Goal: Task Accomplishment & Management: Manage account settings

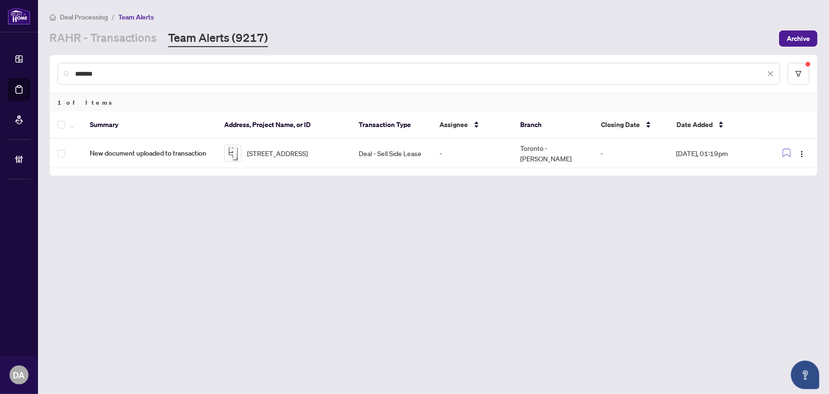
click at [251, 77] on input "*******" at bounding box center [420, 73] width 691 height 10
paste input "text"
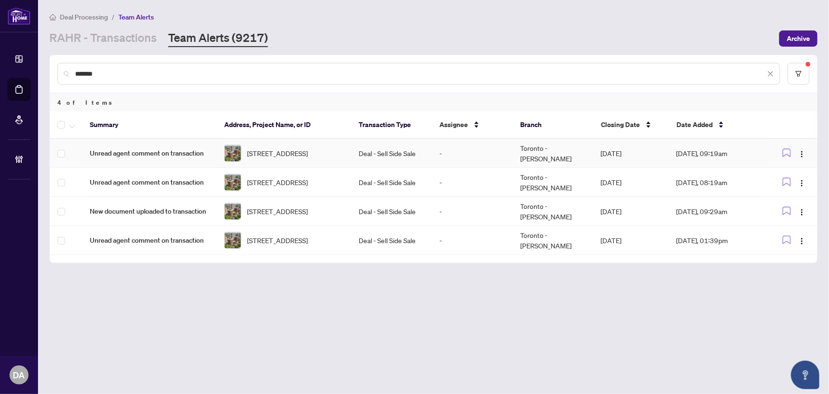
click at [190, 152] on span "Unread agent comment on transaction" at bounding box center [149, 153] width 119 height 10
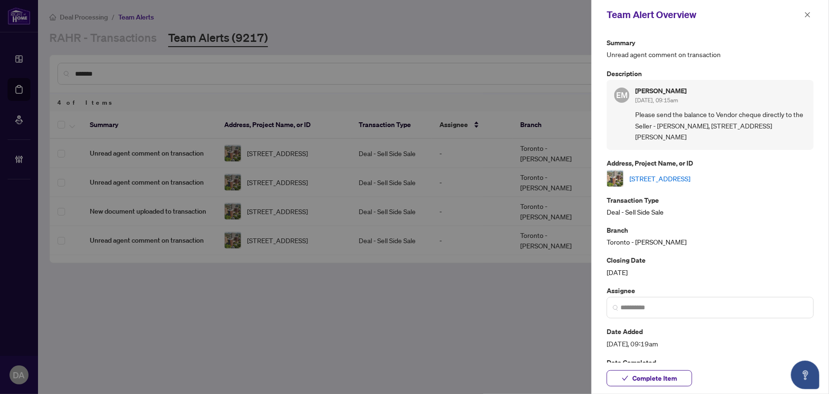
drag, startPoint x: 676, startPoint y: 114, endPoint x: 710, endPoint y: 133, distance: 38.6
click at [710, 133] on span "Please send the balance to Vendor cheque directly to the Seller - Pual Lemke, 7…" at bounding box center [721, 125] width 171 height 33
drag, startPoint x: 700, startPoint y: 109, endPoint x: 710, endPoint y: 151, distance: 43.1
click at [710, 151] on div "Summary Unread agent comment on transaction Description EM Elizabeth Machula Se…" at bounding box center [710, 223] width 207 height 373
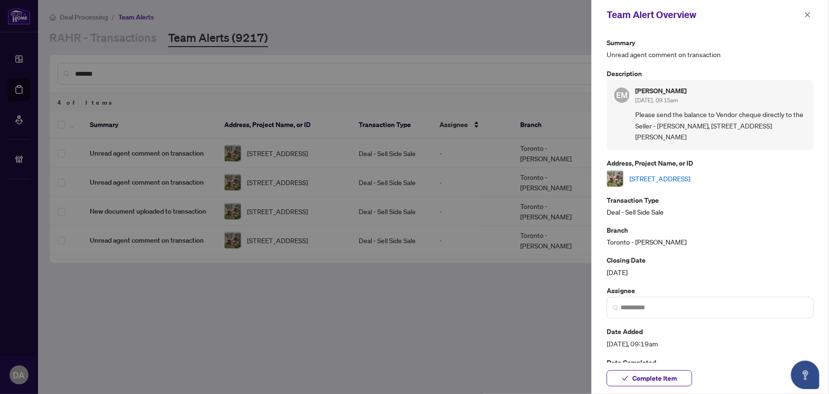
drag, startPoint x: 806, startPoint y: 14, endPoint x: 446, endPoint y: 77, distance: 365.9
click at [806, 14] on icon "close" at bounding box center [808, 14] width 7 height 7
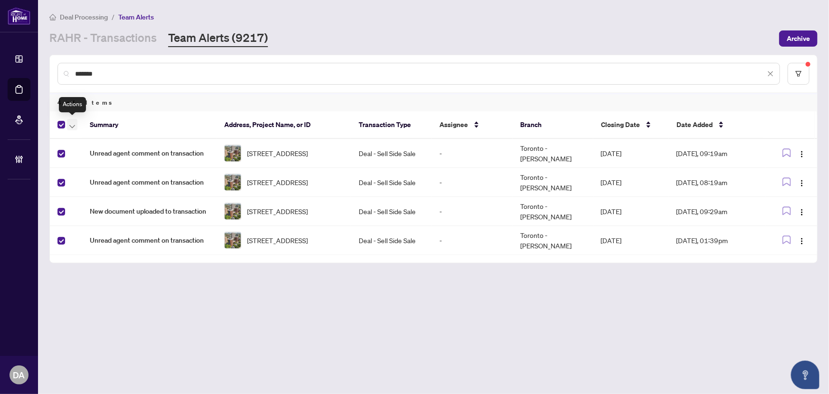
click at [76, 126] on button "button" at bounding box center [72, 124] width 10 height 11
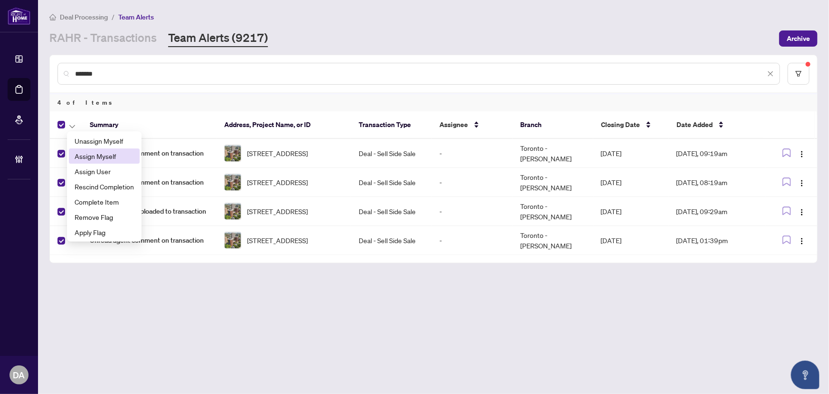
click at [102, 152] on span "Assign Myself" at bounding box center [104, 156] width 59 height 10
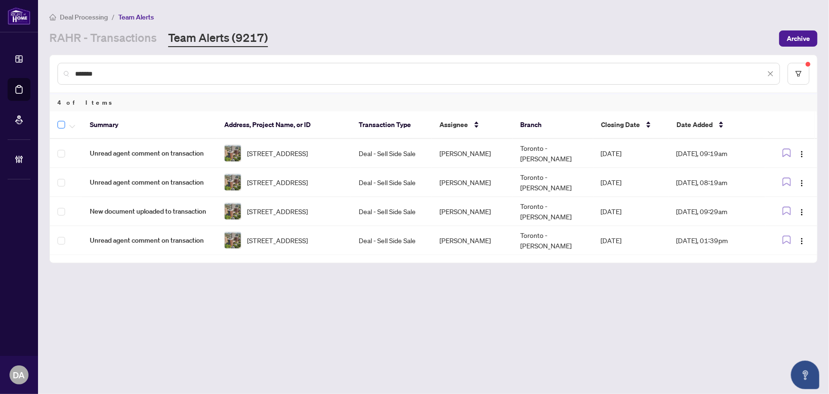
click at [60, 128] on label at bounding box center [62, 124] width 8 height 11
click at [73, 131] on th at bounding box center [66, 125] width 32 height 28
click at [73, 125] on icon "button" at bounding box center [72, 126] width 6 height 3
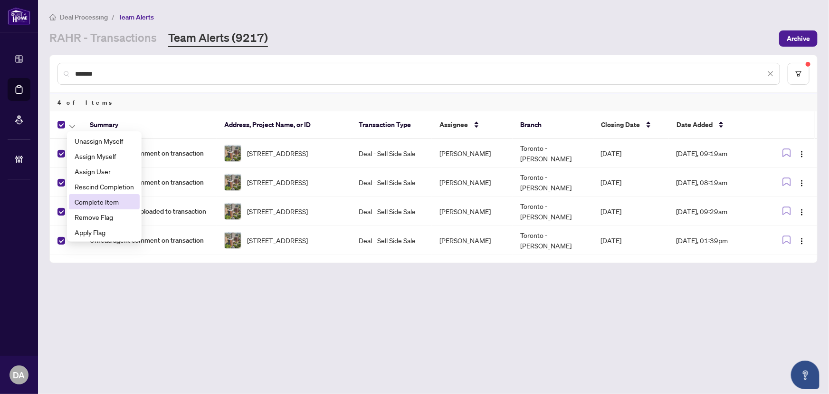
click at [114, 202] on span "Complete Item" at bounding box center [104, 201] width 59 height 10
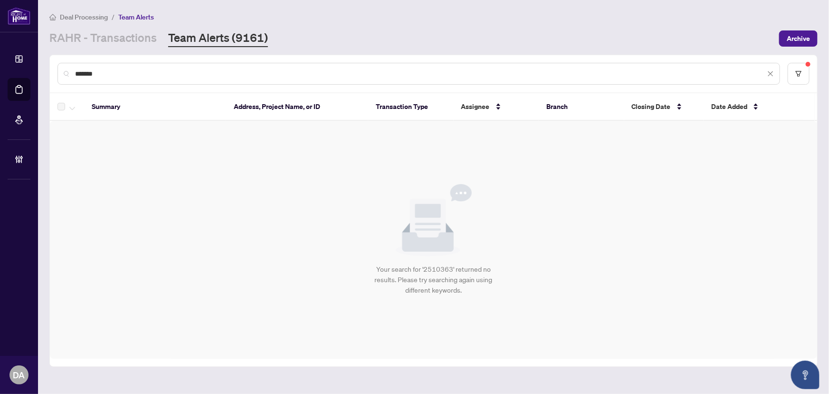
click at [190, 71] on input "*******" at bounding box center [420, 73] width 691 height 10
paste input "text"
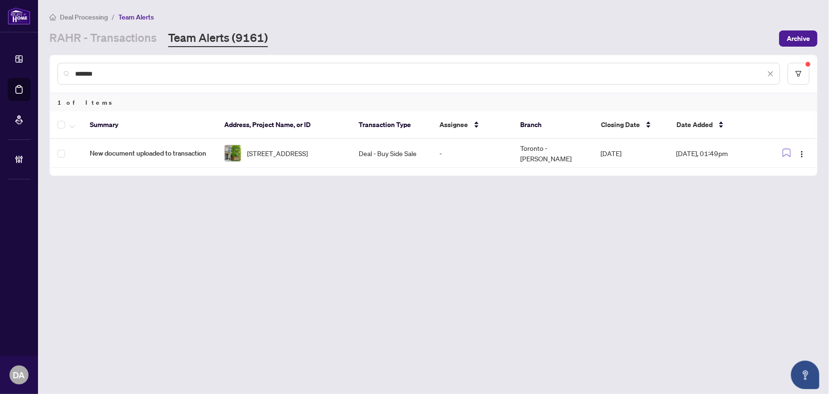
click at [267, 73] on input "*******" at bounding box center [420, 73] width 691 height 10
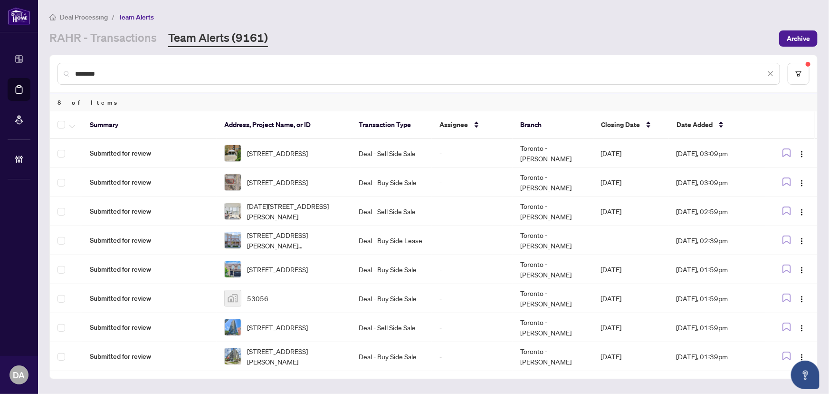
click at [55, 129] on th at bounding box center [66, 125] width 32 height 28
click at [75, 125] on button "button" at bounding box center [72, 124] width 10 height 11
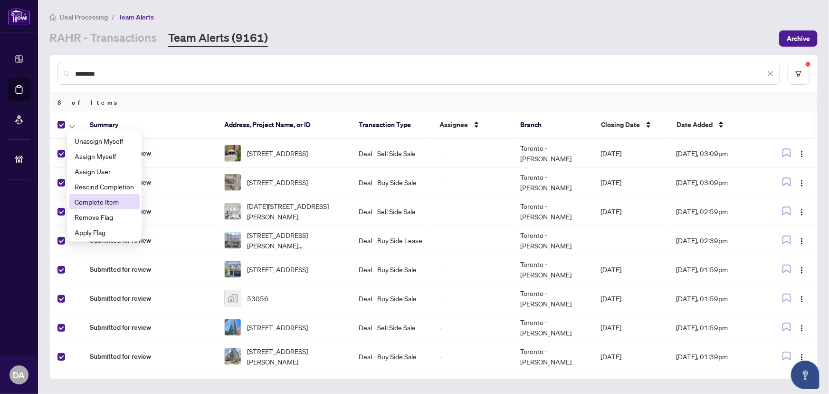
click at [95, 200] on span "Complete Item" at bounding box center [104, 201] width 59 height 10
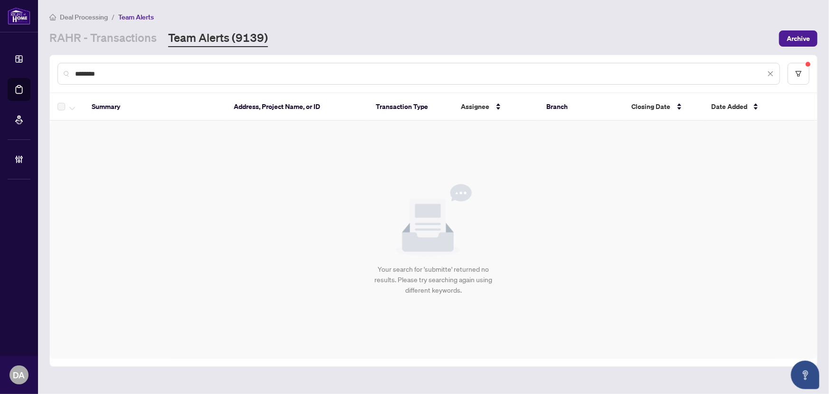
click at [100, 69] on input "********" at bounding box center [420, 73] width 691 height 10
click at [99, 69] on input "********" at bounding box center [420, 73] width 691 height 10
click at [190, 68] on input "********" at bounding box center [420, 73] width 691 height 10
paste input "text"
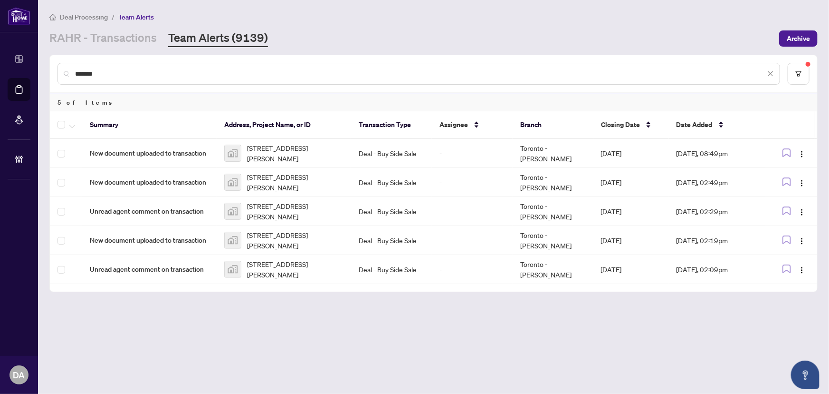
drag, startPoint x: 62, startPoint y: 128, endPoint x: 72, endPoint y: 125, distance: 10.3
click at [63, 128] on label at bounding box center [62, 124] width 8 height 11
click at [75, 125] on icon "button" at bounding box center [72, 127] width 6 height 4
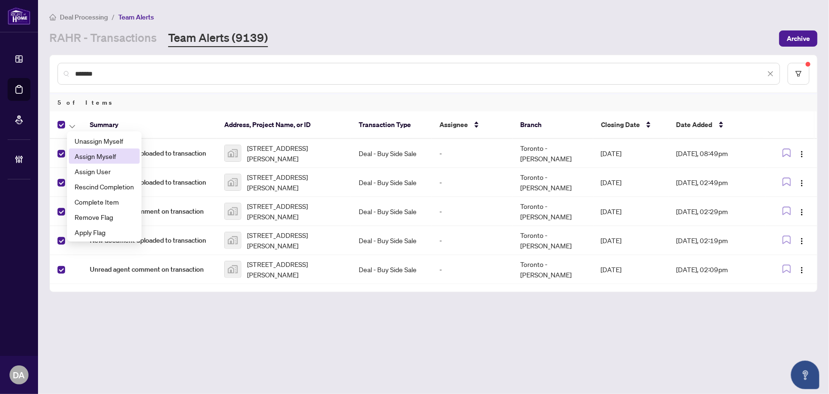
click at [99, 154] on span "Assign Myself" at bounding box center [104, 156] width 59 height 10
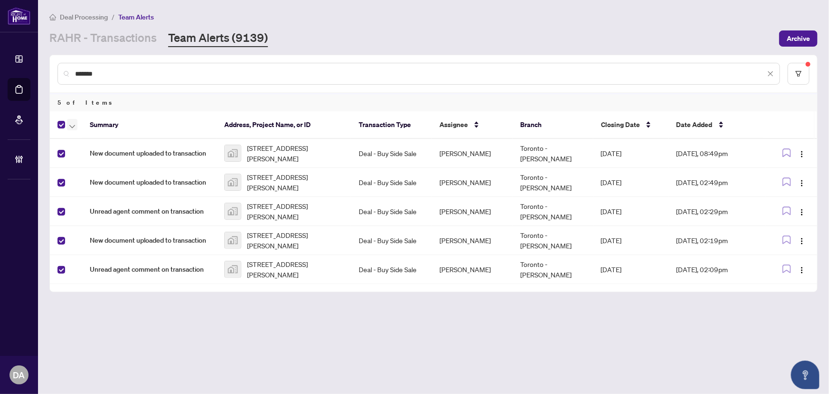
click at [74, 120] on span "button" at bounding box center [72, 124] width 6 height 10
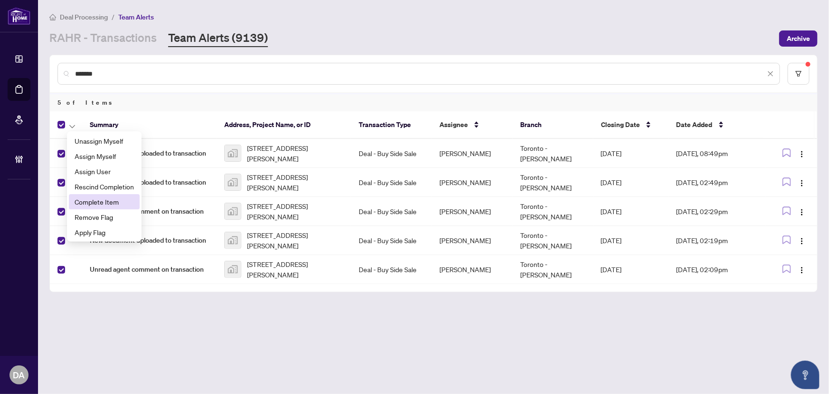
click at [129, 201] on span "Complete Item" at bounding box center [104, 201] width 59 height 10
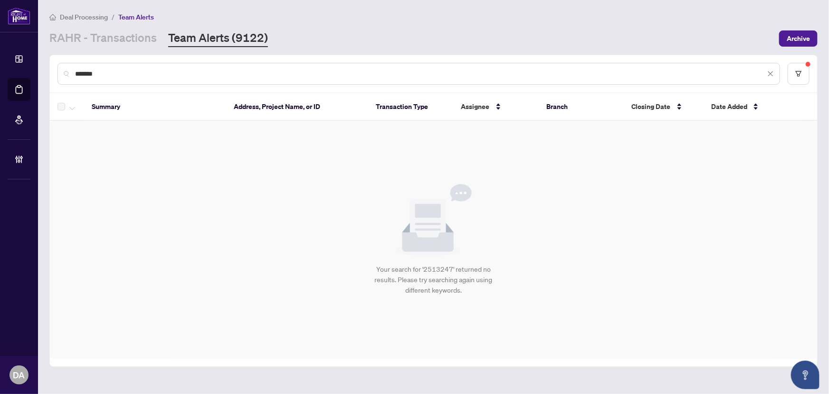
click at [185, 68] on input "*******" at bounding box center [420, 73] width 691 height 10
paste input "text"
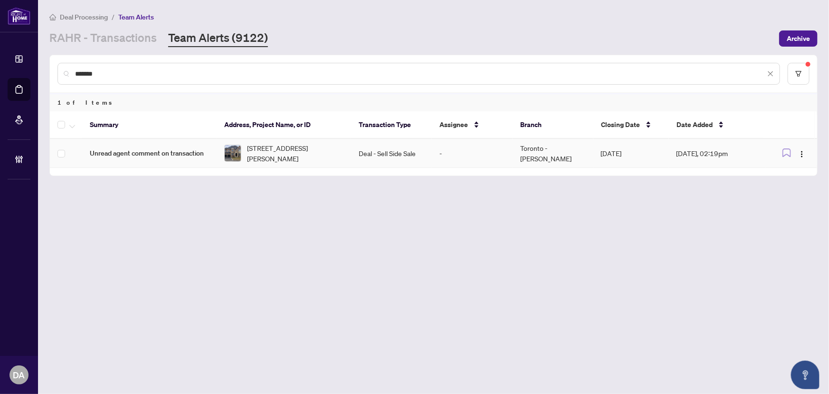
click at [351, 153] on td "Deal - Sell Side Sale" at bounding box center [391, 153] width 81 height 29
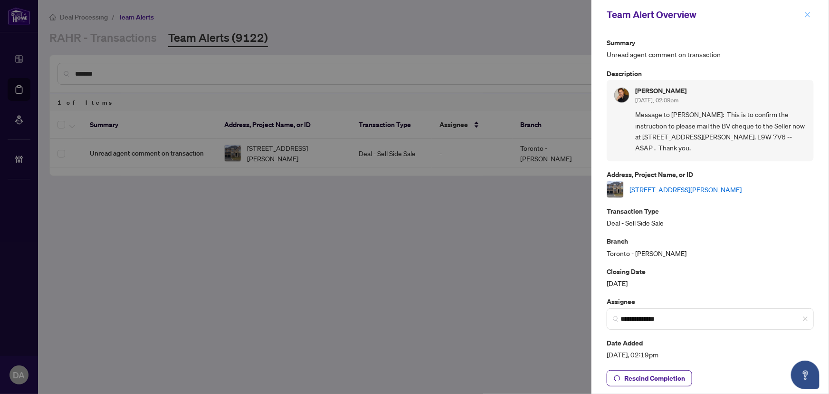
click at [805, 18] on icon "close" at bounding box center [808, 14] width 7 height 7
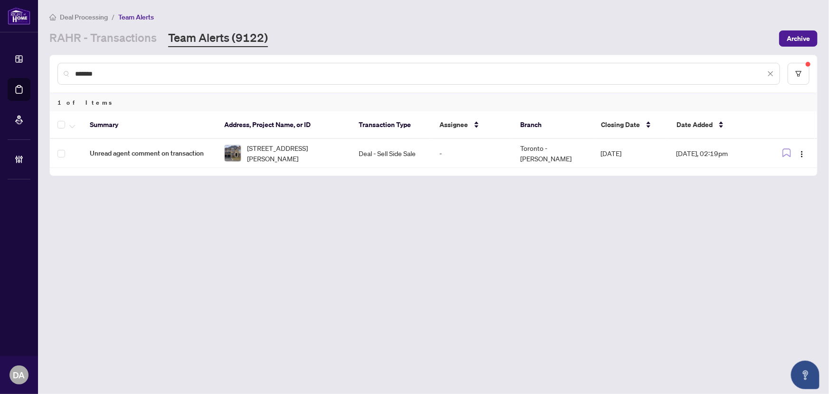
click at [334, 75] on input "*******" at bounding box center [420, 73] width 691 height 10
paste input "text"
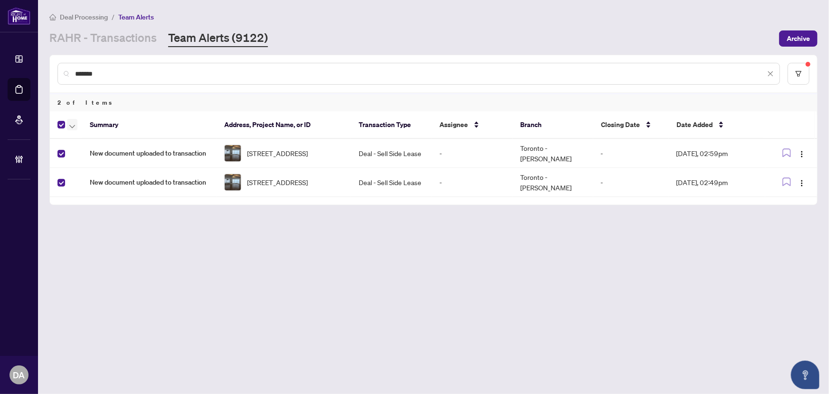
click at [68, 125] on button "button" at bounding box center [72, 124] width 10 height 11
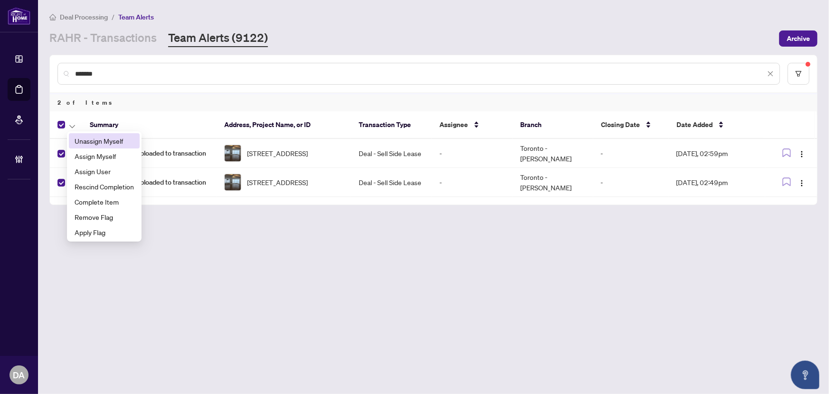
click at [88, 152] on span "Assign Myself" at bounding box center [104, 156] width 59 height 10
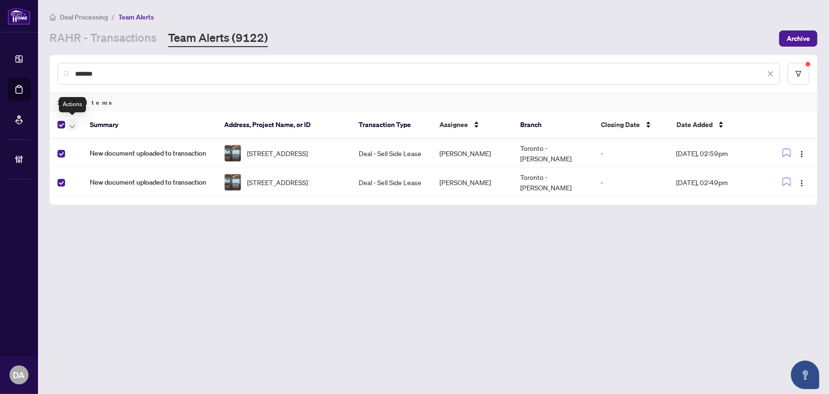
click at [69, 125] on icon "button" at bounding box center [72, 127] width 6 height 4
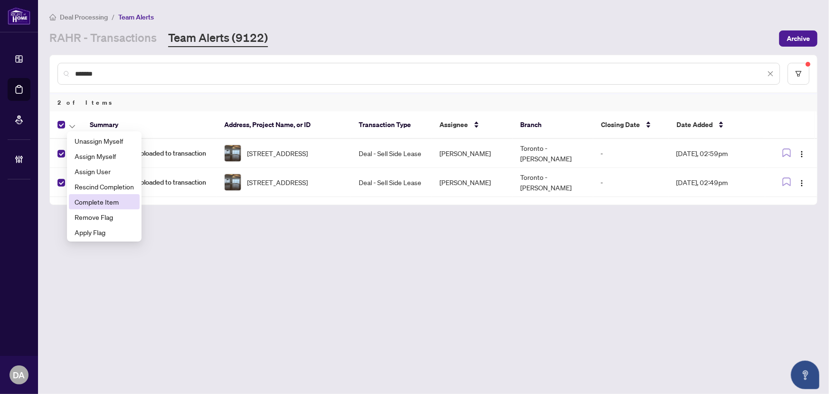
click at [104, 202] on span "Complete Item" at bounding box center [104, 201] width 59 height 10
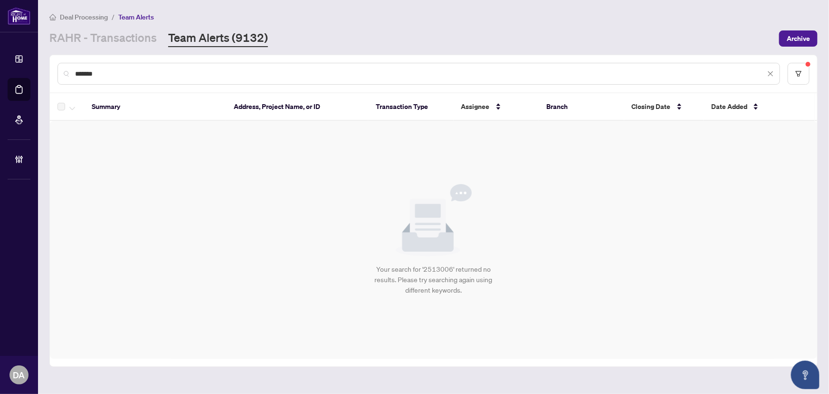
click at [181, 76] on input "*******" at bounding box center [420, 73] width 691 height 10
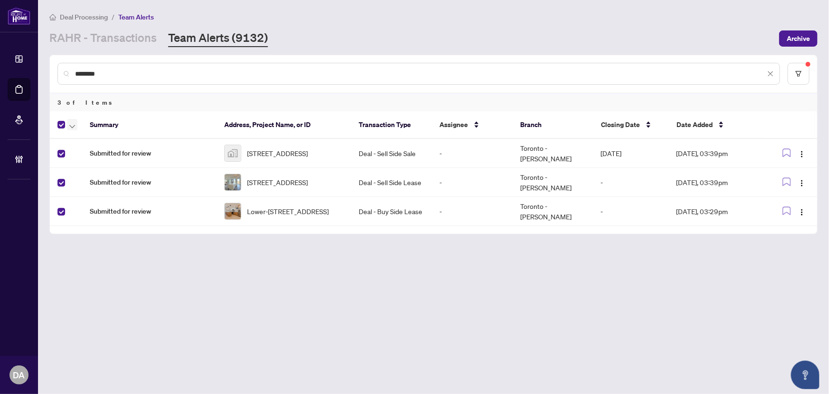
click at [67, 124] on button "button" at bounding box center [72, 124] width 10 height 11
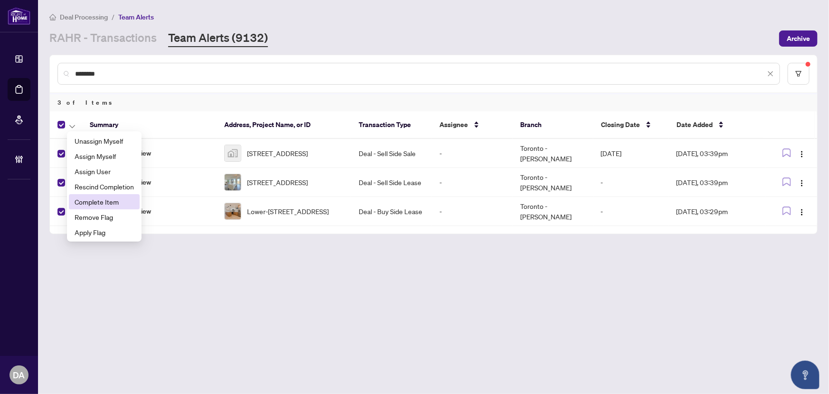
click at [101, 200] on span "Complete Item" at bounding box center [104, 201] width 59 height 10
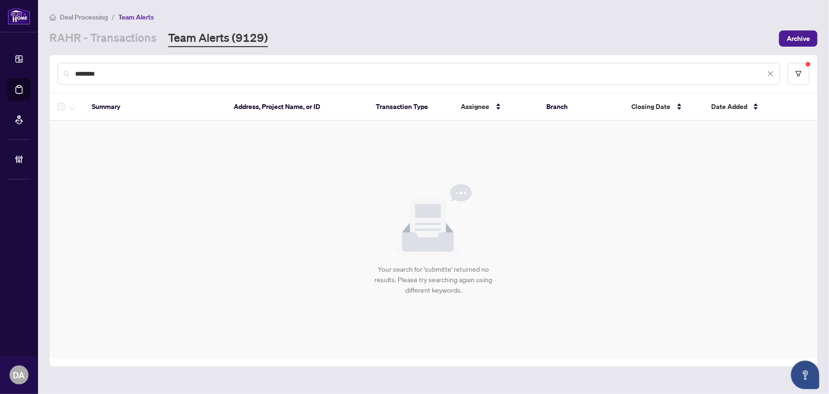
click at [192, 73] on input "********" at bounding box center [420, 73] width 691 height 10
paste input "text"
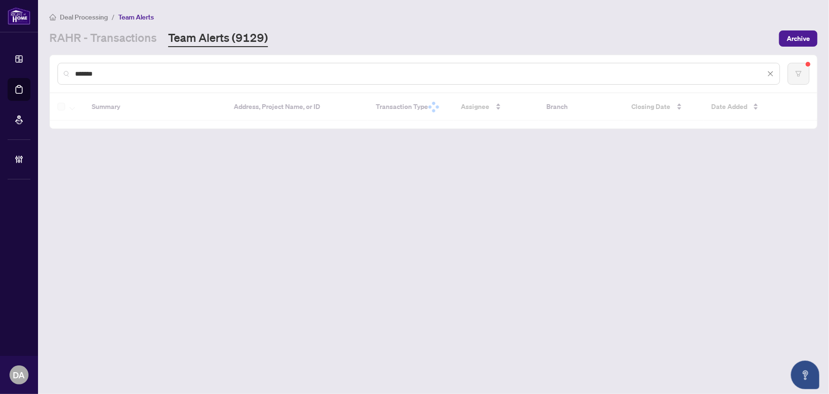
type input "*******"
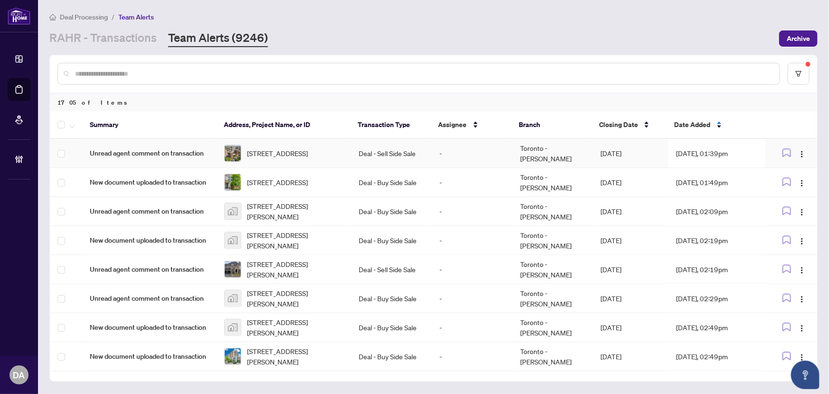
click at [401, 156] on td "Deal - Sell Side Sale" at bounding box center [391, 153] width 81 height 29
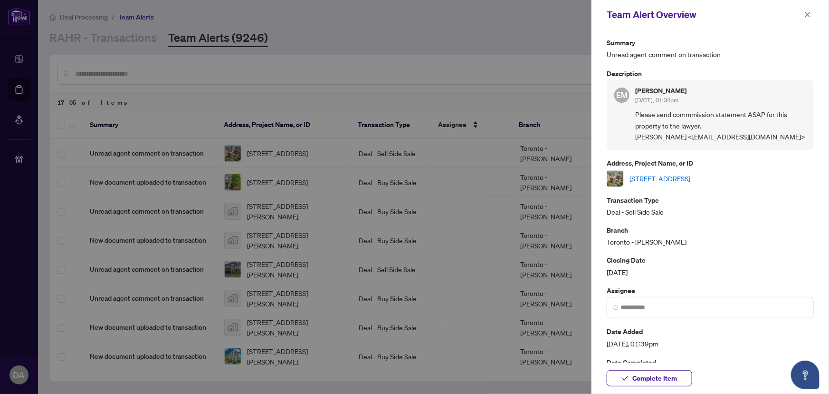
click at [681, 184] on div "[STREET_ADDRESS]" at bounding box center [710, 178] width 207 height 17
click at [691, 174] on link "[STREET_ADDRESS]" at bounding box center [660, 178] width 61 height 10
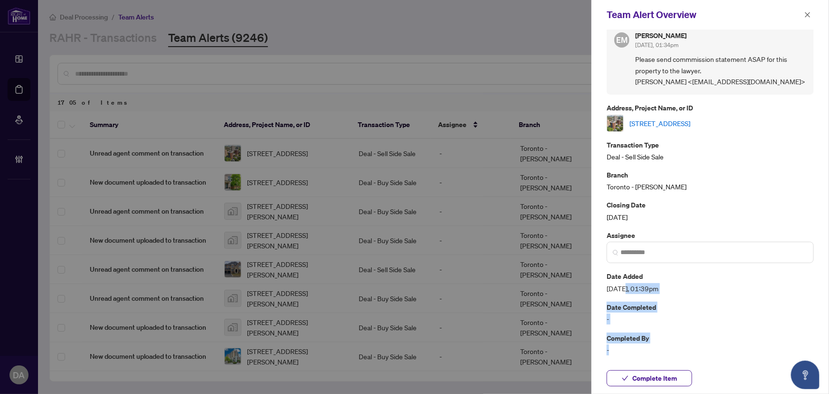
drag, startPoint x: 626, startPoint y: 351, endPoint x: 636, endPoint y: 387, distance: 37.2
click at [636, 387] on div "Team Alert Overview Summary Unread agent comment on transaction Description EM …" at bounding box center [711, 197] width 238 height 394
click at [639, 380] on span "Complete Item" at bounding box center [655, 377] width 45 height 15
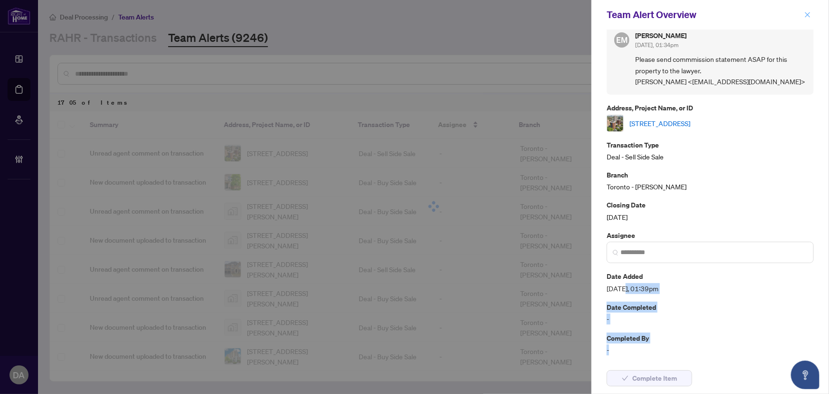
click at [808, 18] on icon "close" at bounding box center [808, 14] width 7 height 7
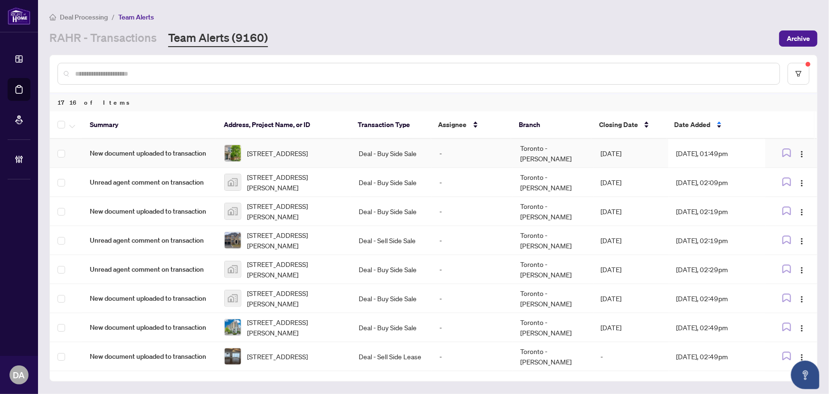
click at [357, 143] on td "Deal - Buy Side Sale" at bounding box center [391, 153] width 81 height 29
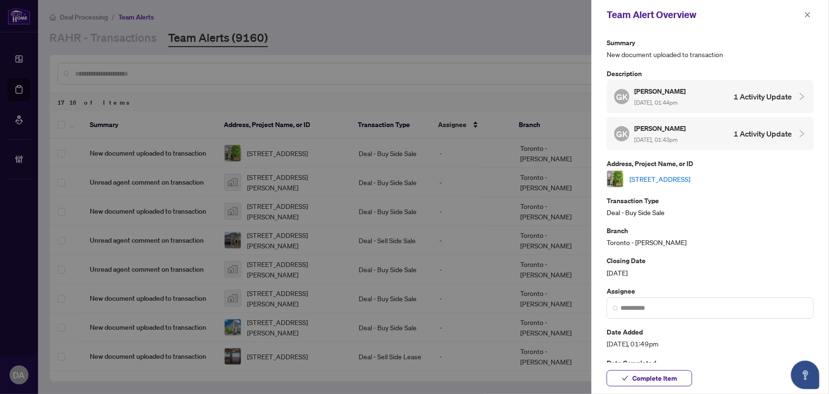
click at [676, 173] on link "7 Poplar Ave, Toronto, Ontario M9B 3P8, Canada" at bounding box center [660, 178] width 61 height 10
click at [643, 303] on input "search" at bounding box center [714, 308] width 187 height 10
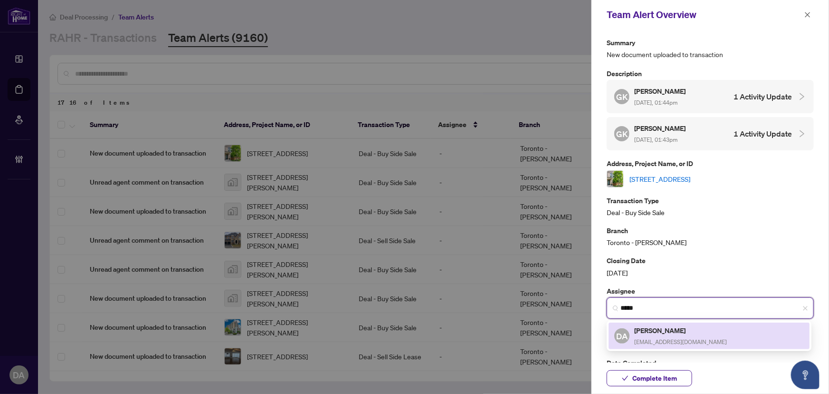
click at [673, 322] on div "DA Dalal Alayoubi dalala@rightathomerealty.com" at bounding box center [709, 335] width 201 height 27
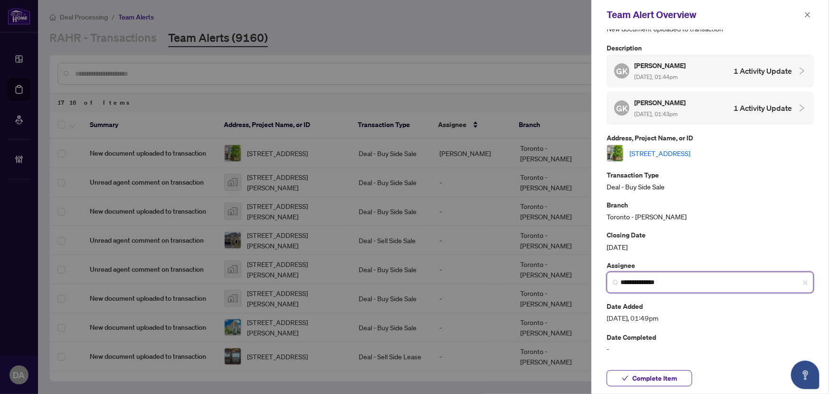
scroll to position [54, 0]
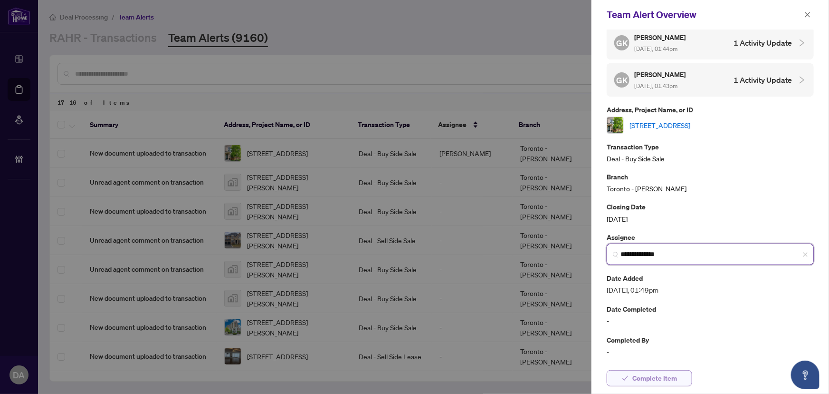
type input "**********"
click at [623, 370] on span "button" at bounding box center [625, 377] width 7 height 15
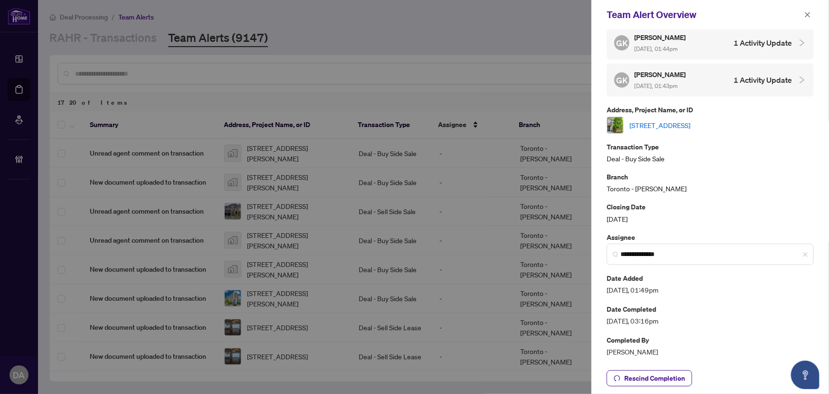
click at [806, 13] on icon "close" at bounding box center [808, 14] width 7 height 7
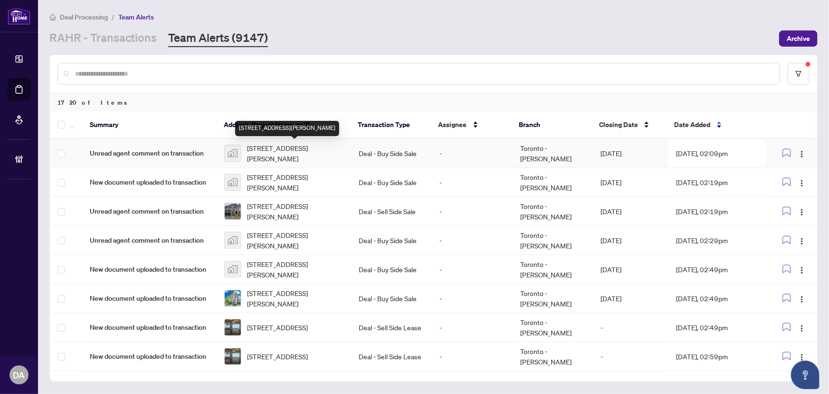
click at [271, 149] on span "21 Woodbury Rd, Etobicoke, Toronto, Ontario M8W 1X5, Canada" at bounding box center [295, 153] width 96 height 21
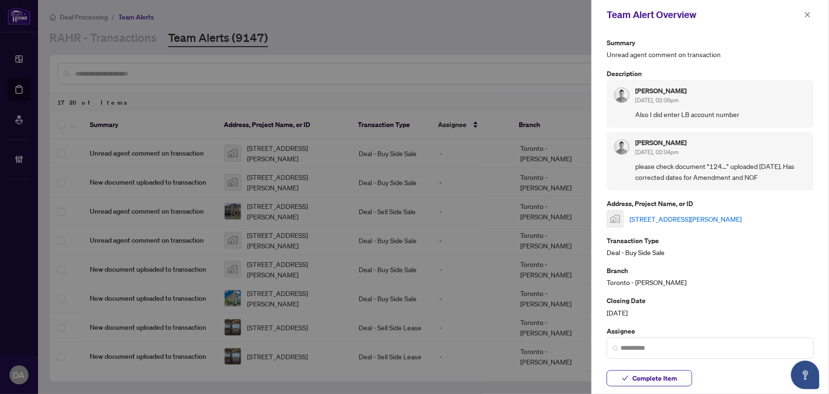
click at [690, 213] on link "21 Woodbury Rd, Etobicoke, Toronto, Ontario M8W 1X5, Canada" at bounding box center [686, 218] width 112 height 10
click at [670, 384] on span "Complete Item" at bounding box center [655, 377] width 45 height 15
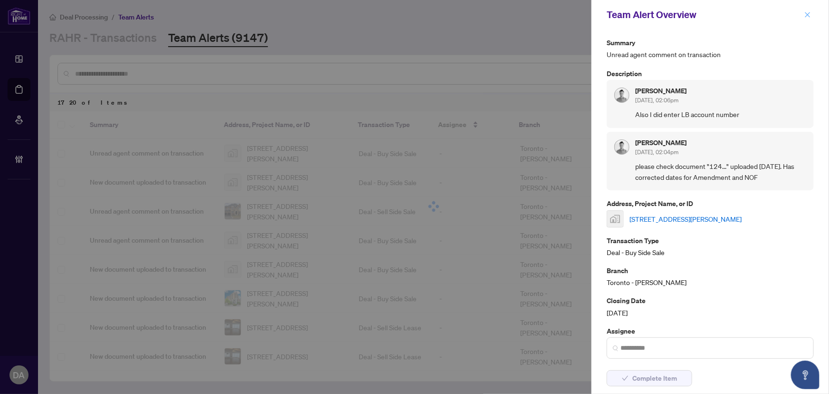
click at [808, 19] on span "button" at bounding box center [808, 14] width 7 height 15
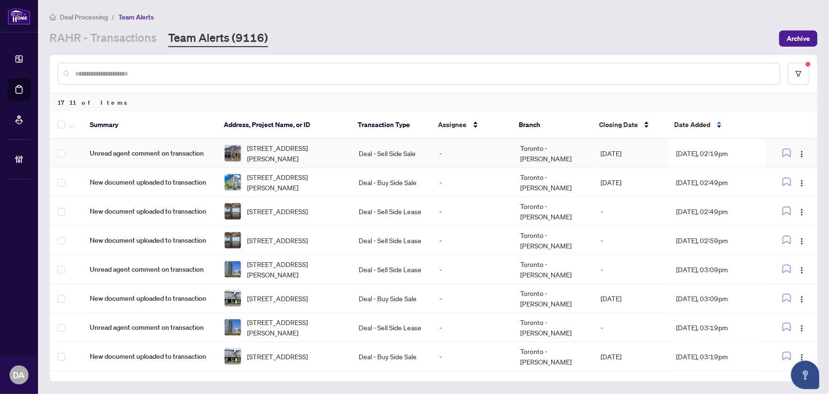
click at [349, 148] on td "62 Elbern Markell Dr, Brampton, Ontario L6X 2X6, Canada" at bounding box center [284, 153] width 135 height 29
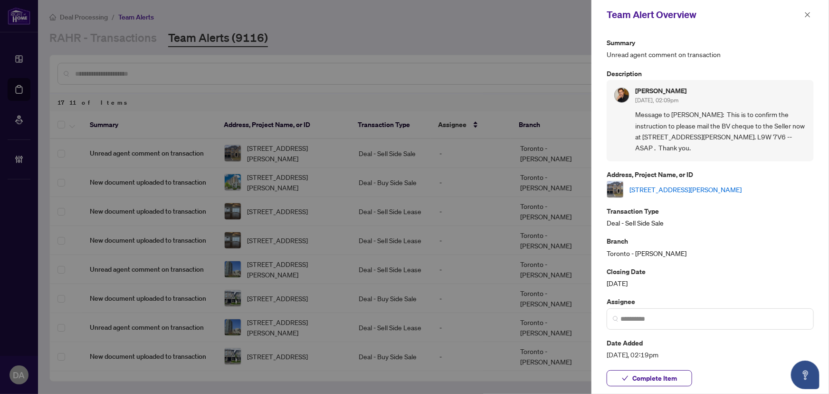
click at [732, 186] on link "62 Elbern Markell Dr, Brampton, Ontario L6X 2X6, Canada" at bounding box center [686, 189] width 112 height 10
drag, startPoint x: 708, startPoint y: 113, endPoint x: 731, endPoint y: 124, distance: 24.7
click at [731, 124] on span "Message to Jamila Johnson: This is to confirm the instruction to please mail th…" at bounding box center [721, 131] width 171 height 45
click at [691, 318] on input "search" at bounding box center [714, 319] width 187 height 10
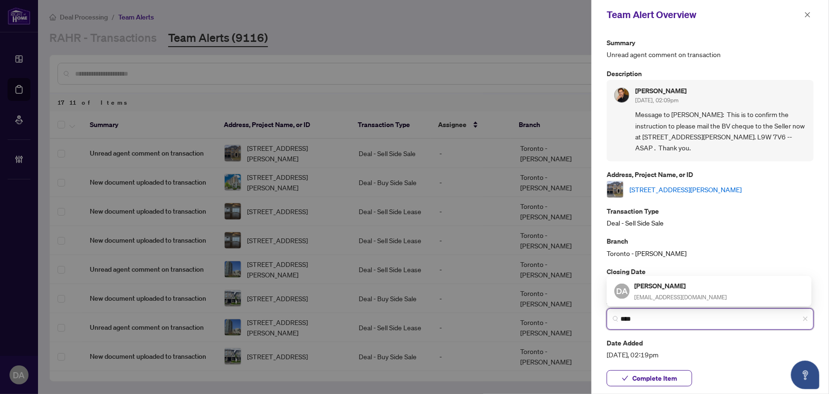
click at [668, 282] on h5 "[PERSON_NAME]" at bounding box center [681, 285] width 93 height 11
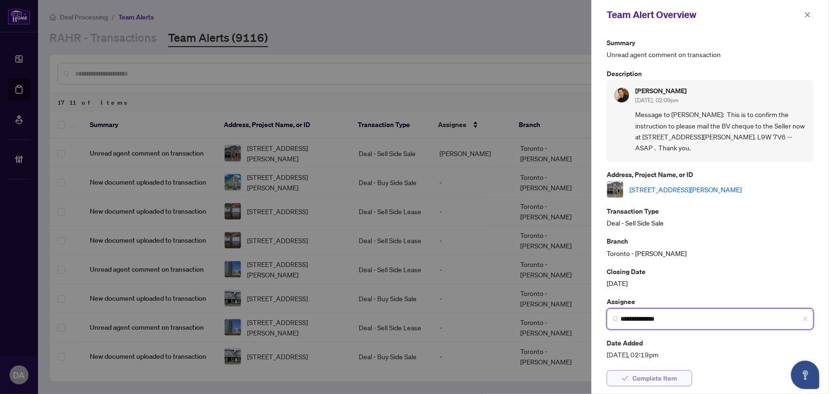
type input "**********"
click at [667, 383] on span "Complete Item" at bounding box center [655, 377] width 45 height 15
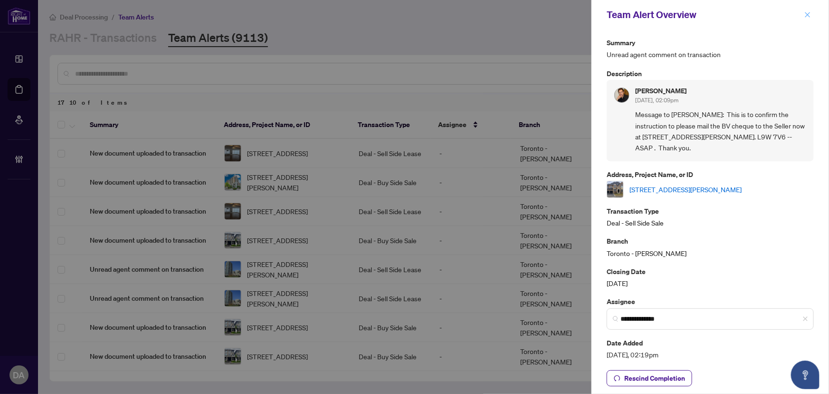
click at [806, 14] on icon "close" at bounding box center [808, 14] width 7 height 7
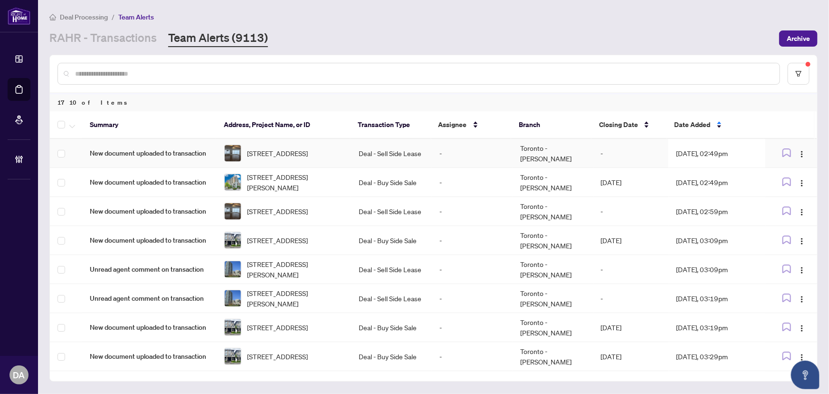
click at [354, 143] on td "Deal - Sell Side Lease" at bounding box center [391, 153] width 81 height 29
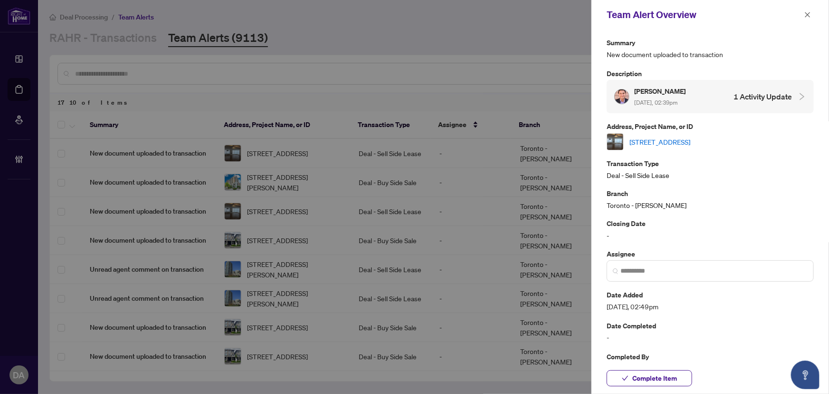
click at [691, 141] on link "909-280 Simcoe St, Toronto, Ontario M5T 2Y5, Canada" at bounding box center [660, 141] width 61 height 10
click at [673, 384] on span "Complete Item" at bounding box center [655, 377] width 45 height 15
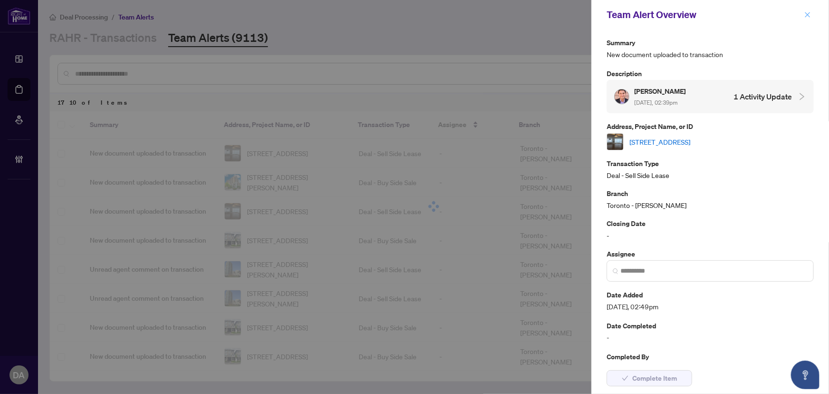
click at [807, 16] on icon "close" at bounding box center [808, 14] width 5 height 5
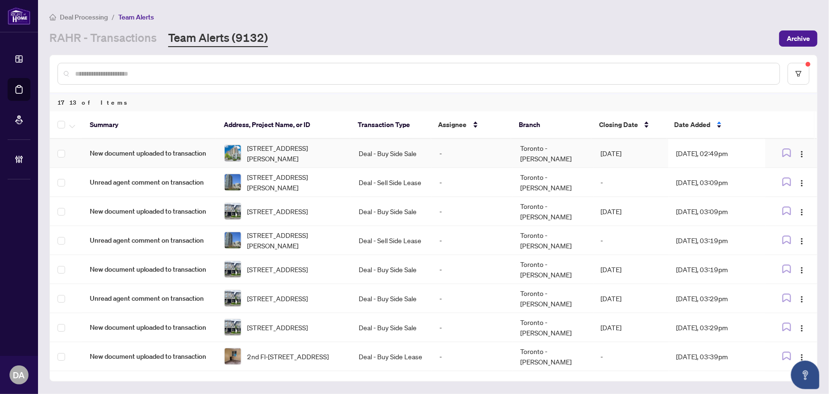
click at [474, 151] on td "-" at bounding box center [472, 153] width 81 height 29
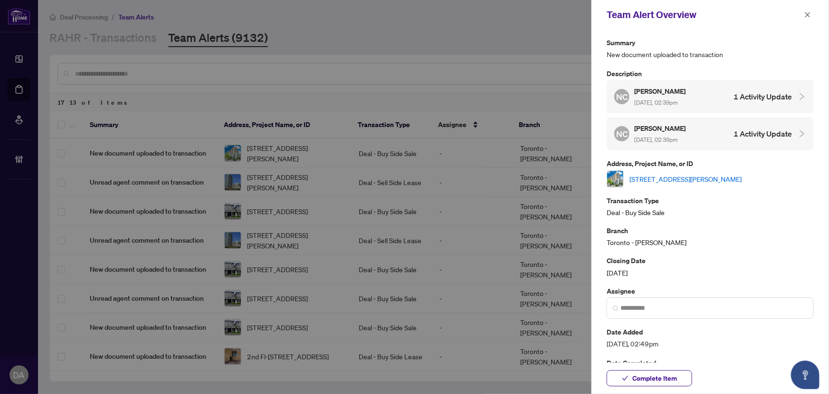
click at [700, 174] on link "1111-11 Michael Power Pl, Toronto, Ontario M9A 5G3, Canada" at bounding box center [686, 178] width 112 height 10
click at [718, 308] on input "search" at bounding box center [714, 308] width 187 height 10
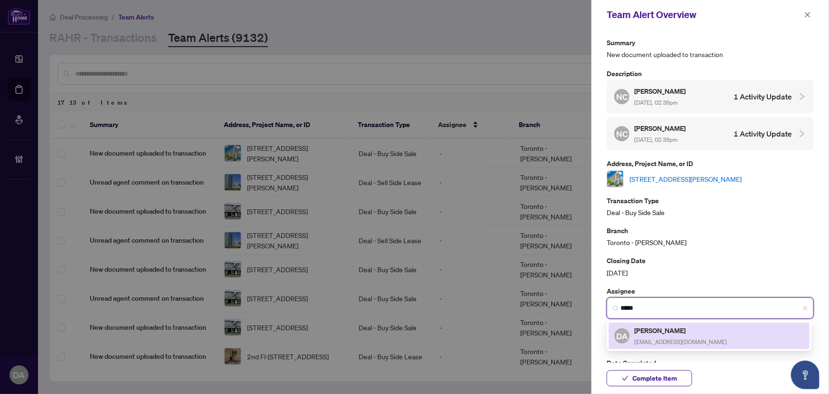
click at [677, 333] on h5 "[PERSON_NAME]" at bounding box center [681, 330] width 93 height 11
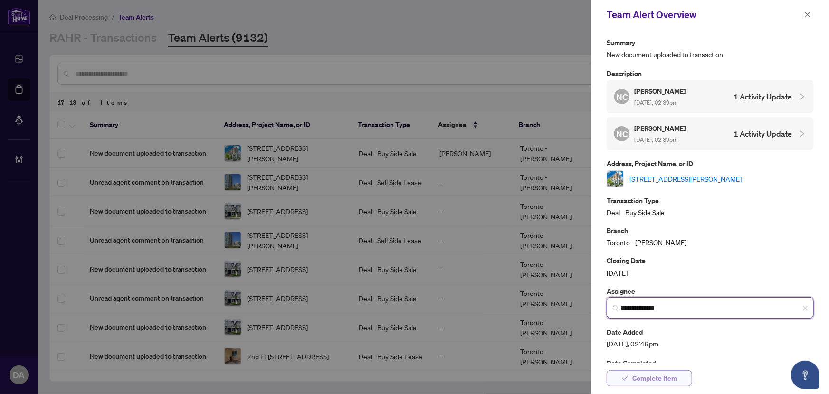
type input "**********"
click at [680, 374] on button "Complete Item" at bounding box center [650, 378] width 86 height 16
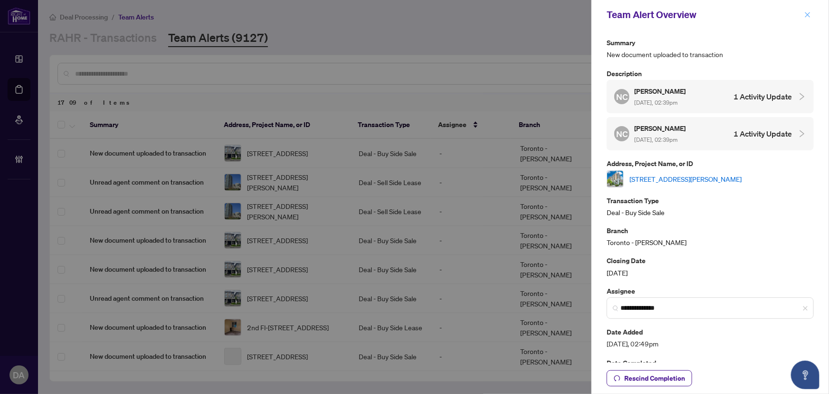
click at [810, 18] on icon "close" at bounding box center [808, 14] width 7 height 7
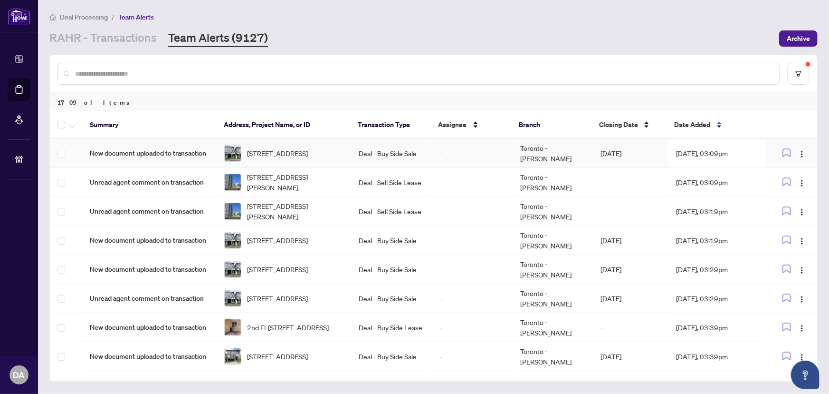
click at [351, 144] on td "Deal - Buy Side Sale" at bounding box center [391, 153] width 81 height 29
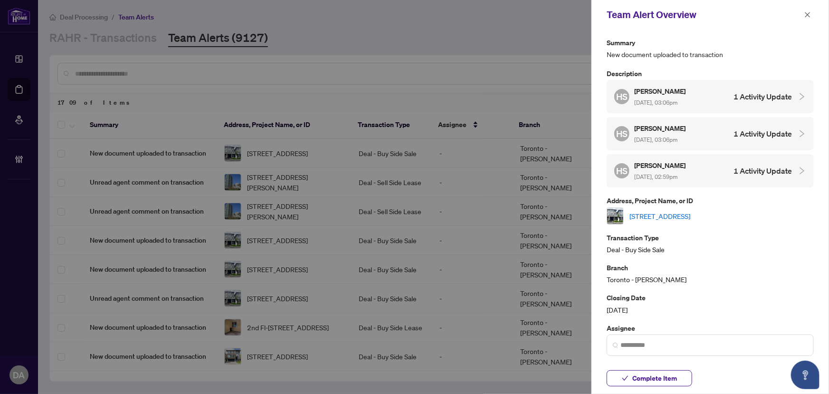
click at [678, 211] on link "59 Keppel Circ, Brampton, Ontario L7A 5K9, Canada" at bounding box center [660, 216] width 61 height 10
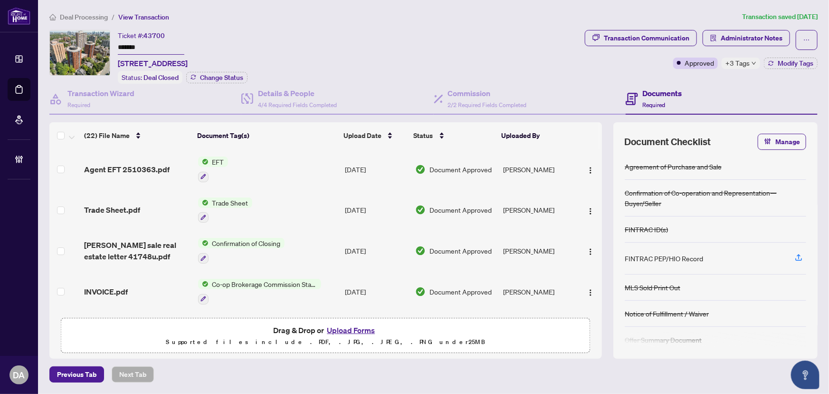
click at [746, 62] on span "+3 Tags" at bounding box center [738, 63] width 24 height 11
click at [184, 41] on input "*******" at bounding box center [151, 48] width 67 height 14
click at [732, 31] on span "Administrator Notes" at bounding box center [752, 37] width 62 height 15
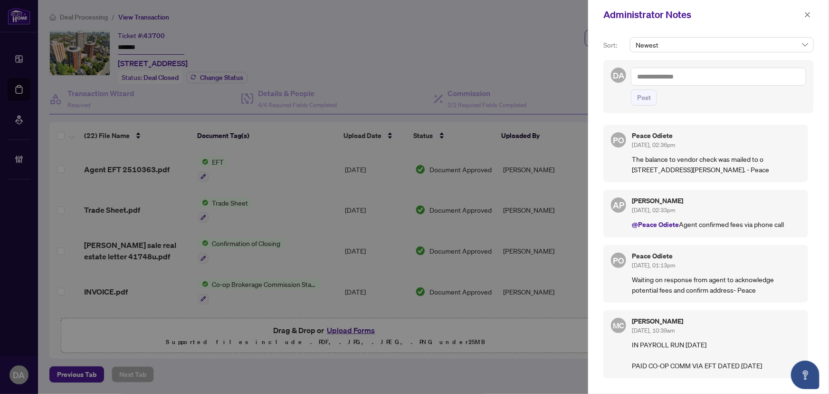
drag, startPoint x: 684, startPoint y: 157, endPoint x: 757, endPoint y: 169, distance: 73.2
click at [757, 169] on p "The balance to vendor check was mailed to o [STREET_ADDRESS][PERSON_NAME]. - Pe…" at bounding box center [716, 164] width 169 height 21
click at [807, 16] on icon "close" at bounding box center [808, 14] width 5 height 5
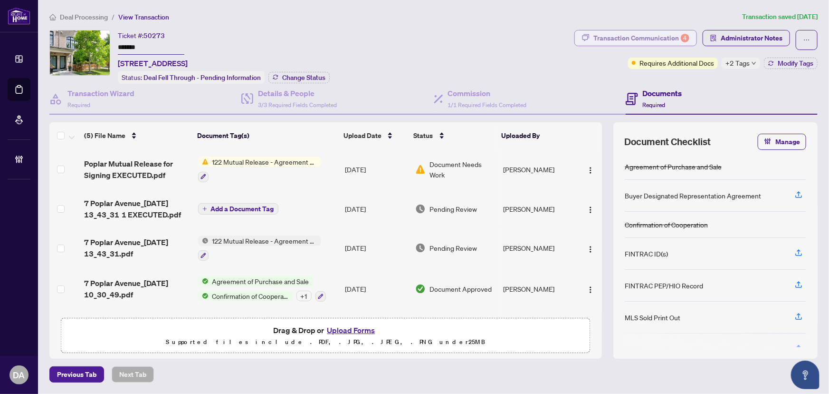
click at [649, 33] on div "Transaction Communication 4" at bounding box center [642, 37] width 96 height 15
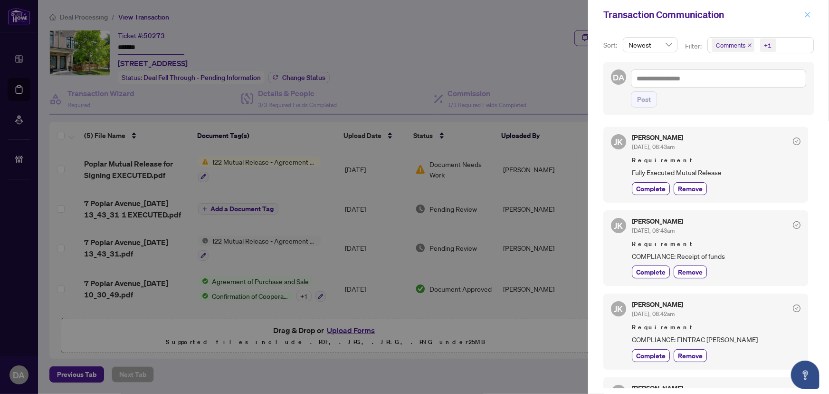
click at [809, 17] on icon "close" at bounding box center [808, 14] width 7 height 7
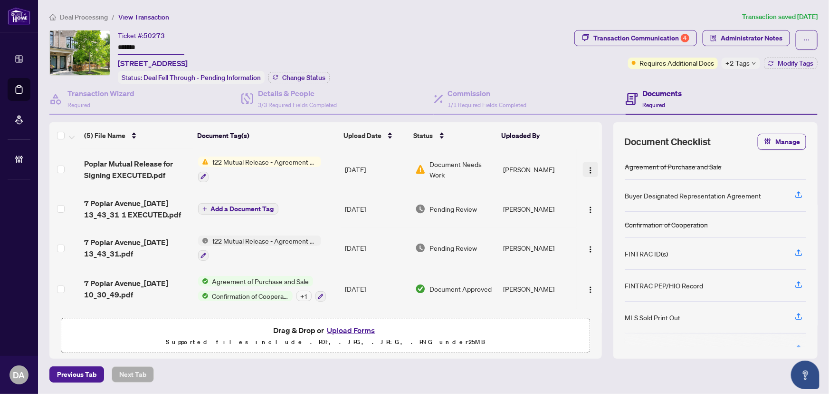
click at [587, 171] on img "button" at bounding box center [591, 170] width 8 height 8
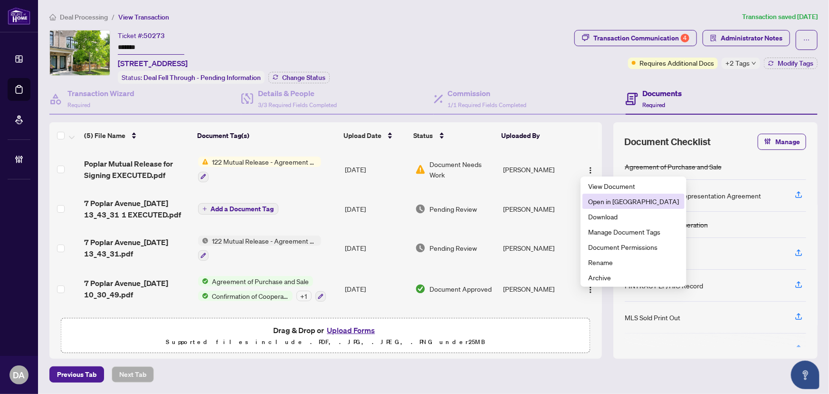
click at [588, 200] on span "Open in New Tab" at bounding box center [633, 201] width 91 height 10
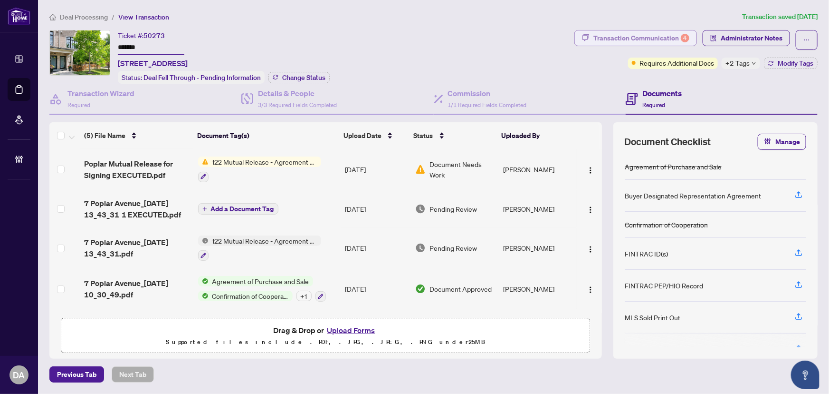
click at [649, 38] on div "Transaction Communication 4" at bounding box center [642, 37] width 96 height 15
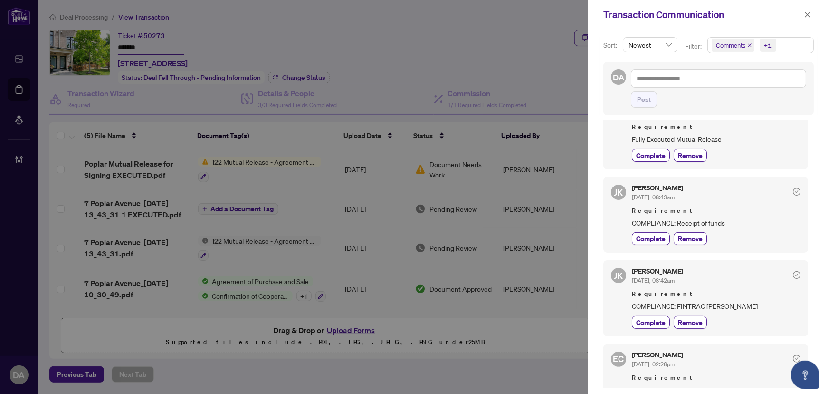
scroll to position [62, 0]
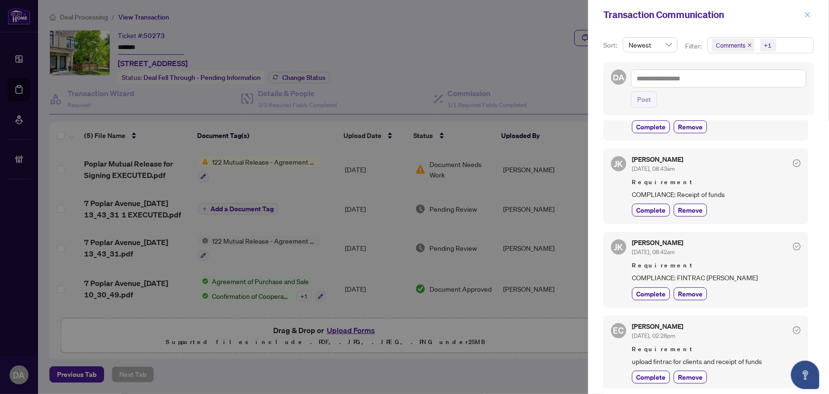
click at [811, 12] on span at bounding box center [808, 14] width 12 height 11
drag, startPoint x: 811, startPoint y: 13, endPoint x: 801, endPoint y: 23, distance: 14.1
click at [811, 14] on icon "close" at bounding box center [808, 14] width 7 height 7
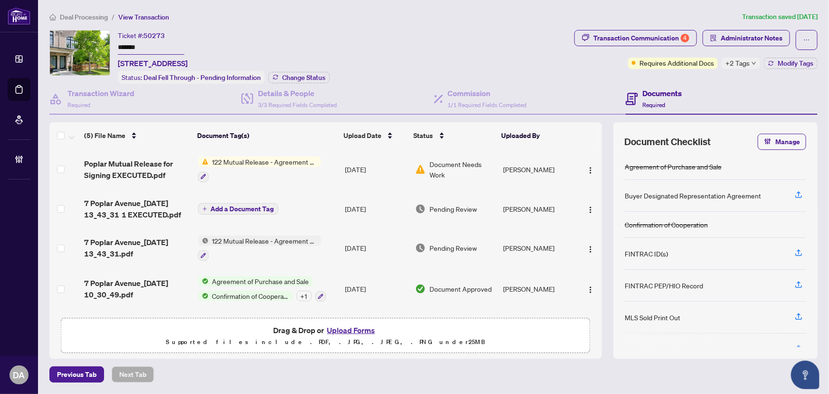
click at [516, 243] on td "George Kapralos" at bounding box center [538, 248] width 77 height 41
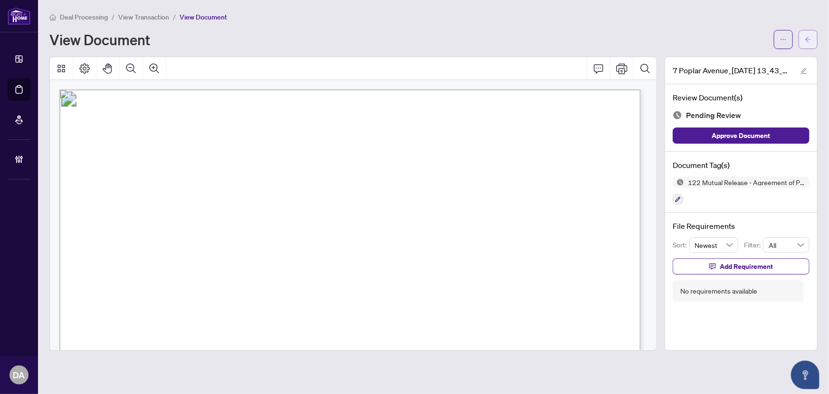
click at [801, 42] on button "button" at bounding box center [808, 39] width 19 height 19
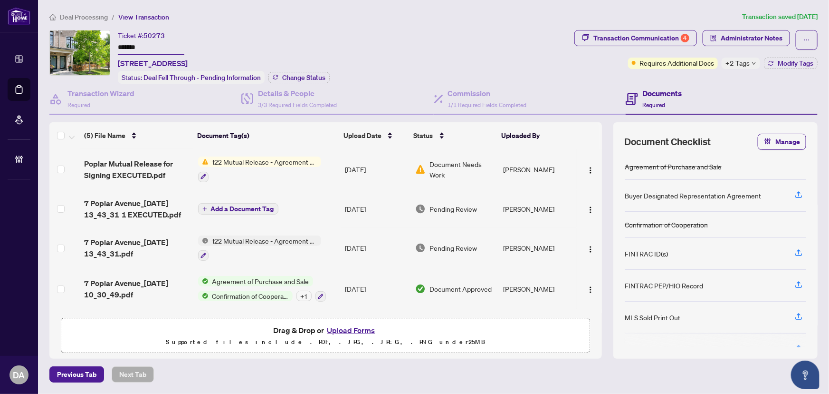
click at [753, 58] on div "+2 Tags" at bounding box center [741, 63] width 39 height 11
click at [612, 51] on div "Transaction Communication 4 Administrator Notes Requires Additional Docs +2 Tag…" at bounding box center [696, 49] width 243 height 39
click at [633, 45] on div "Transaction Communication 4" at bounding box center [642, 37] width 96 height 15
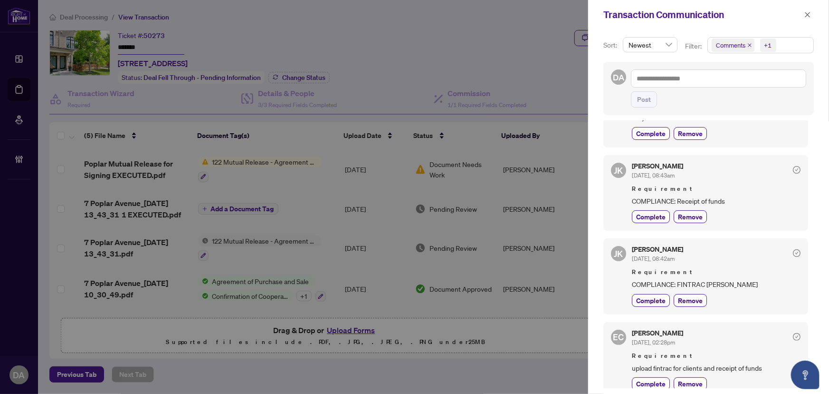
scroll to position [62, 0]
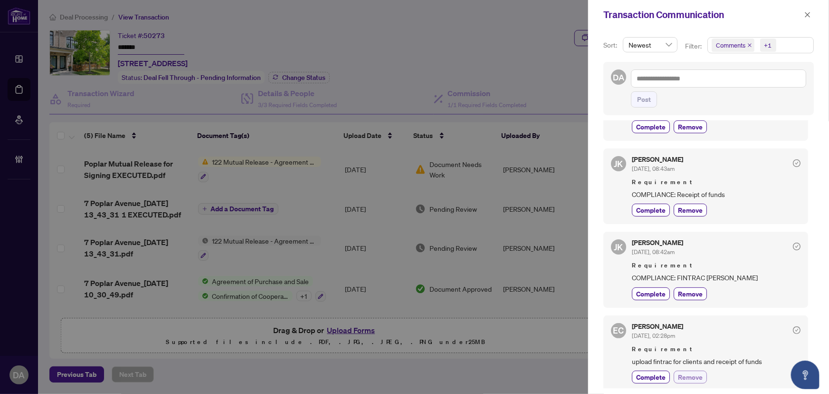
click at [697, 376] on span "Remove" at bounding box center [690, 377] width 25 height 10
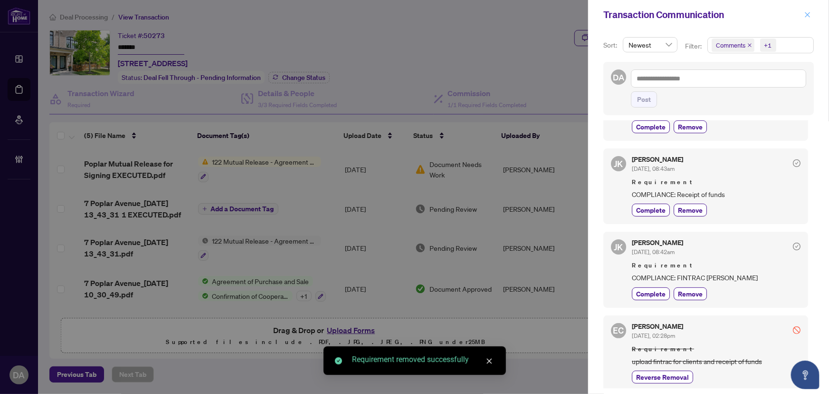
click at [802, 15] on button "button" at bounding box center [808, 14] width 12 height 11
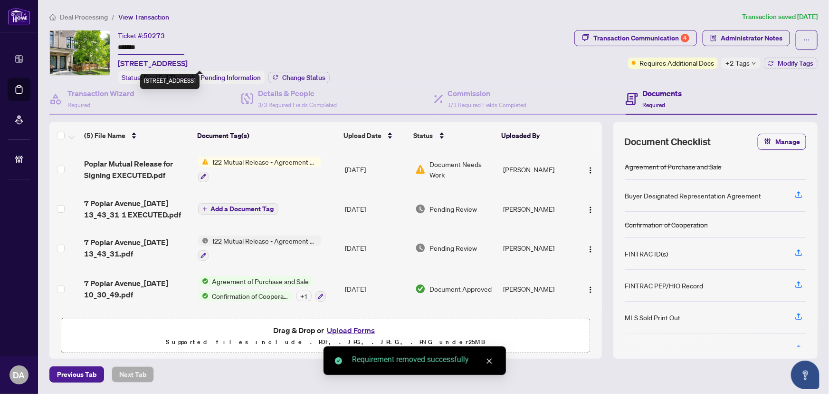
click at [166, 52] on input "*******" at bounding box center [151, 48] width 67 height 14
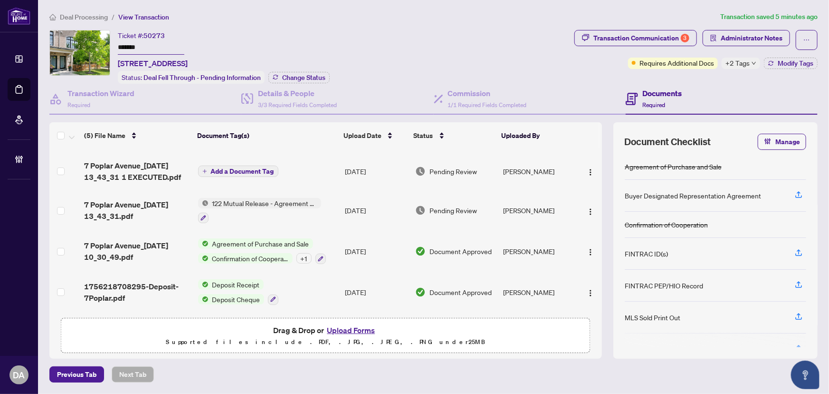
scroll to position [0, 0]
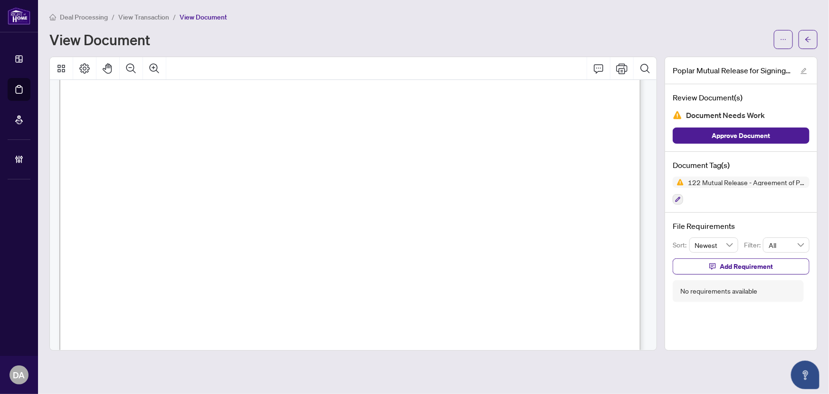
scroll to position [43, 0]
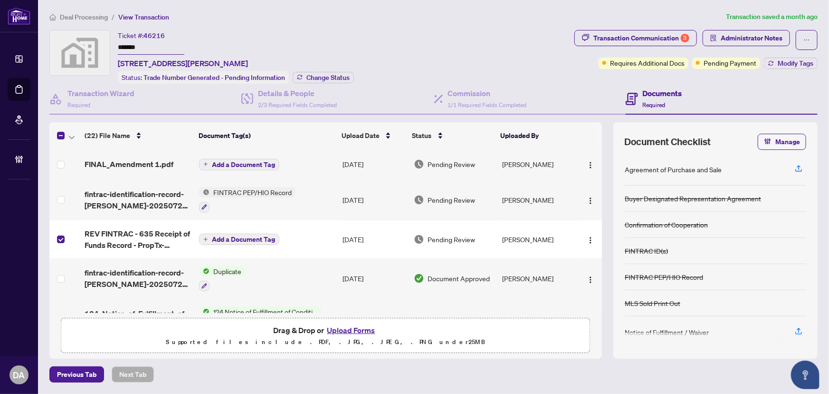
click at [62, 190] on td at bounding box center [64, 199] width 31 height 41
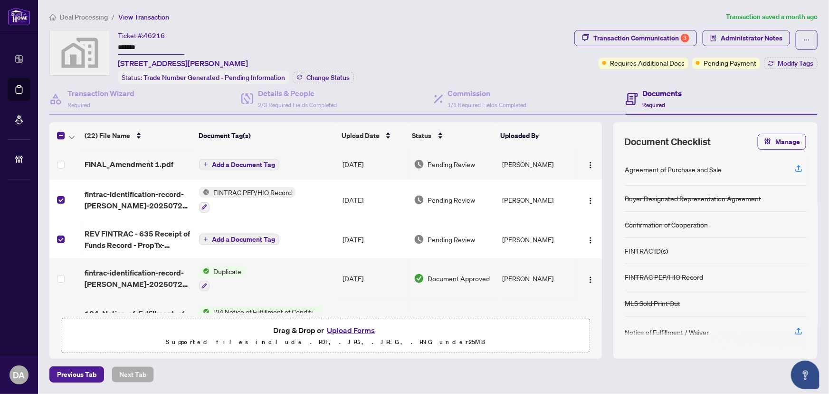
click at [64, 163] on td at bounding box center [64, 164] width 31 height 30
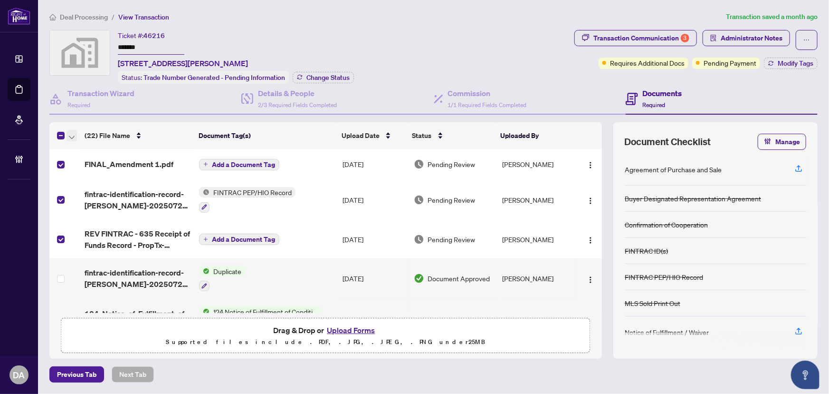
click at [67, 137] on button "button" at bounding box center [72, 135] width 10 height 11
click at [78, 148] on span "Open Selected in New Tab(s)" at bounding box center [116, 150] width 85 height 10
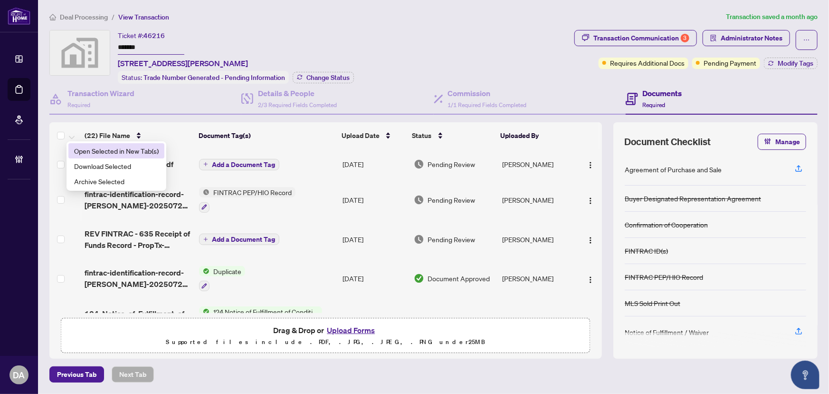
click at [151, 46] on input "*******" at bounding box center [151, 48] width 67 height 14
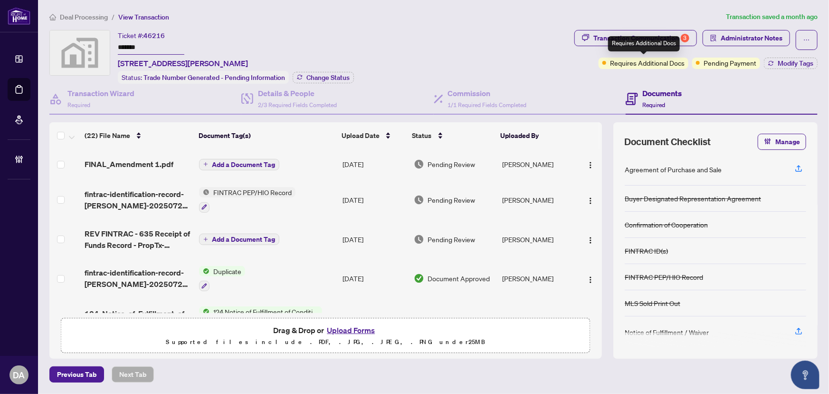
click at [682, 23] on div "Deal Processing / View Transaction Transaction saved a month ago Ticket #: 4621…" at bounding box center [434, 196] width 776 height 371
click at [685, 34] on div "3" at bounding box center [685, 38] width 9 height 9
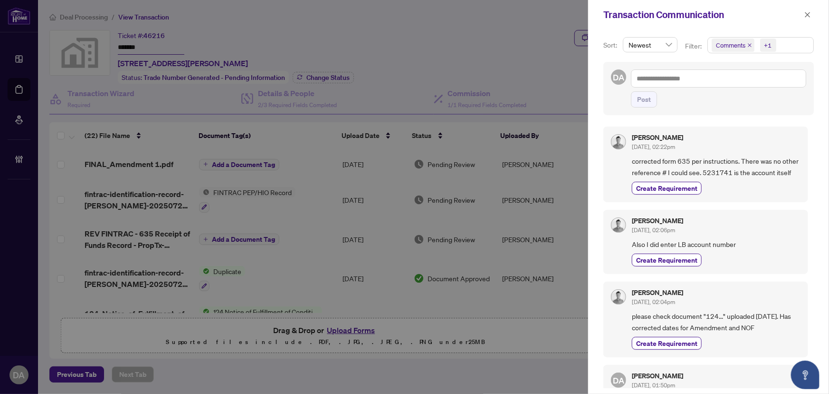
click at [749, 45] on icon "close" at bounding box center [750, 45] width 5 height 5
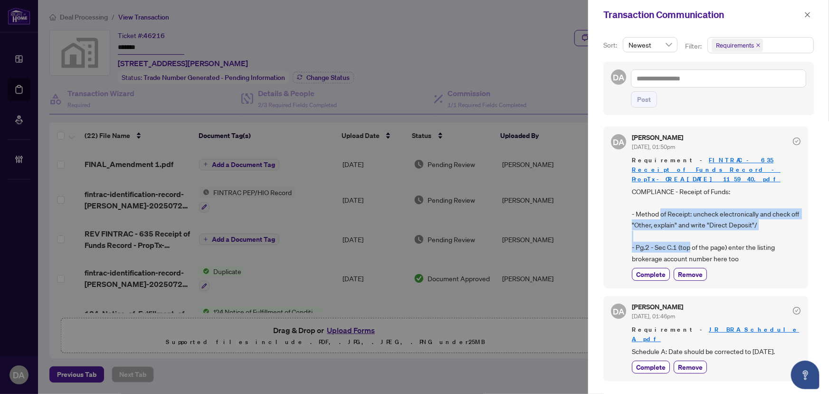
drag, startPoint x: 661, startPoint y: 203, endPoint x: 690, endPoint y: 233, distance: 41.7
click at [690, 233] on span "COMPLIANCE - Receipt of Funds: - Method of Receipt: uncheck electronically and …" at bounding box center [716, 225] width 169 height 78
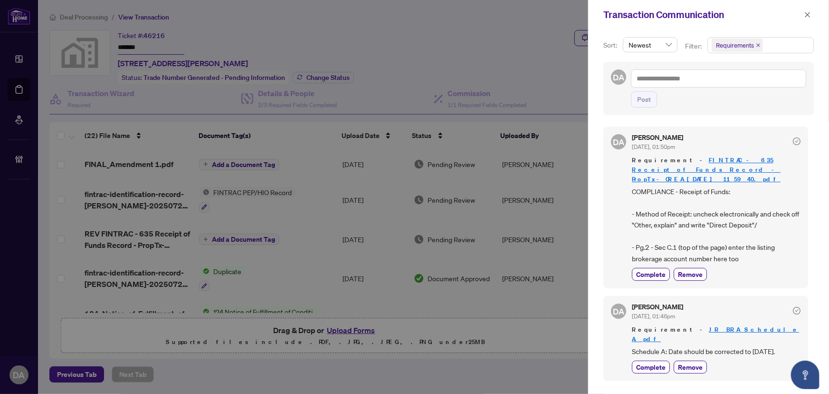
click at [696, 232] on span "COMPLIANCE - Receipt of Funds: - Method of Receipt: uncheck electronically and …" at bounding box center [716, 225] width 169 height 78
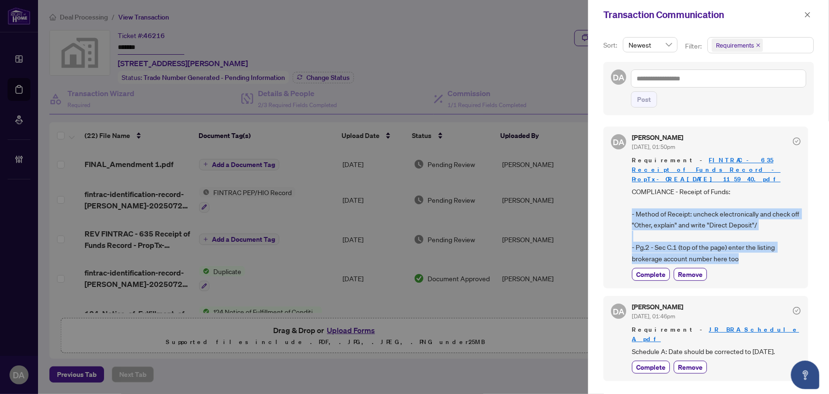
drag, startPoint x: 630, startPoint y: 202, endPoint x: 758, endPoint y: 244, distance: 134.4
click at [758, 244] on div "DA Dalal Alayoubi Aug/26/2025, 01:50pm Requirement - FINTRAC - 635 Receipt of F…" at bounding box center [706, 207] width 205 height 162
click at [757, 244] on span "COMPLIANCE - Receipt of Funds: - Method of Receipt: uncheck electronically and …" at bounding box center [716, 225] width 169 height 78
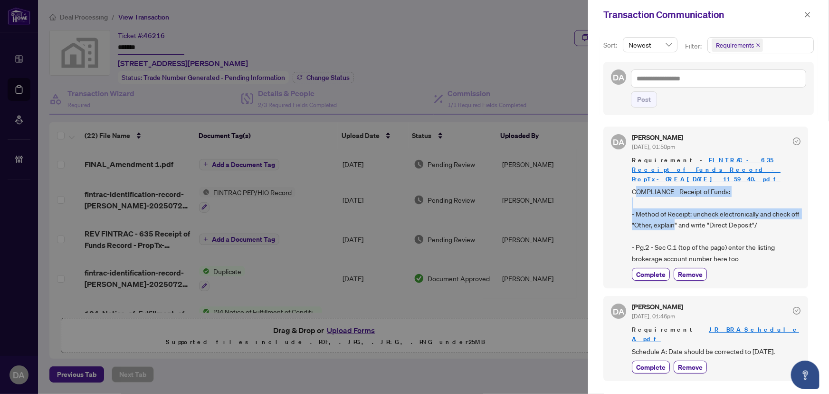
drag, startPoint x: 638, startPoint y: 176, endPoint x: 683, endPoint y: 212, distance: 57.5
click at [683, 212] on span "COMPLIANCE - Receipt of Funds: - Method of Receipt: uncheck electronically and …" at bounding box center [716, 225] width 169 height 78
click at [682, 212] on span "COMPLIANCE - Receipt of Funds: - Method of Receipt: uncheck electronically and …" at bounding box center [716, 225] width 169 height 78
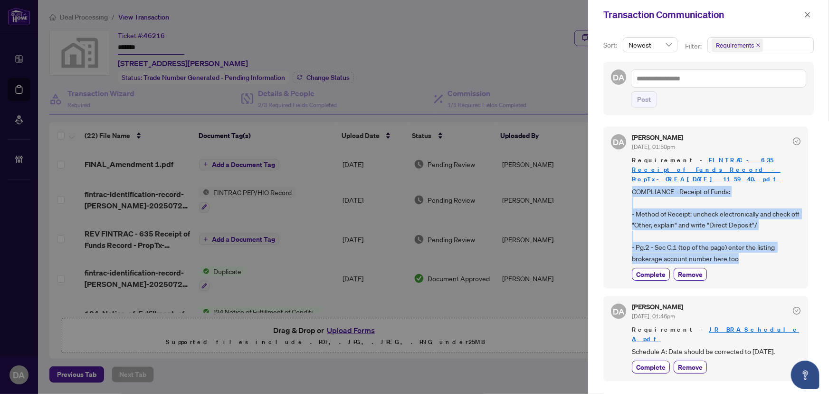
drag, startPoint x: 631, startPoint y: 182, endPoint x: 755, endPoint y: 251, distance: 142.6
click at [755, 251] on div "DA Dalal Alayoubi Aug/26/2025, 01:50pm Requirement - FINTRAC - 635 Receipt of F…" at bounding box center [706, 207] width 205 height 162
click at [756, 251] on span "COMPLIANCE - Receipt of Funds: - Method of Receipt: uncheck electronically and …" at bounding box center [716, 225] width 169 height 78
drag, startPoint x: 753, startPoint y: 251, endPoint x: 632, endPoint y: 176, distance: 142.2
click at [632, 186] on span "COMPLIANCE - Receipt of Funds: - Method of Receipt: uncheck electronically and …" at bounding box center [716, 225] width 169 height 78
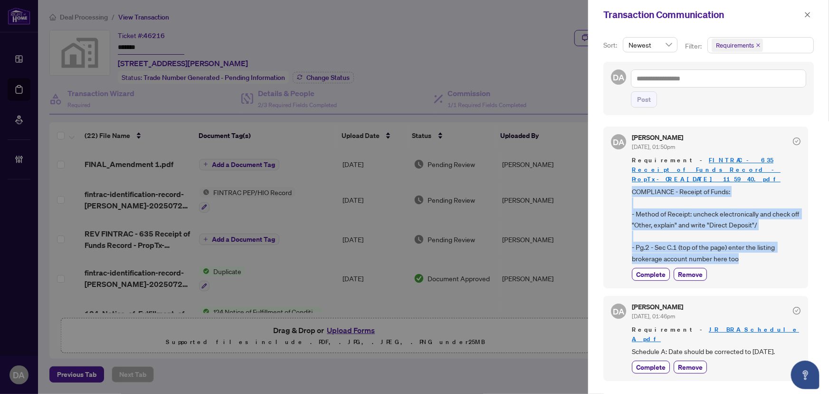
click at [665, 206] on span "COMPLIANCE - Receipt of Funds: - Method of Receipt: uncheck electronically and …" at bounding box center [716, 225] width 169 height 78
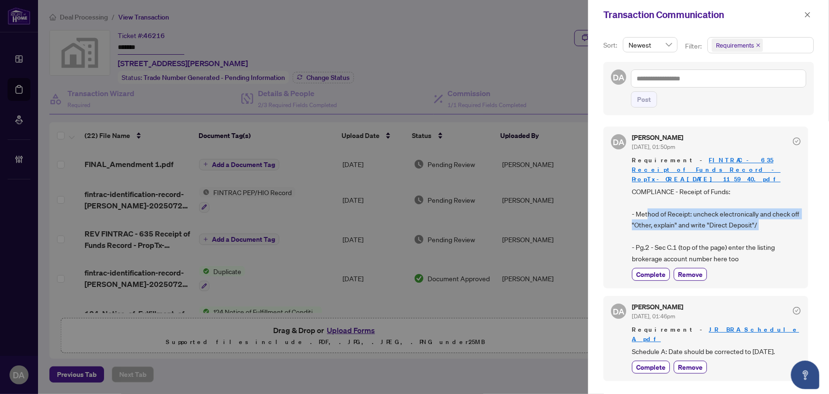
drag, startPoint x: 649, startPoint y: 201, endPoint x: 745, endPoint y: 222, distance: 98.8
click at [745, 222] on span "COMPLIANCE - Receipt of Funds: - Method of Receipt: uncheck electronically and …" at bounding box center [716, 225] width 169 height 78
drag, startPoint x: 763, startPoint y: 217, endPoint x: 637, endPoint y: 202, distance: 126.3
click at [637, 202] on span "COMPLIANCE - Receipt of Funds: - Method of Receipt: uncheck electronically and …" at bounding box center [716, 225] width 169 height 78
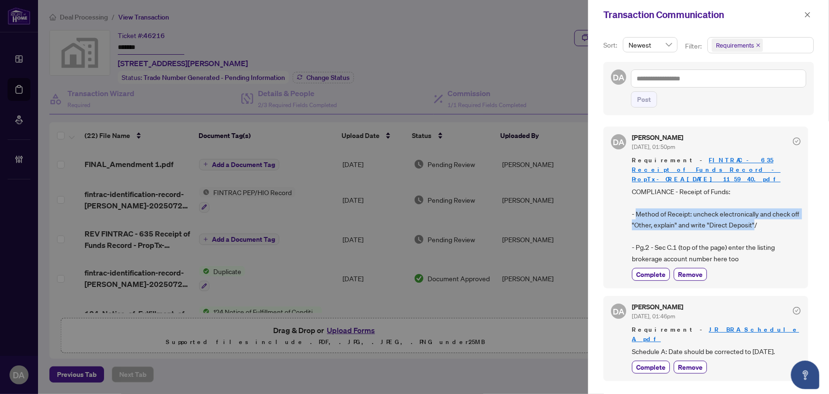
click at [637, 202] on span "COMPLIANCE - Receipt of Funds: - Method of Receipt: uncheck electronically and …" at bounding box center [716, 225] width 169 height 78
drag, startPoint x: 637, startPoint y: 202, endPoint x: 761, endPoint y: 214, distance: 124.6
click at [761, 214] on span "COMPLIANCE - Receipt of Funds: - Method of Receipt: uncheck electronically and …" at bounding box center [716, 225] width 169 height 78
click at [647, 269] on span "Complete" at bounding box center [650, 274] width 29 height 10
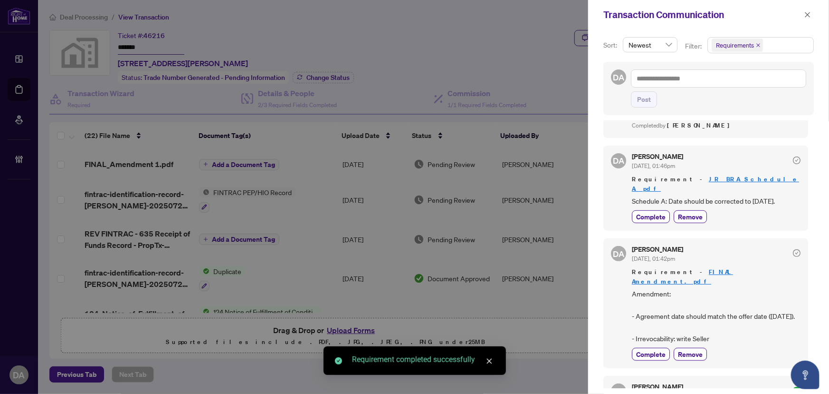
scroll to position [173, 0]
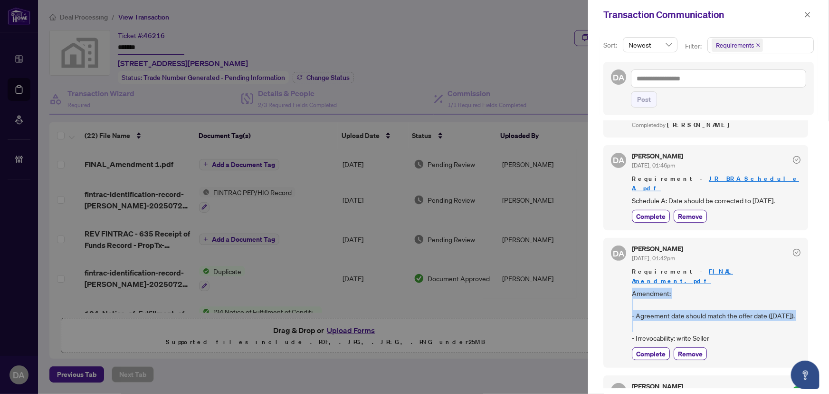
drag, startPoint x: 632, startPoint y: 264, endPoint x: 721, endPoint y: 299, distance: 95.2
click at [721, 299] on span "Amendment: - Agreement date should match the offer date (July 21). - Irrevocabi…" at bounding box center [716, 316] width 169 height 56
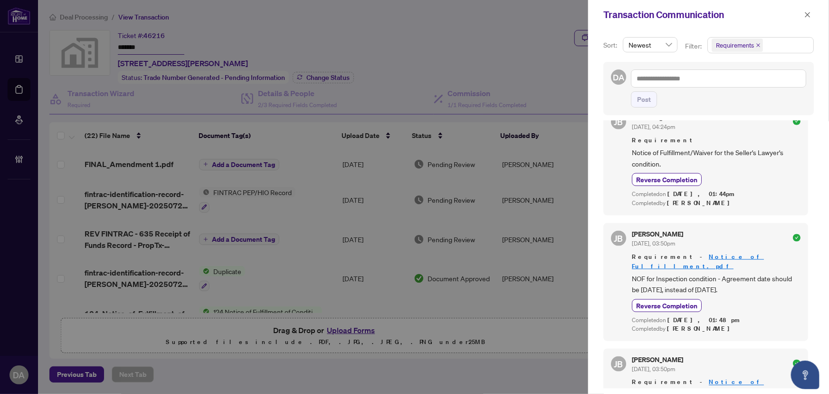
scroll to position [475, 0]
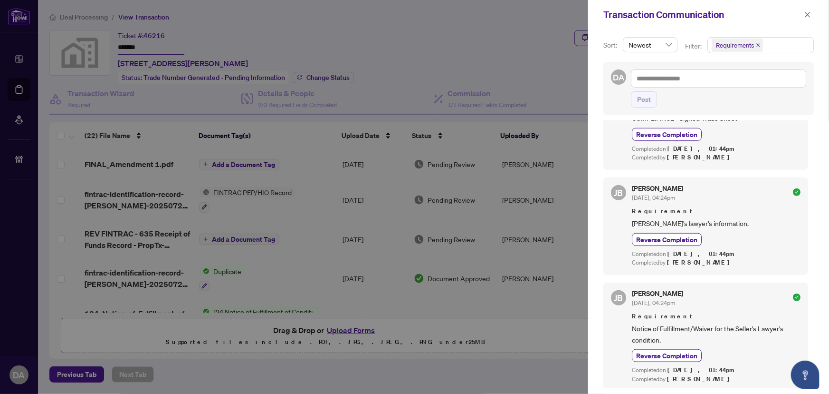
click at [783, 40] on span "Requirements" at bounding box center [761, 45] width 106 height 15
click at [749, 250] on div "Completed on Aug/26/2025, 01:44pm" at bounding box center [716, 254] width 169 height 9
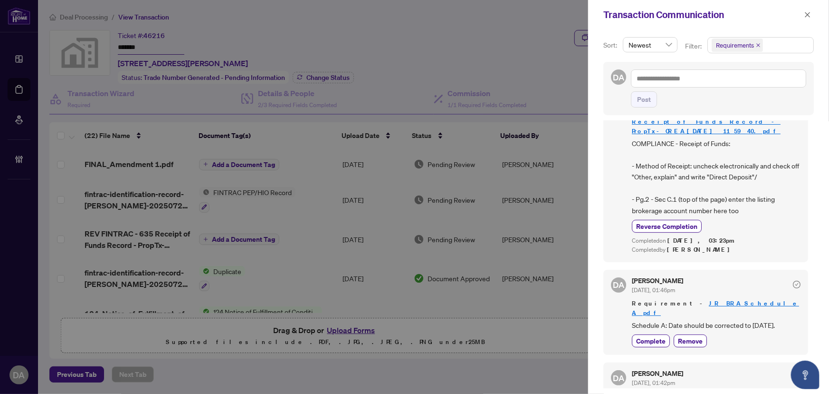
scroll to position [86, 0]
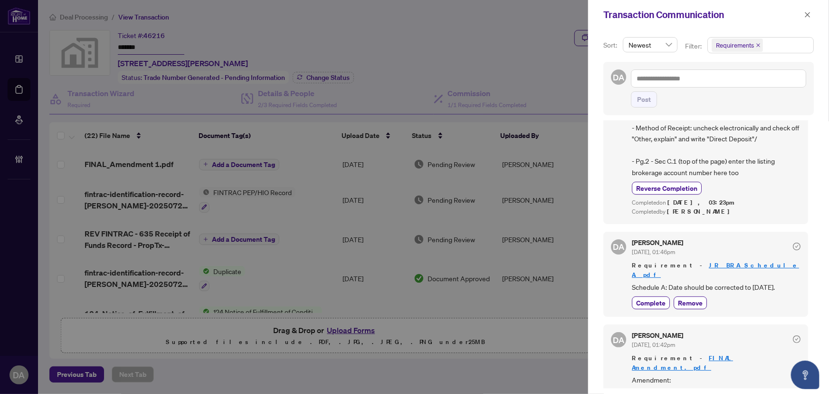
drag, startPoint x: 706, startPoint y: 268, endPoint x: 781, endPoint y: 270, distance: 74.7
click at [781, 281] on span "Schedule A: Date should be corrected to July 21st." at bounding box center [716, 286] width 169 height 11
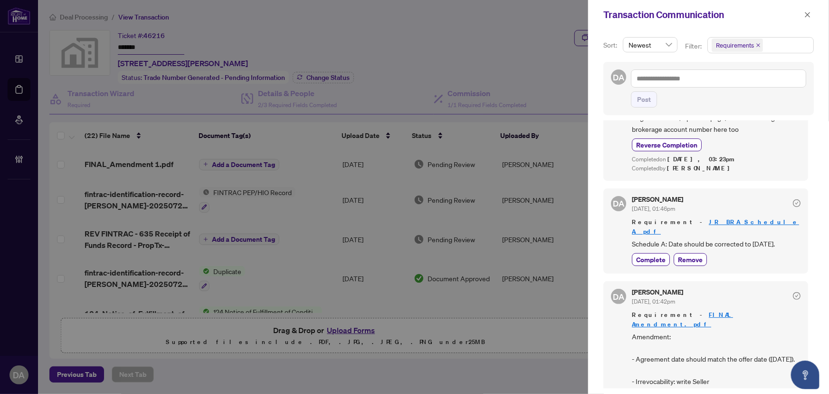
scroll to position [173, 0]
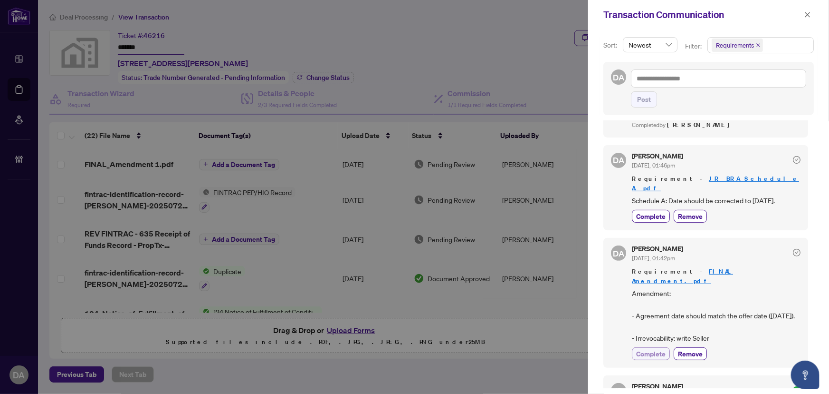
click at [653, 348] on span "Complete" at bounding box center [650, 353] width 29 height 10
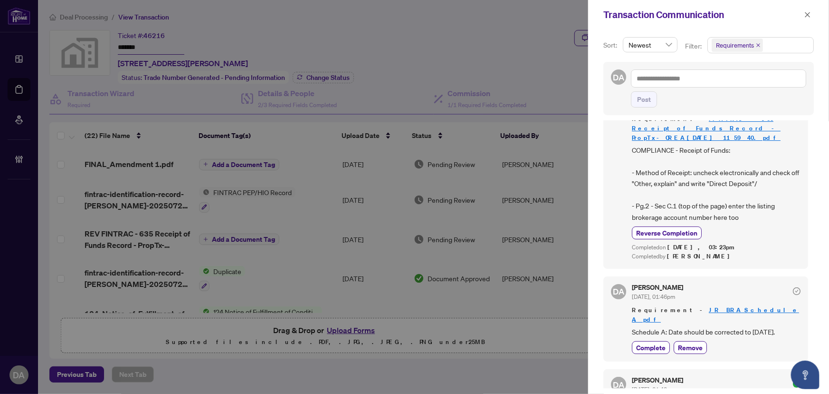
scroll to position [43, 0]
click at [808, 15] on icon "close" at bounding box center [808, 14] width 7 height 7
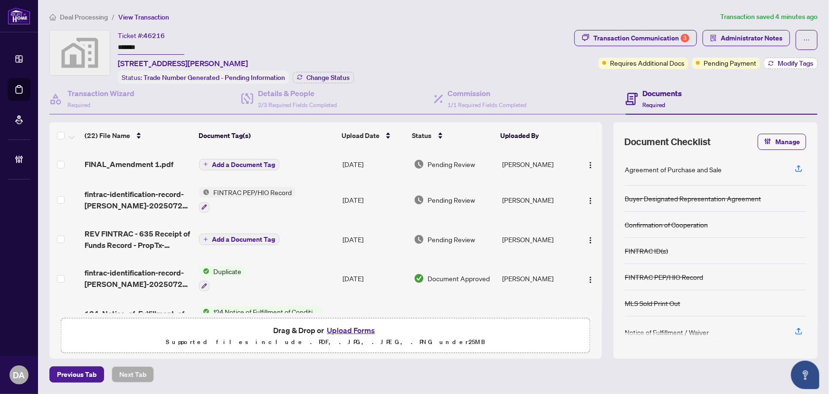
click at [800, 60] on span "Modify Tags" at bounding box center [796, 63] width 36 height 7
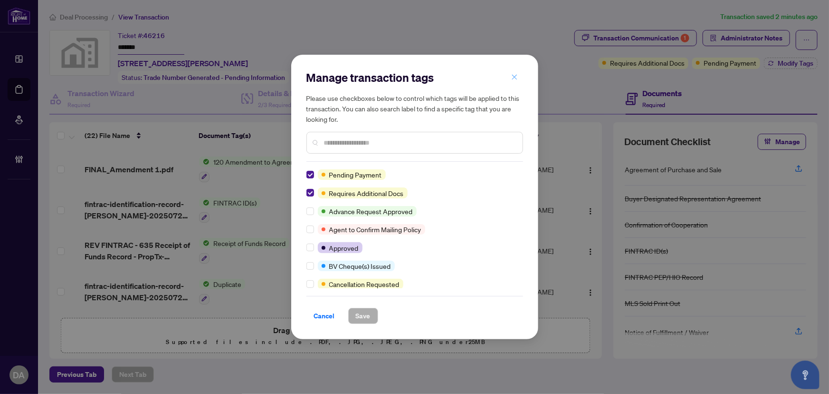
click at [518, 76] on button "button" at bounding box center [514, 77] width 19 height 16
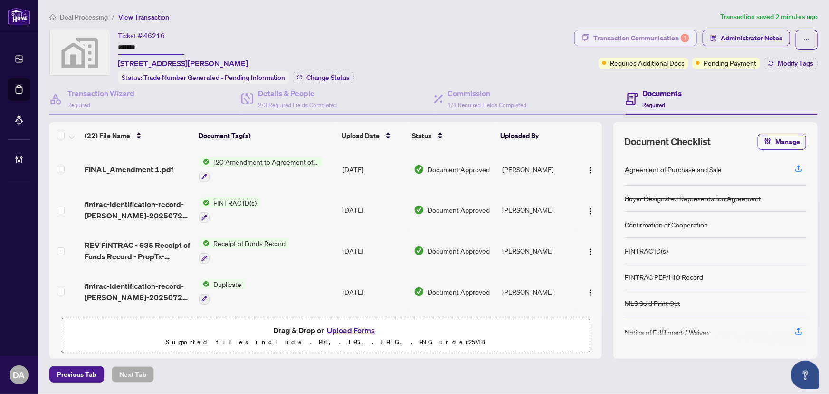
click at [639, 37] on div "Transaction Communication 1" at bounding box center [642, 37] width 96 height 15
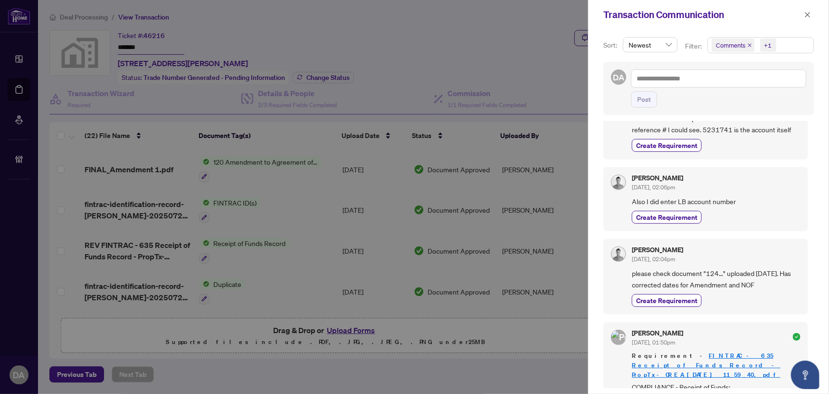
scroll to position [0, 0]
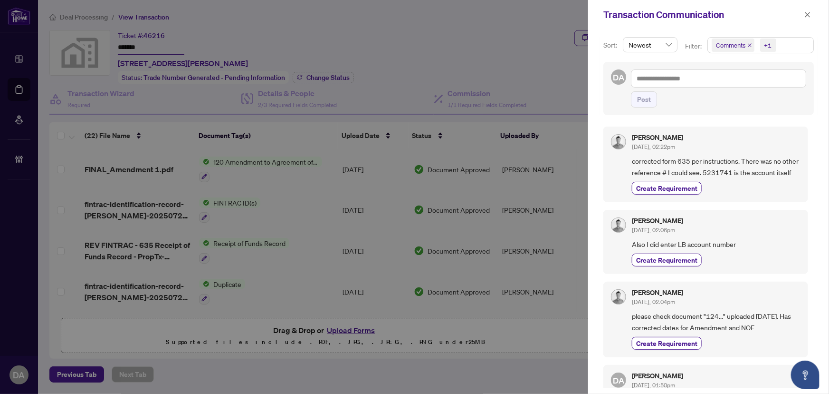
drag, startPoint x: 813, startPoint y: 15, endPoint x: 808, endPoint y: 16, distance: 5.0
click at [812, 15] on button "button" at bounding box center [808, 14] width 12 height 11
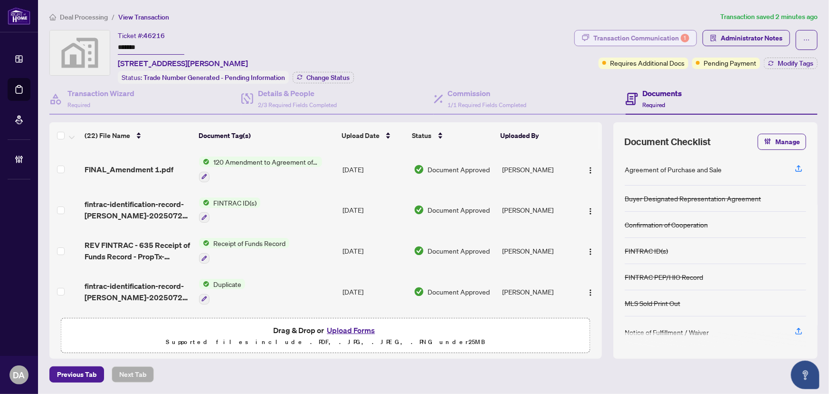
click at [684, 39] on div "1" at bounding box center [685, 38] width 9 height 9
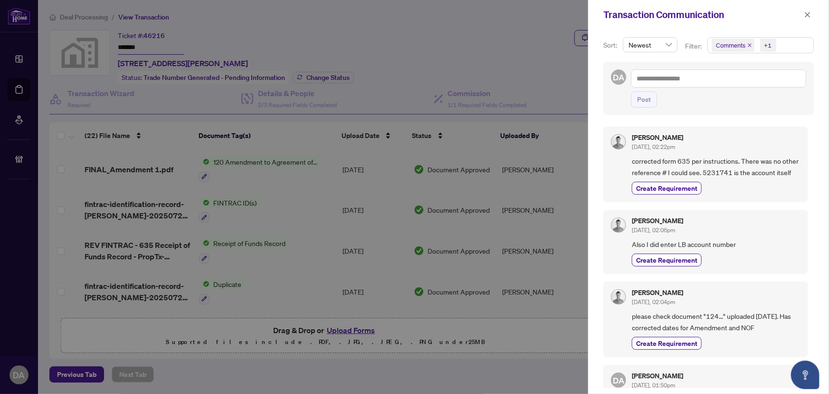
click at [750, 45] on icon "close" at bounding box center [750, 45] width 5 height 5
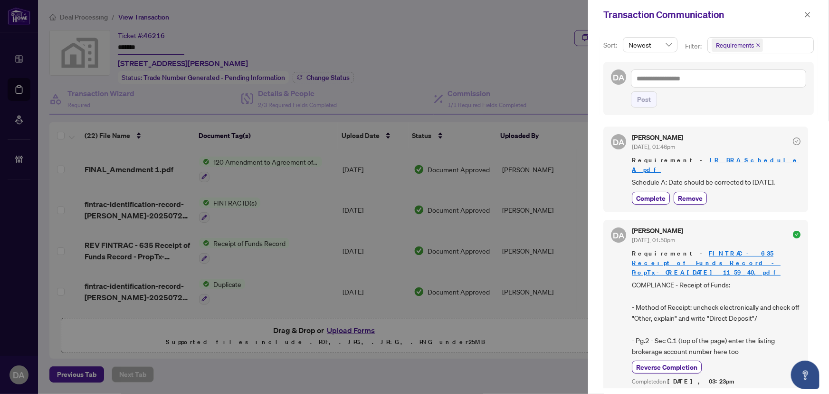
drag, startPoint x: 736, startPoint y: 174, endPoint x: 786, endPoint y: 170, distance: 49.6
click at [786, 176] on span "Schedule A: Date should be corrected to July 21st." at bounding box center [716, 181] width 169 height 11
drag, startPoint x: 786, startPoint y: 170, endPoint x: 628, endPoint y: 173, distance: 157.8
click at [628, 173] on div "DA Dalal Alayoubi Aug/26/2025, 01:46pm Requirement - JR BRA Schedule A.pdf Sche…" at bounding box center [706, 168] width 205 height 85
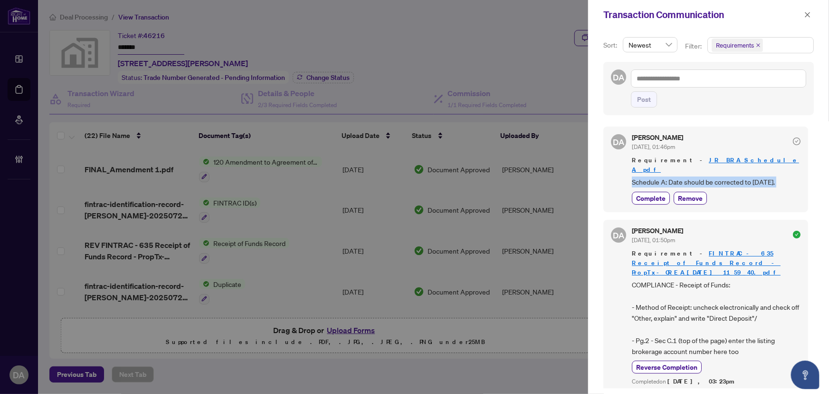
click at [629, 173] on div "DA Dalal Alayoubi Aug/26/2025, 01:46pm Requirement - JR BRA Schedule A.pdf Sche…" at bounding box center [706, 168] width 205 height 85
drag, startPoint x: 673, startPoint y: 171, endPoint x: 785, endPoint y: 173, distance: 112.7
click at [785, 173] on div "DA Dalal Alayoubi Aug/26/2025, 01:46pm Requirement - JR BRA Schedule A.pdf Sche…" at bounding box center [706, 168] width 205 height 85
click at [785, 176] on span "Schedule A: Date should be corrected to July 21st." at bounding box center [716, 181] width 169 height 11
drag, startPoint x: 785, startPoint y: 173, endPoint x: 622, endPoint y: 171, distance: 163.5
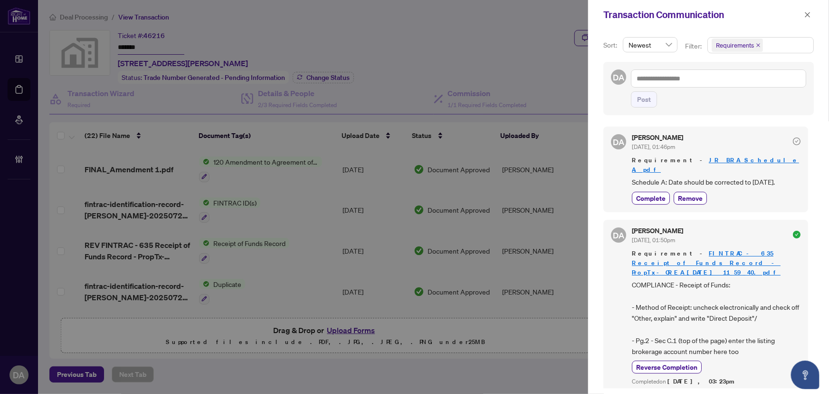
click at [622, 171] on div "DA Dalal Alayoubi Aug/26/2025, 01:46pm Requirement - JR BRA Schedule A.pdf Sche…" at bounding box center [706, 168] width 205 height 85
click at [722, 251] on link "FINTRAC - 635 Receipt of Funds Record - PropTx-OREA_2025-07-29 11_59_40.pdf" at bounding box center [706, 262] width 149 height 27
click at [771, 138] on div "Dalal Alayoubi Aug/26/2025, 01:46pm" at bounding box center [716, 143] width 169 height 18
click at [808, 16] on icon "close" at bounding box center [808, 14] width 7 height 7
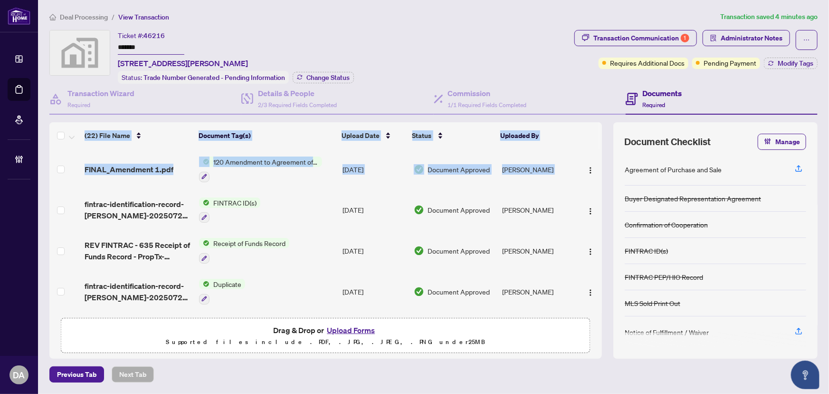
drag, startPoint x: 599, startPoint y: 161, endPoint x: 605, endPoint y: 137, distance: 25.0
click at [605, 137] on div "(22) File Name Document Tag(s) Upload Date Status Uploaded By FINAL_Amendment 1…" at bounding box center [433, 240] width 769 height 236
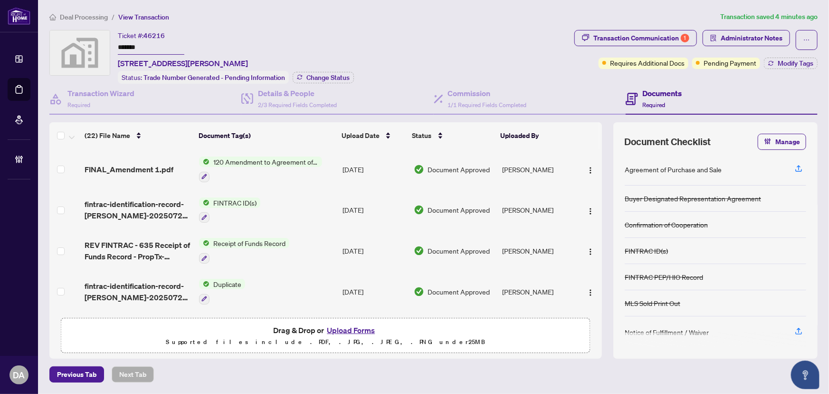
click at [605, 138] on div "(22) File Name Document Tag(s) Upload Date Status Uploaded By FINAL_Amendment 1…" at bounding box center [433, 240] width 769 height 236
drag, startPoint x: 116, startPoint y: 64, endPoint x: 174, endPoint y: 63, distance: 58.0
click at [174, 63] on div "Ticket #: 46216 ******* 21 Woodbury Rd, Etobicoke, Toronto, Ontario M8W 1X5, Ca…" at bounding box center [309, 57] width 521 height 54
copy span "21 Woodbury Rd"
click at [684, 31] on div "Transaction Communication 1" at bounding box center [642, 37] width 96 height 15
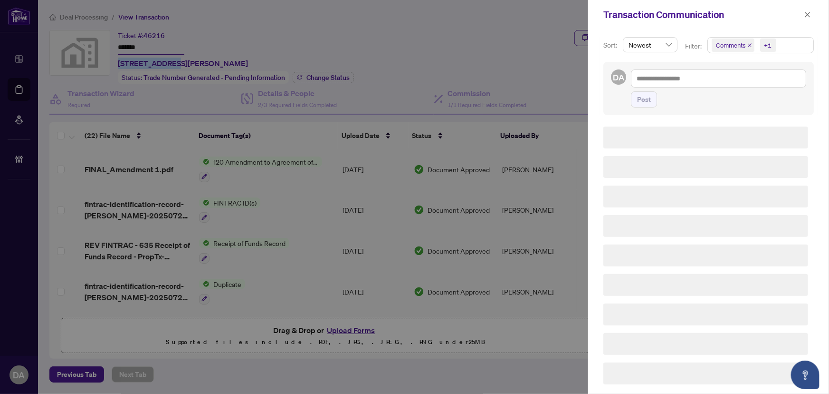
click at [748, 43] on icon "close" at bounding box center [750, 45] width 5 height 5
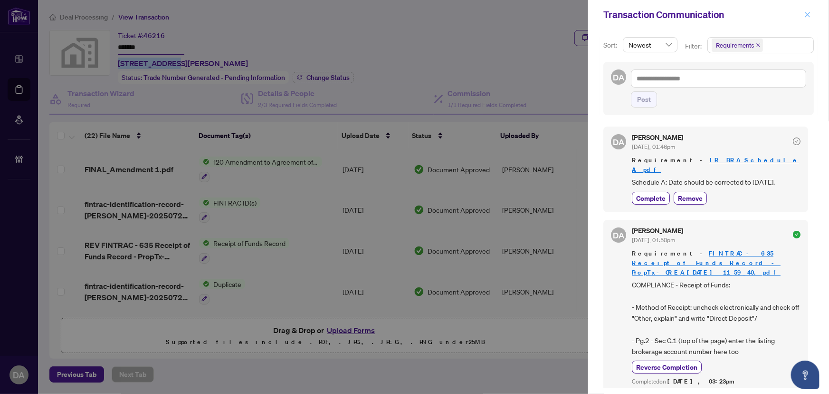
click at [808, 17] on icon "close" at bounding box center [808, 14] width 7 height 7
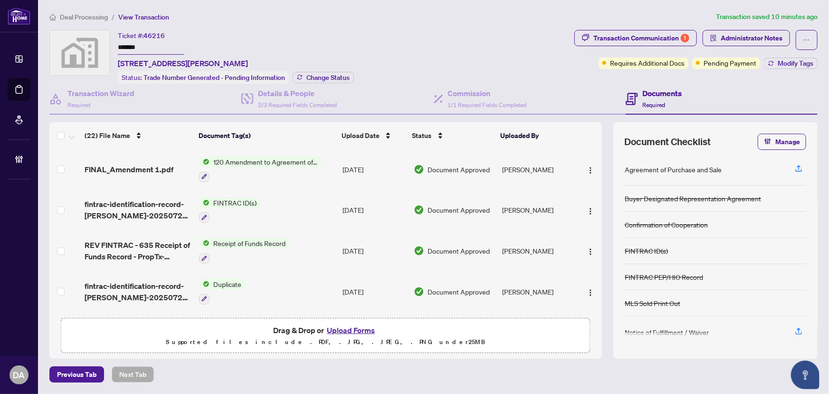
click at [388, 50] on div "Ticket #: 46216 ******* 21 Woodbury Rd, Etobicoke, Toronto, Ontario M8W 1X5, Ca…" at bounding box center [309, 57] width 521 height 54
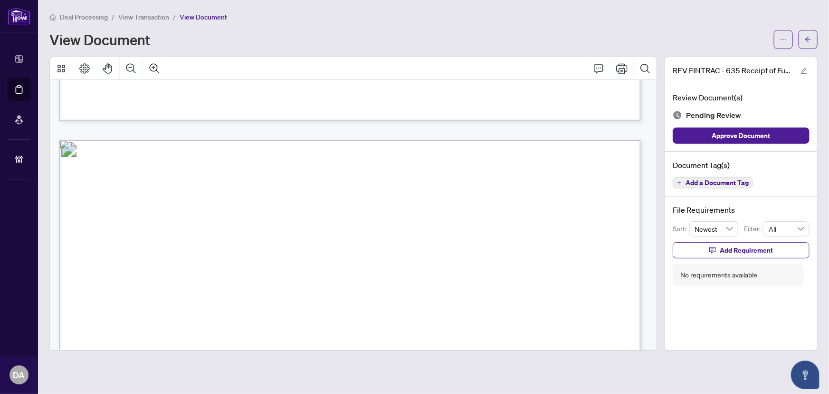
scroll to position [734, 0]
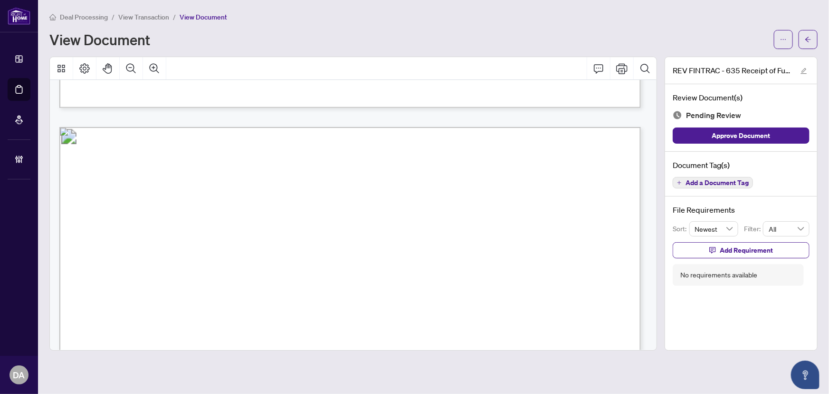
click at [697, 181] on span "Add a Document Tag" at bounding box center [717, 182] width 63 height 7
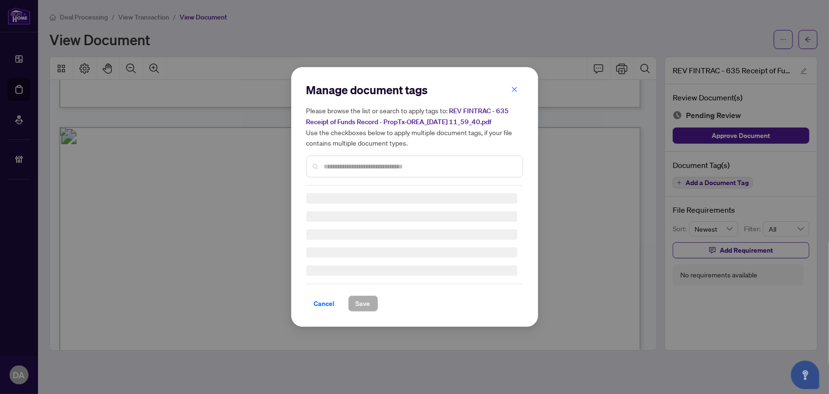
click at [420, 167] on div "Manage document tags Please browse the list or search to apply tags to: REV FIN…" at bounding box center [415, 196] width 217 height 229
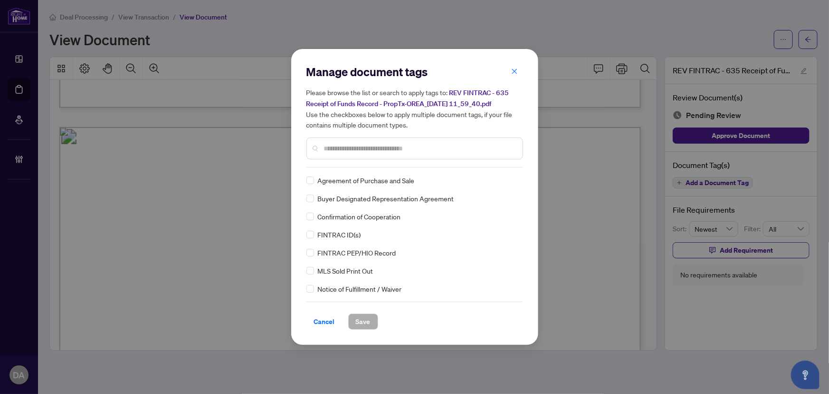
click at [434, 149] on input "text" at bounding box center [419, 148] width 191 height 10
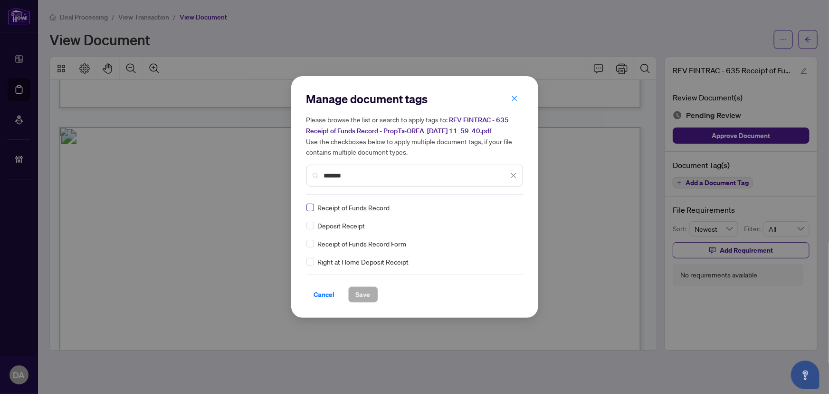
type input "*******"
click at [501, 207] on img at bounding box center [504, 207] width 10 height 10
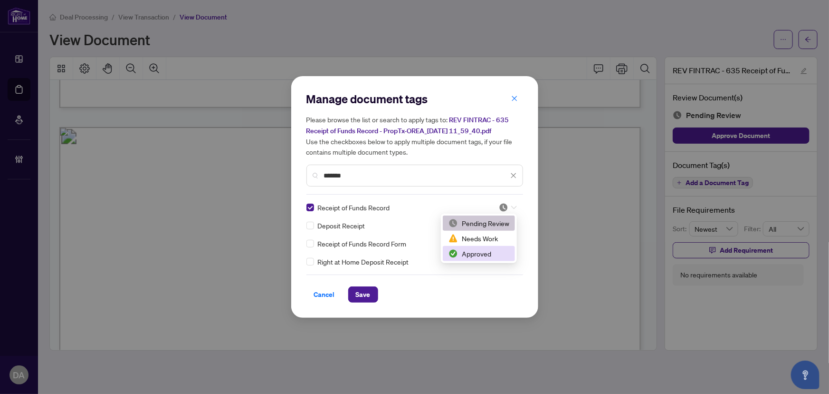
click at [478, 251] on div "Approved" at bounding box center [479, 253] width 61 height 10
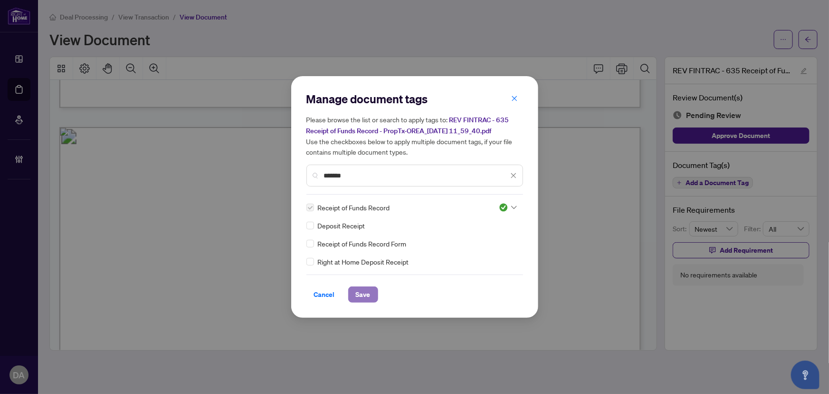
click at [371, 295] on button "Save" at bounding box center [363, 294] width 30 height 16
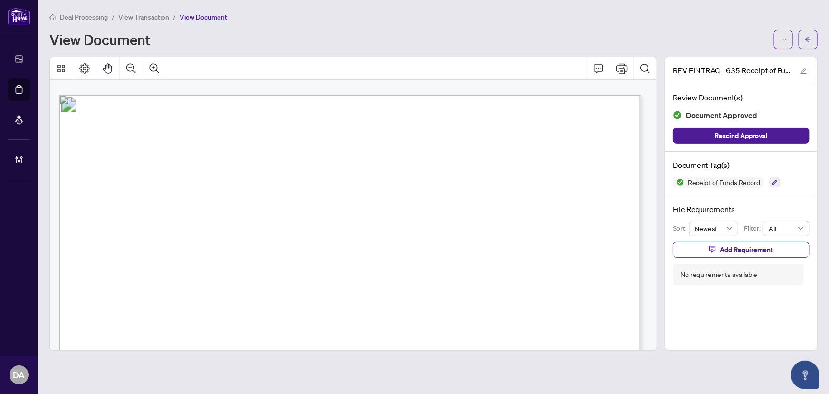
scroll to position [778, 0]
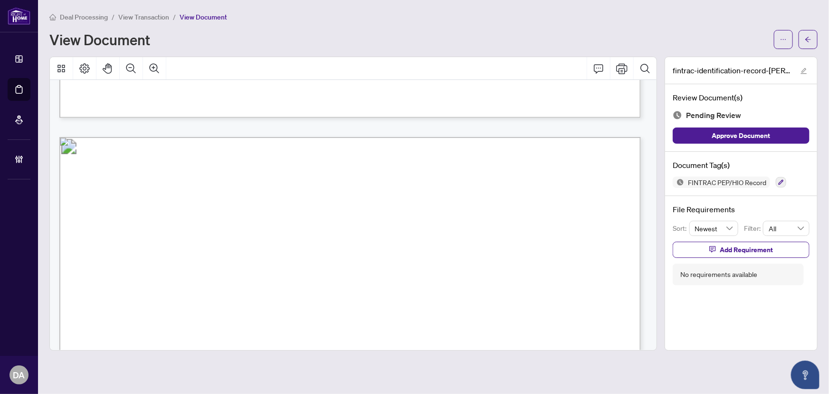
scroll to position [3932, 0]
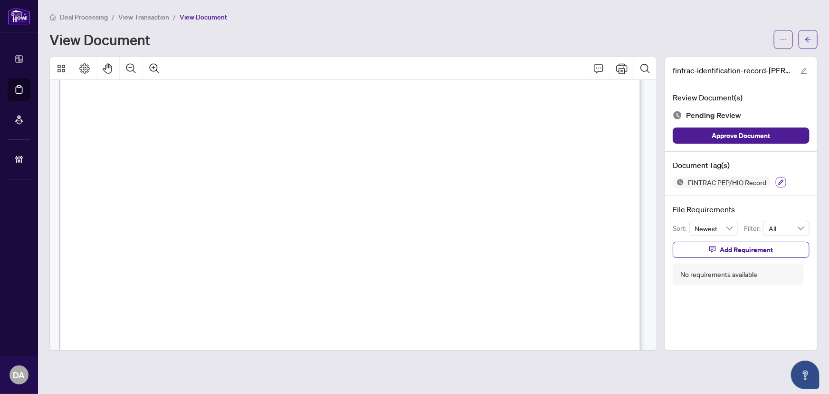
click at [780, 182] on icon "button" at bounding box center [782, 182] width 6 height 6
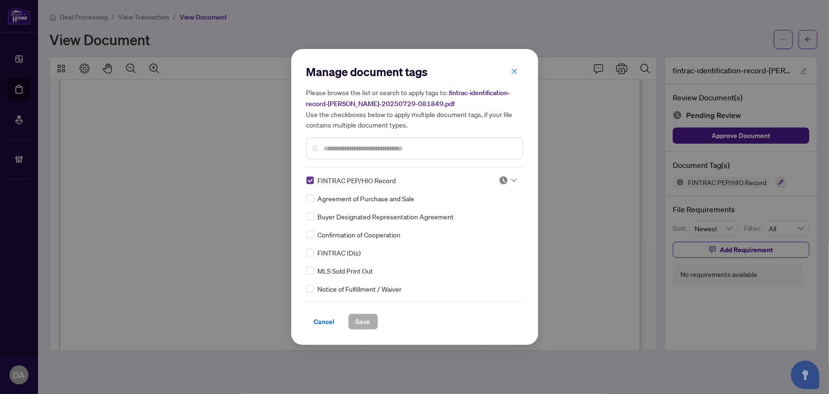
click at [309, 183] on label at bounding box center [311, 180] width 8 height 10
click at [395, 149] on input "text" at bounding box center [419, 148] width 191 height 10
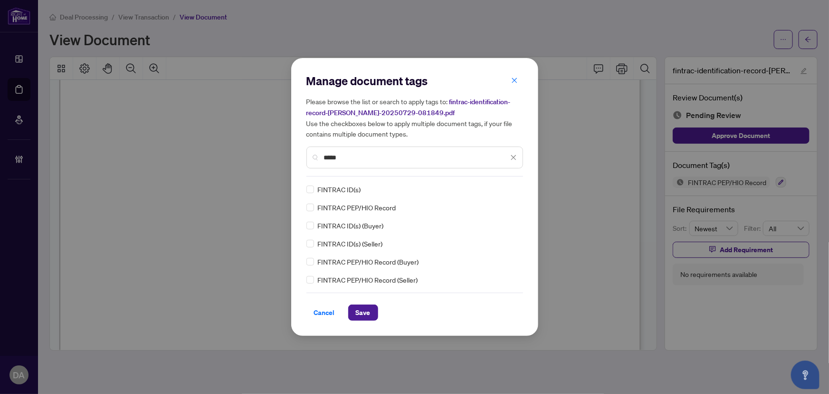
type input "*****"
click at [511, 187] on icon at bounding box center [514, 189] width 6 height 4
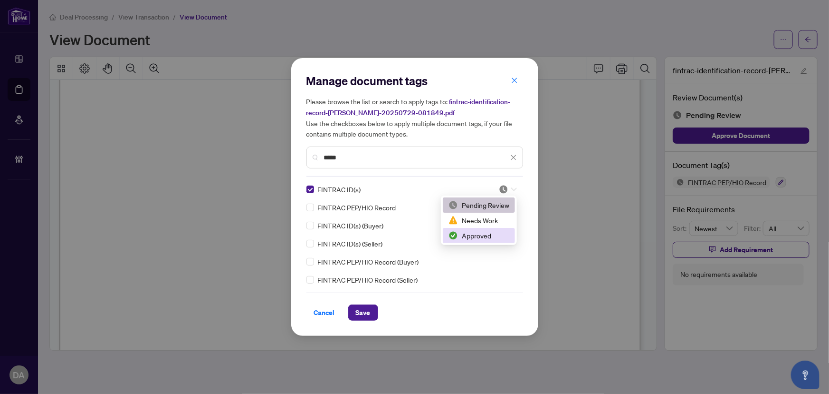
click at [492, 229] on div "Approved" at bounding box center [479, 235] width 72 height 15
drag, startPoint x: 364, startPoint y: 310, endPoint x: 431, endPoint y: 202, distance: 127.3
click at [364, 310] on span "Save" at bounding box center [363, 312] width 15 height 15
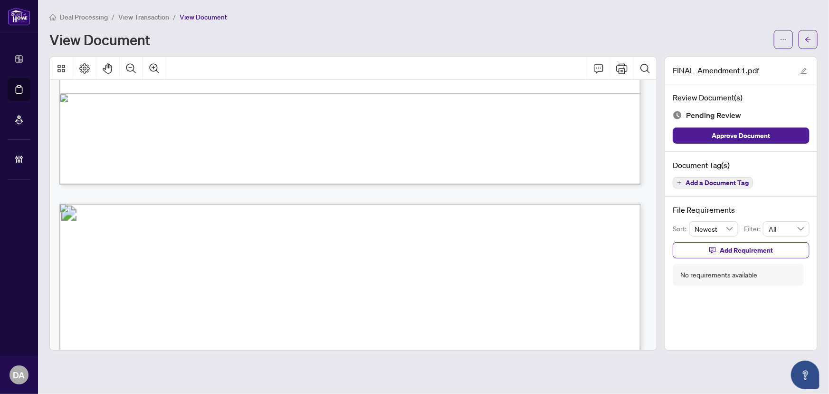
scroll to position [1383, 0]
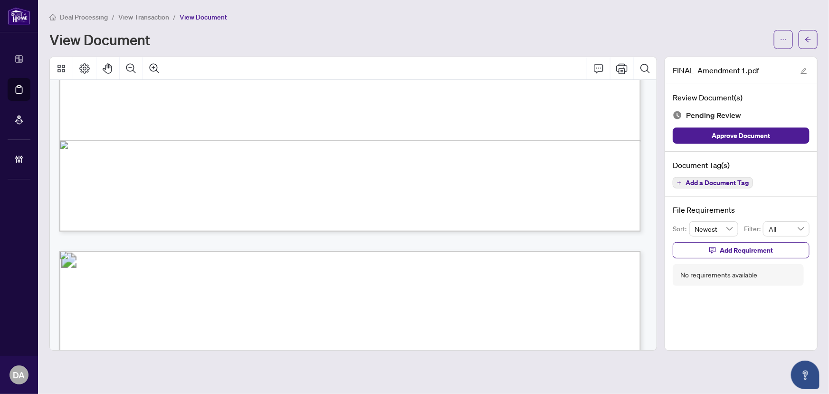
click at [733, 182] on span "Add a Document Tag" at bounding box center [717, 182] width 63 height 7
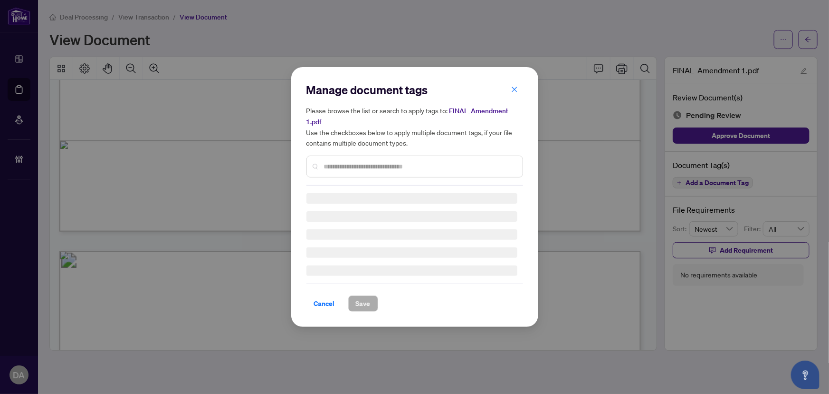
click at [399, 163] on div "Manage document tags Please browse the list or search to apply tags to: FINAL_A…" at bounding box center [415, 133] width 217 height 103
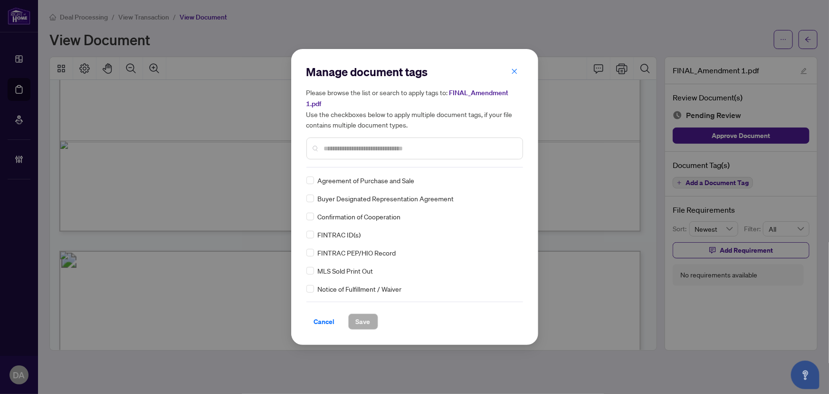
click at [462, 148] on input "text" at bounding box center [419, 148] width 191 height 10
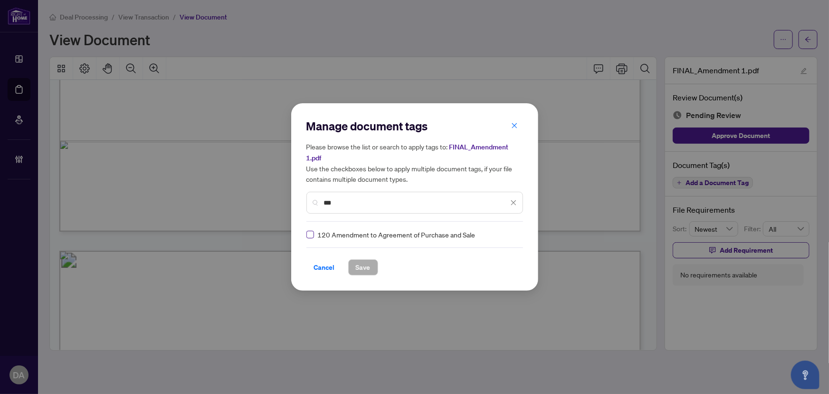
type input "***"
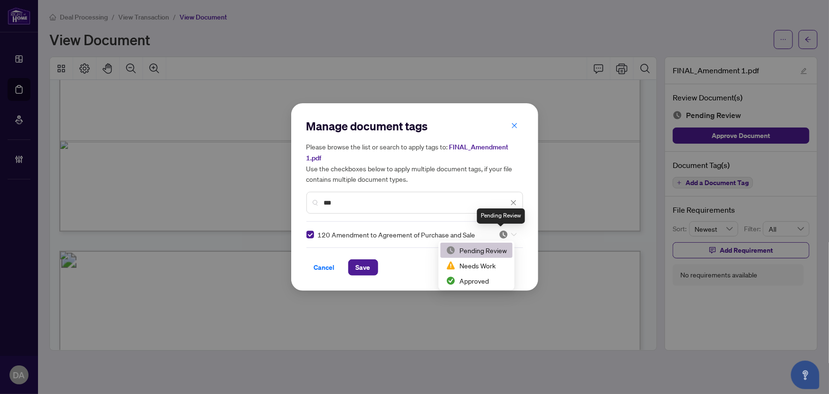
click at [503, 235] on img at bounding box center [504, 235] width 10 height 10
click at [467, 276] on div "Approved" at bounding box center [476, 280] width 61 height 10
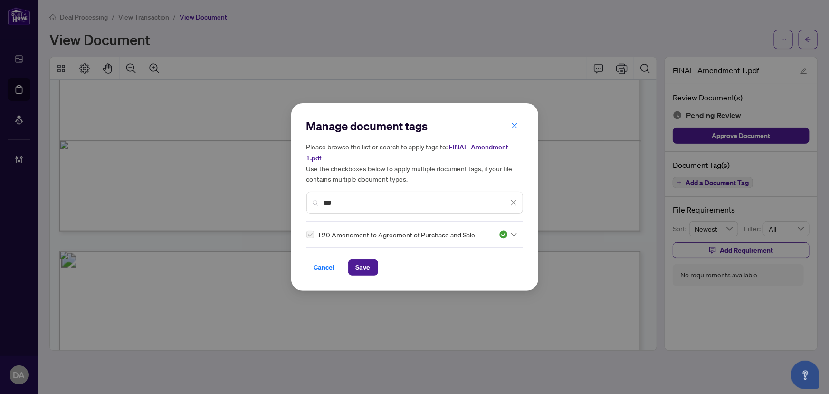
click at [369, 276] on div "Manage document tags Please browse the list or search to apply tags to: FINAL_A…" at bounding box center [414, 196] width 247 height 187
click at [369, 269] on span "Save" at bounding box center [363, 267] width 15 height 15
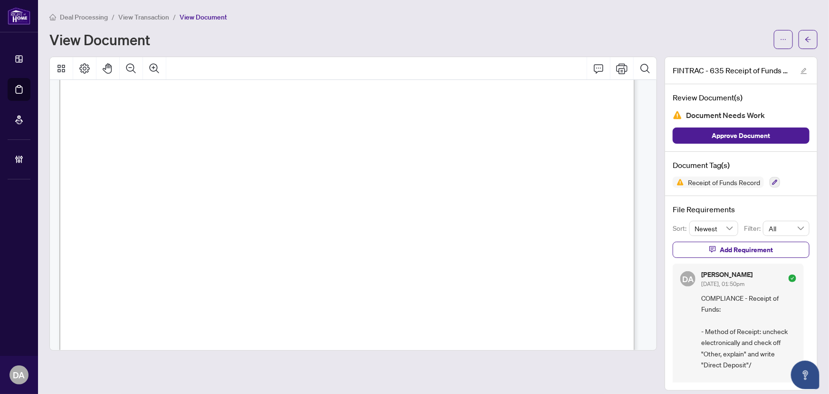
scroll to position [129, 0]
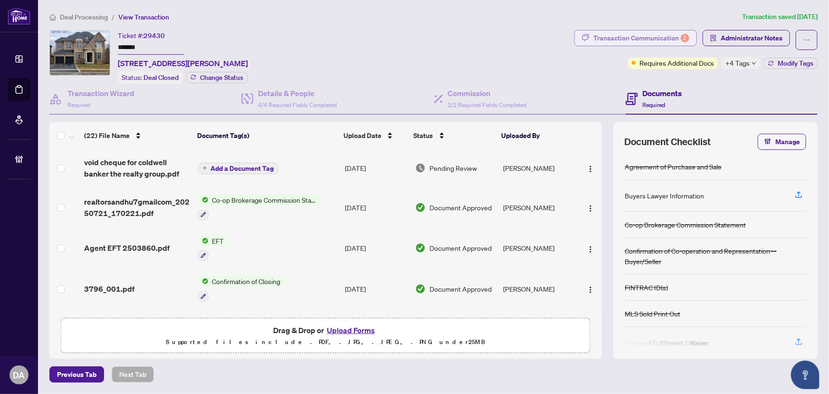
click at [659, 30] on div "Transaction Communication 2" at bounding box center [642, 37] width 96 height 15
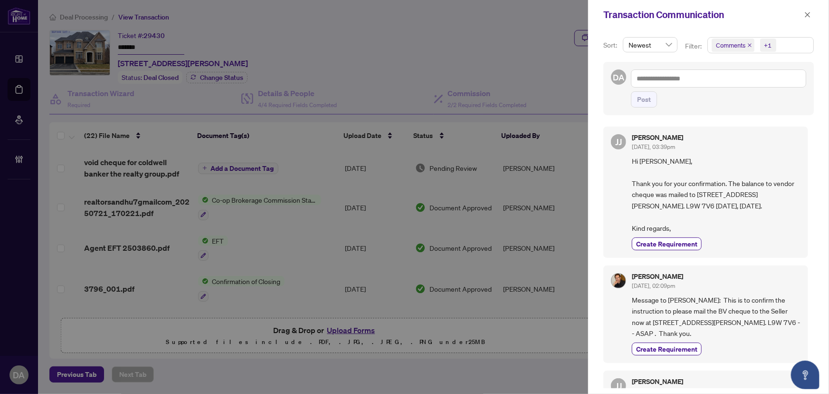
click at [746, 44] on span "Comments" at bounding box center [733, 45] width 43 height 13
click at [748, 45] on icon "close" at bounding box center [750, 45] width 5 height 5
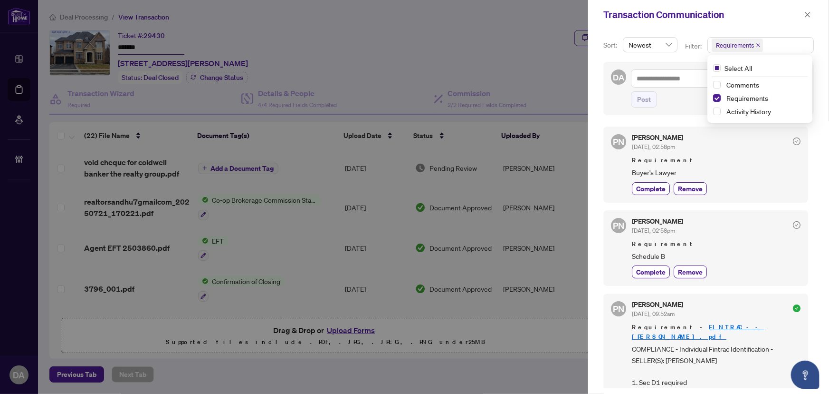
click at [779, 251] on span "Schedule B" at bounding box center [716, 256] width 169 height 11
click at [807, 19] on span "button" at bounding box center [808, 14] width 7 height 15
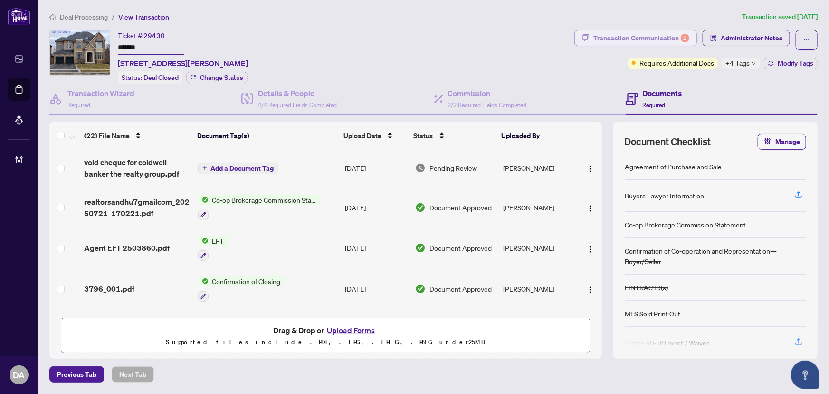
click at [617, 32] on div "Transaction Communication 2" at bounding box center [642, 37] width 96 height 15
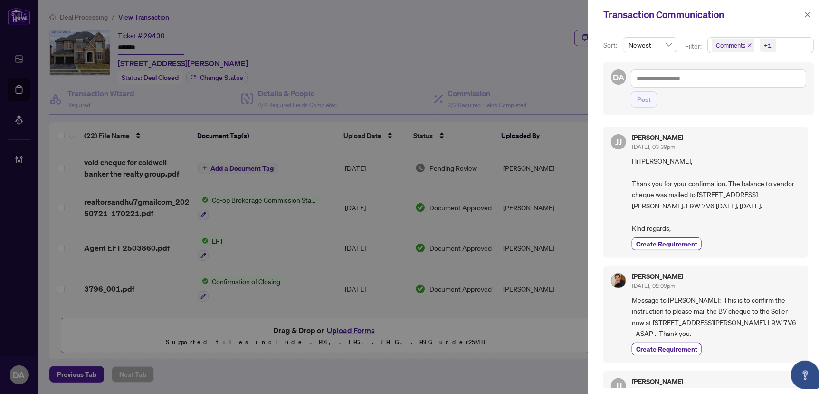
click at [749, 44] on icon "close" at bounding box center [750, 45] width 5 height 5
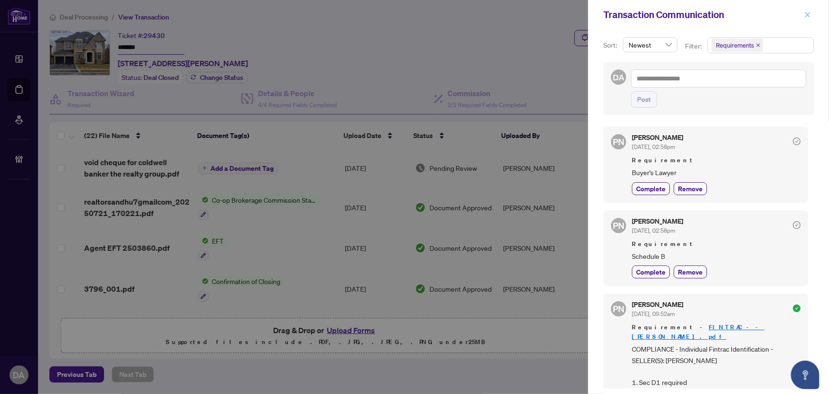
click at [808, 17] on icon "close" at bounding box center [808, 14] width 7 height 7
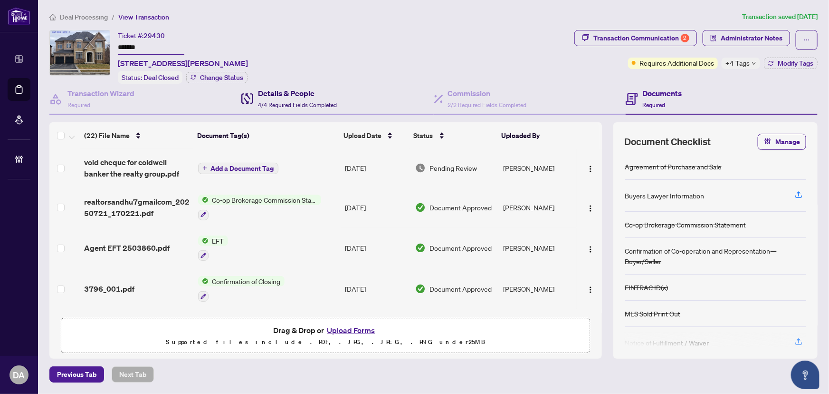
drag, startPoint x: 258, startPoint y: 94, endPoint x: 353, endPoint y: 93, distance: 95.5
click at [258, 94] on h4 "Details & People" at bounding box center [297, 92] width 79 height 11
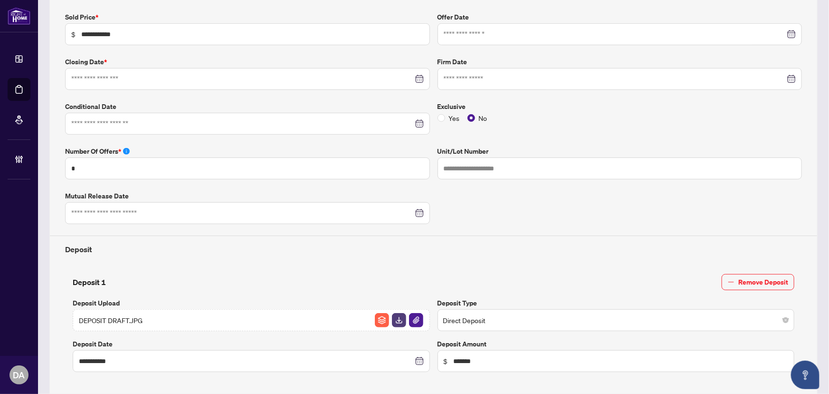
type input "**********"
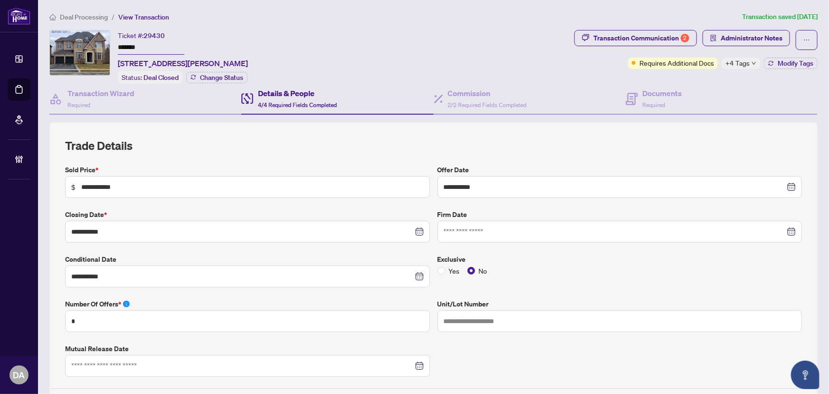
click at [143, 44] on input "*******" at bounding box center [151, 48] width 67 height 14
click at [714, 33] on button "Administrator Notes" at bounding box center [746, 38] width 87 height 16
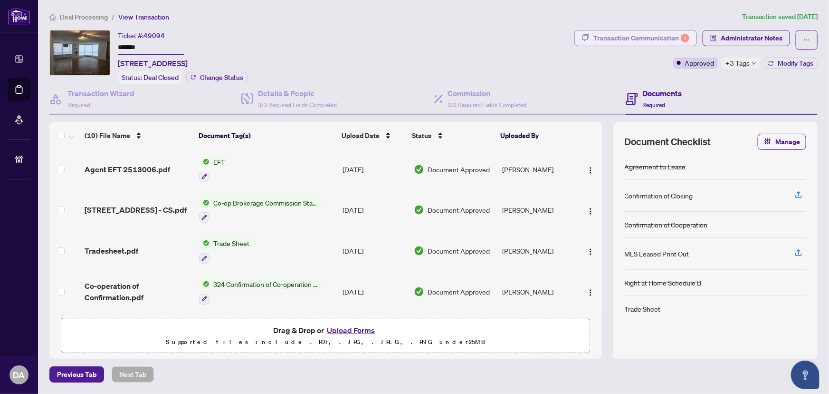
click at [637, 39] on div "Transaction Communication 1" at bounding box center [642, 37] width 96 height 15
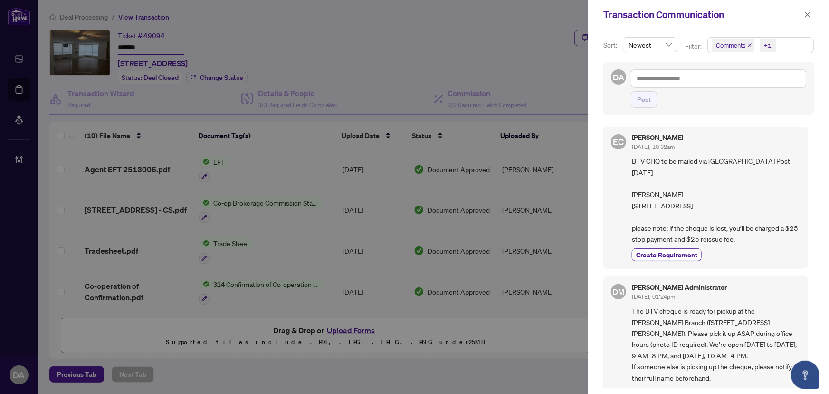
click at [748, 46] on icon "close" at bounding box center [750, 45] width 5 height 5
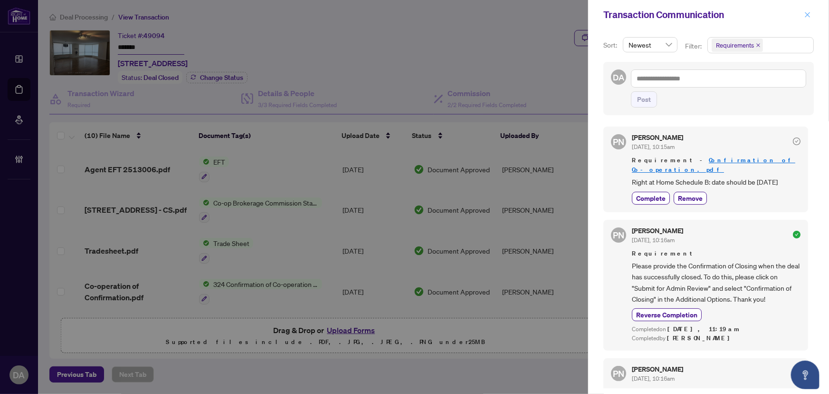
click at [809, 15] on icon "close" at bounding box center [808, 14] width 5 height 5
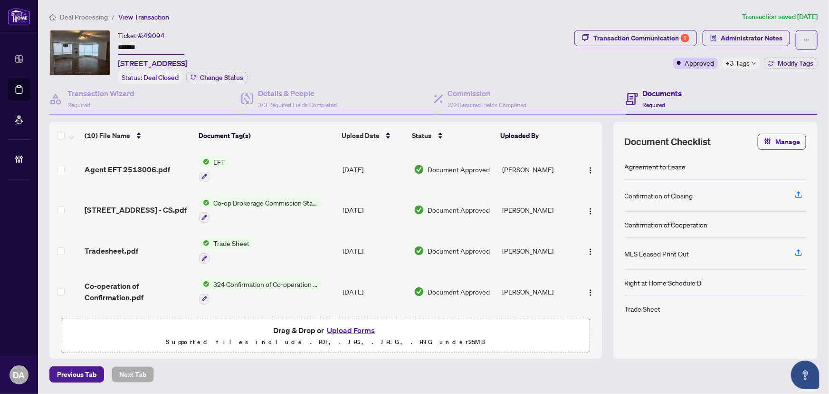
click at [156, 44] on input "*******" at bounding box center [151, 48] width 67 height 14
click at [670, 35] on div "Transaction Communication 1" at bounding box center [642, 37] width 96 height 15
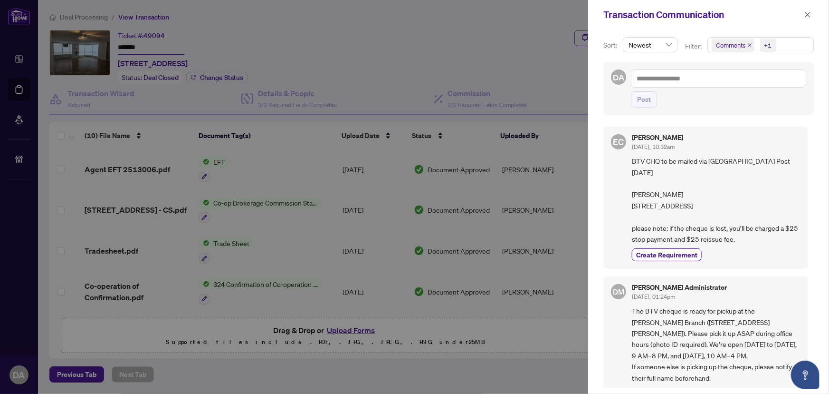
click at [749, 46] on icon "close" at bounding box center [750, 45] width 5 height 5
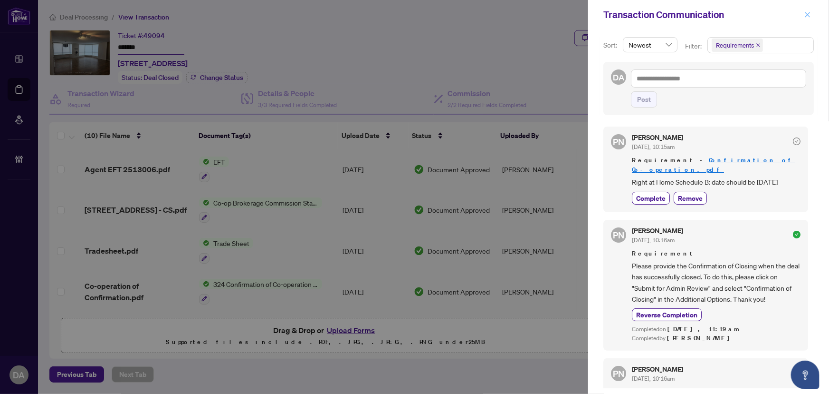
click at [806, 17] on icon "close" at bounding box center [808, 14] width 7 height 7
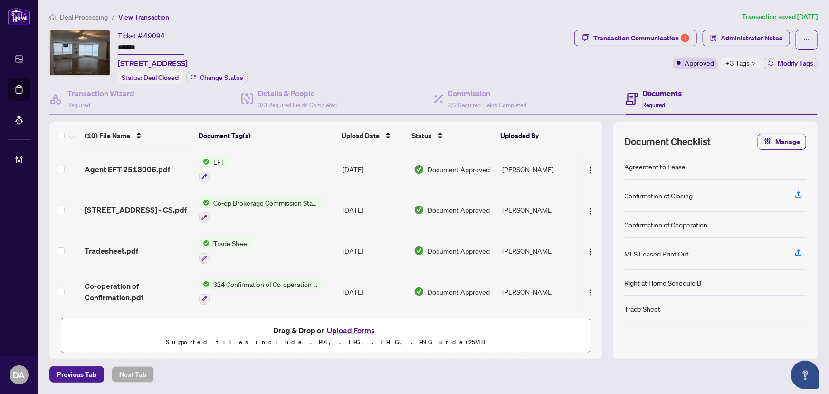
click at [732, 68] on div "Transaction Communication 1 Administrator Notes Approved +3 Tags Modify Tags" at bounding box center [696, 57] width 247 height 54
click at [747, 56] on div "Transaction Communication 1 Administrator Notes Approved +3 Tags Modify Tags" at bounding box center [696, 49] width 243 height 39
click at [746, 64] on span "+3 Tags" at bounding box center [738, 63] width 24 height 11
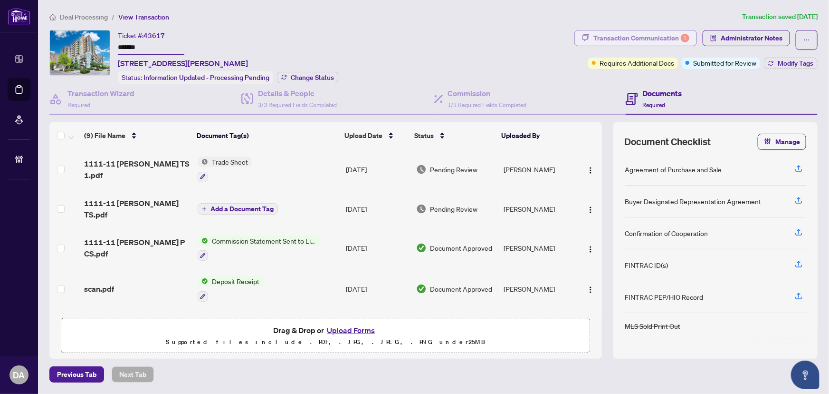
click at [684, 39] on div "1" at bounding box center [685, 38] width 9 height 9
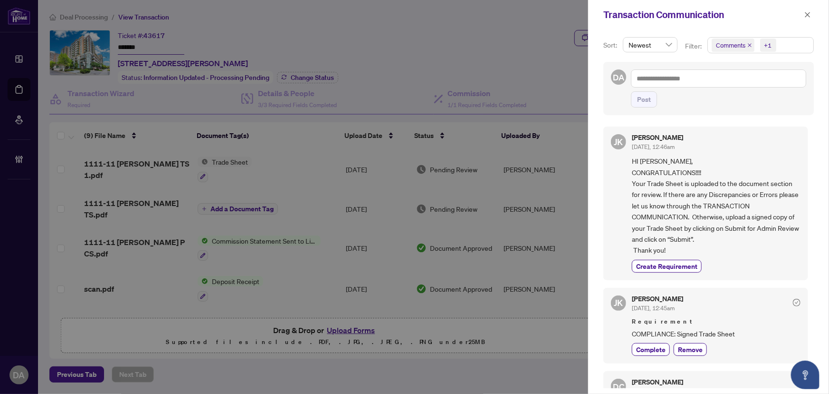
click at [748, 46] on icon "close" at bounding box center [750, 45] width 5 height 5
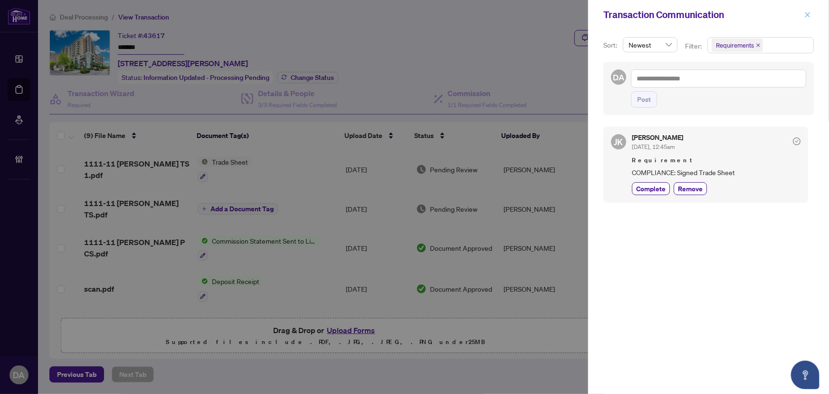
click at [808, 17] on icon "close" at bounding box center [808, 14] width 7 height 7
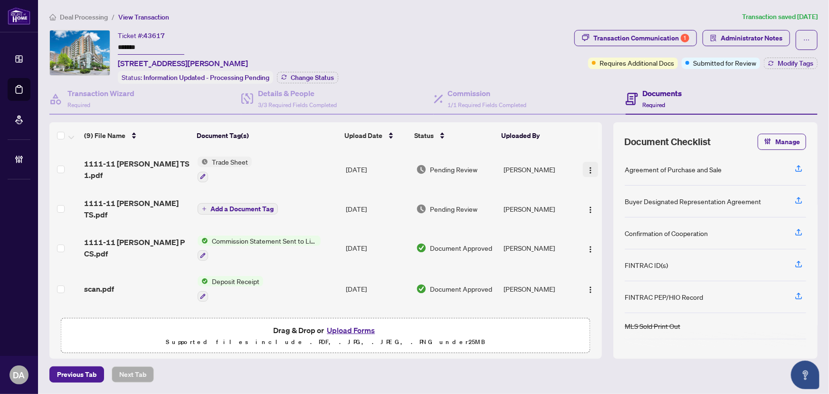
click at [587, 172] on span "button" at bounding box center [591, 169] width 8 height 10
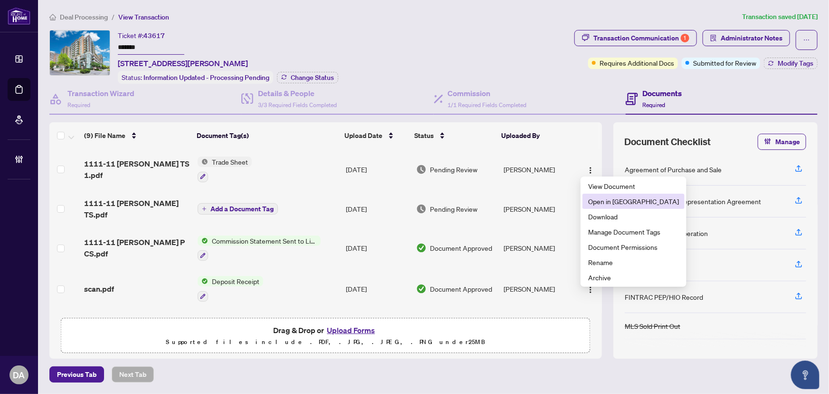
click at [599, 197] on span "Open in New Tab" at bounding box center [633, 201] width 91 height 10
click at [178, 53] on input "*******" at bounding box center [151, 48] width 67 height 14
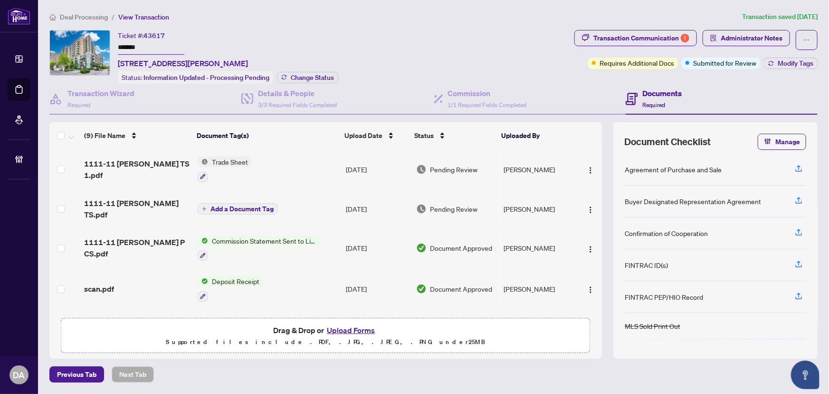
click at [180, 48] on input "*******" at bounding box center [151, 48] width 67 height 14
click at [663, 35] on div "Transaction Communication 1" at bounding box center [642, 37] width 96 height 15
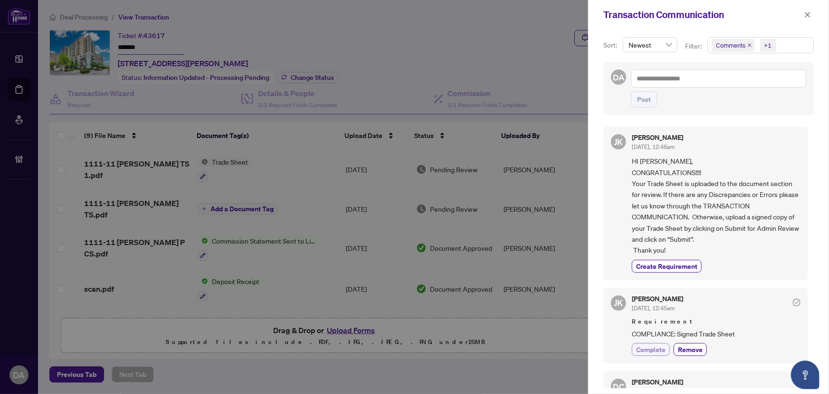
click at [646, 344] on span "Complete" at bounding box center [650, 349] width 29 height 10
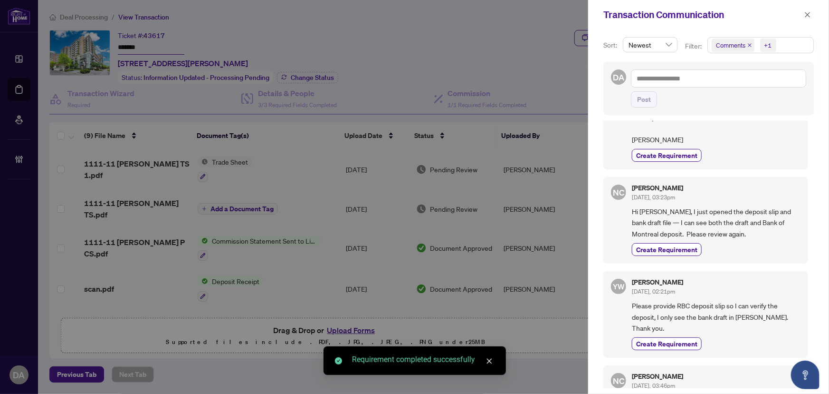
scroll to position [129, 0]
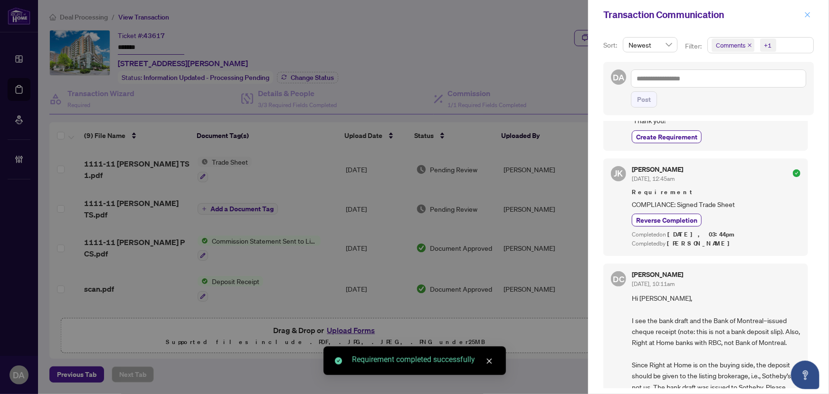
click at [809, 14] on icon "close" at bounding box center [808, 14] width 5 height 5
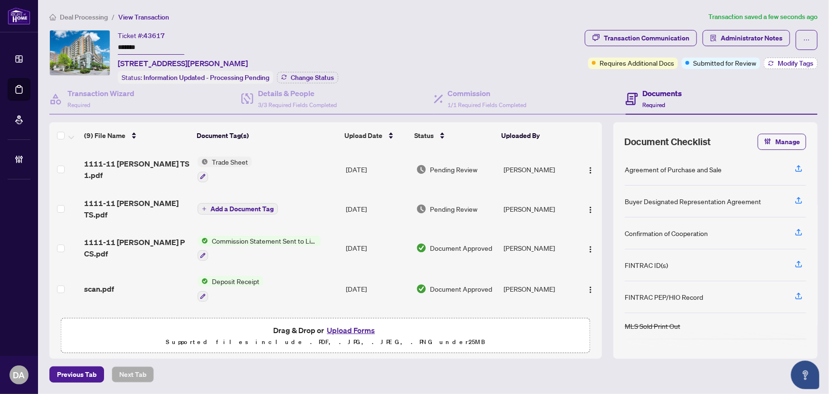
click at [775, 62] on button "Modify Tags" at bounding box center [791, 63] width 54 height 11
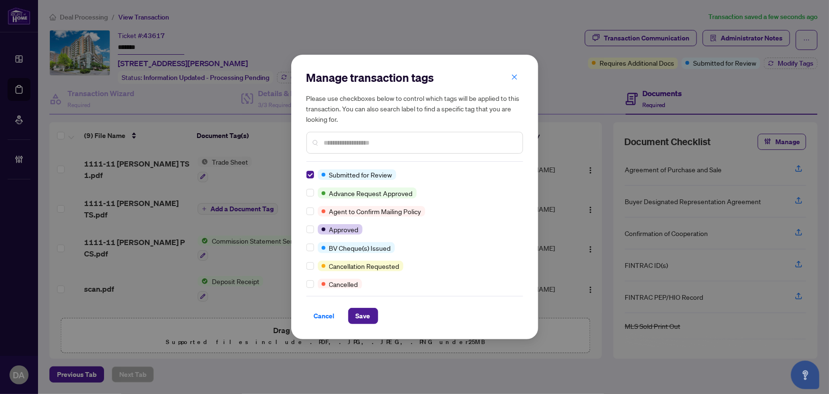
scroll to position [0, 0]
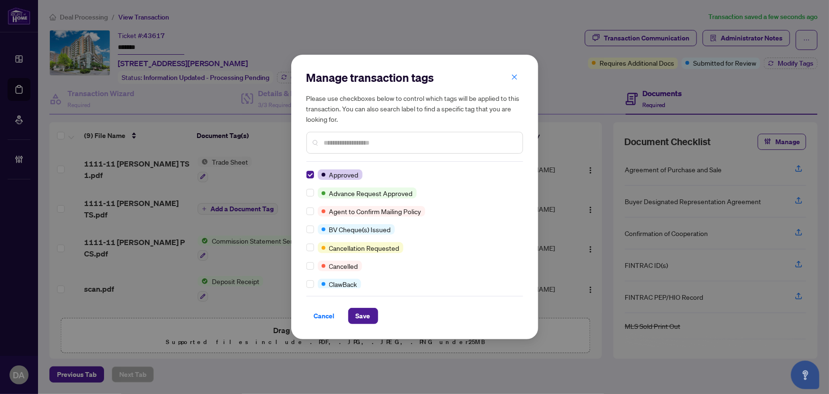
click at [417, 137] on input "text" at bounding box center [419, 142] width 191 height 10
click at [411, 135] on div at bounding box center [415, 143] width 217 height 22
click at [433, 150] on div at bounding box center [415, 143] width 217 height 22
click at [437, 145] on input "text" at bounding box center [419, 142] width 191 height 10
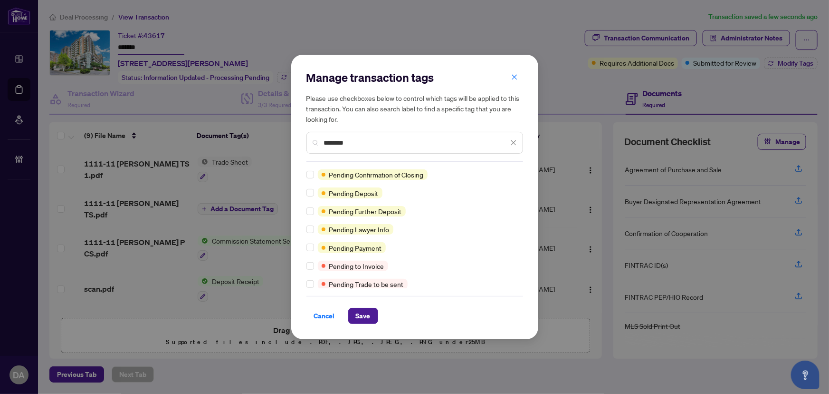
type input "*******"
click at [314, 247] on div at bounding box center [312, 247] width 11 height 10
click at [364, 317] on span "Save" at bounding box center [363, 315] width 15 height 15
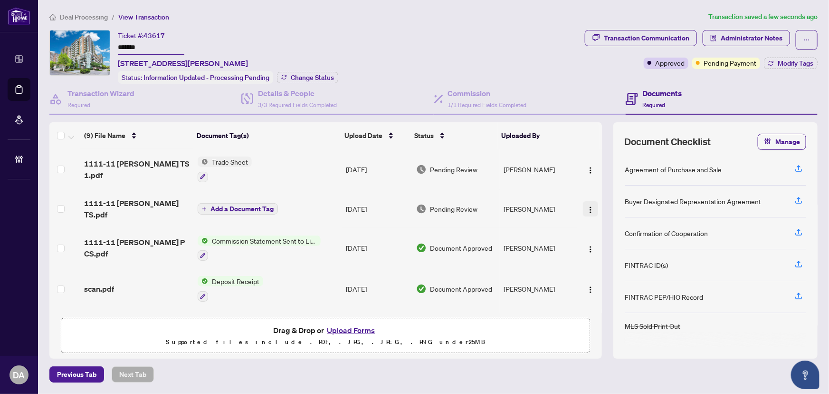
drag, startPoint x: 588, startPoint y: 206, endPoint x: 594, endPoint y: 211, distance: 8.2
click at [588, 206] on img "button" at bounding box center [591, 210] width 8 height 8
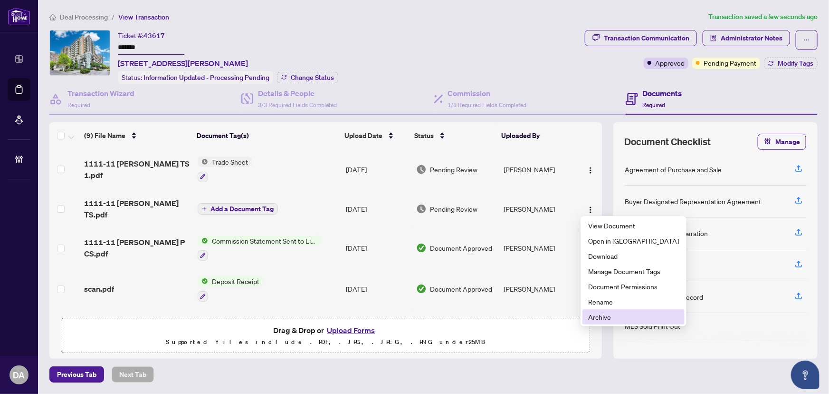
click at [615, 310] on li "Archive" at bounding box center [634, 316] width 102 height 15
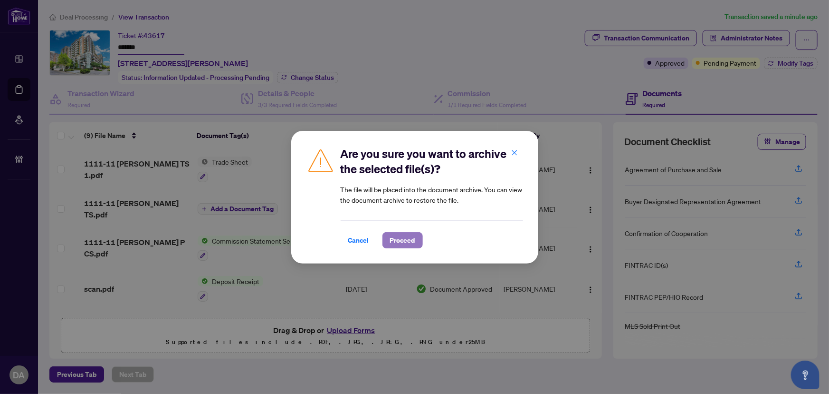
click at [403, 237] on span "Proceed" at bounding box center [402, 239] width 25 height 15
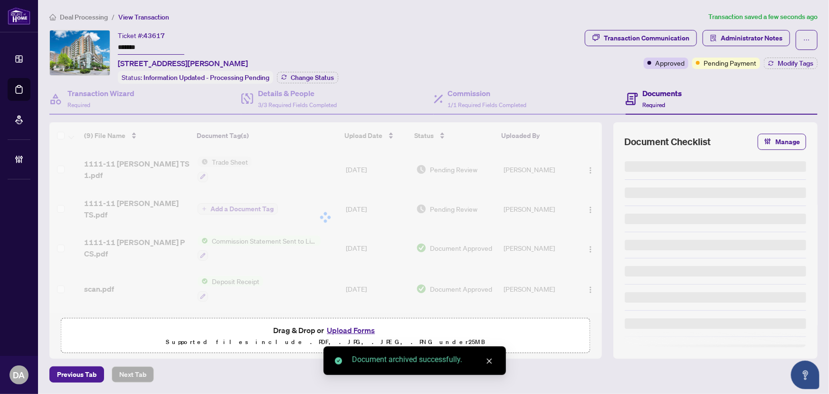
click at [157, 49] on input "*******" at bounding box center [151, 48] width 67 height 14
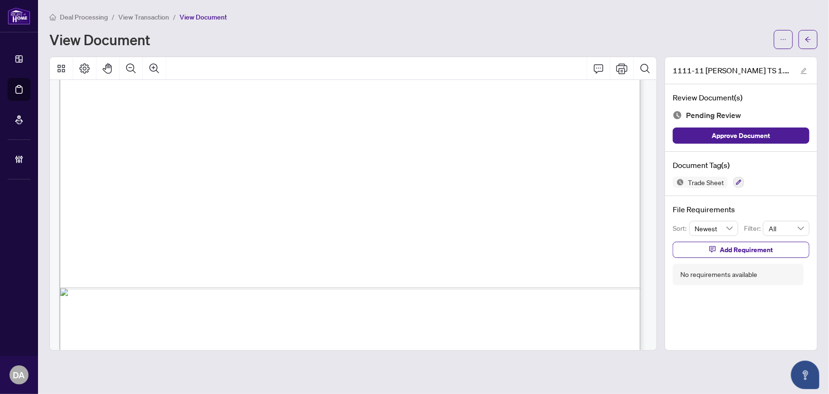
scroll to position [501, 0]
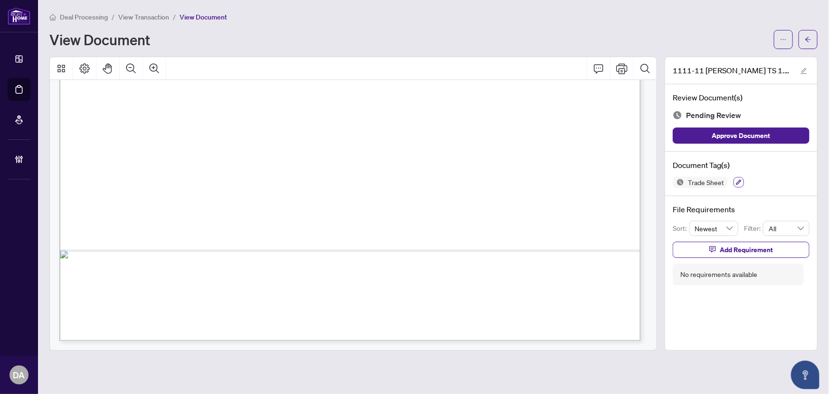
click at [737, 182] on icon "button" at bounding box center [739, 182] width 6 height 6
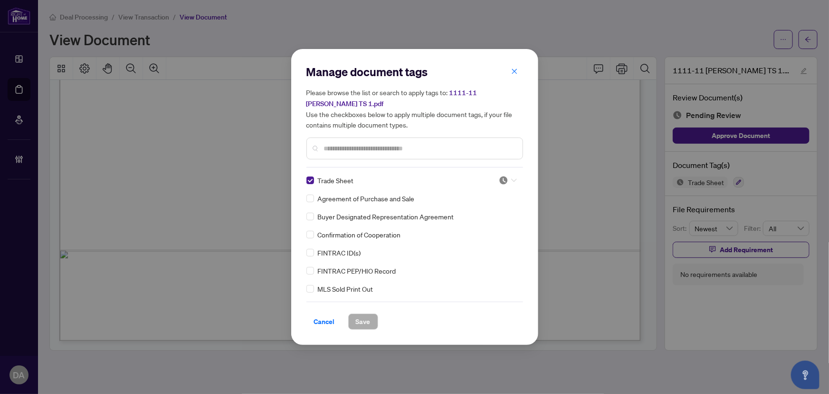
click at [501, 178] on img at bounding box center [504, 180] width 10 height 10
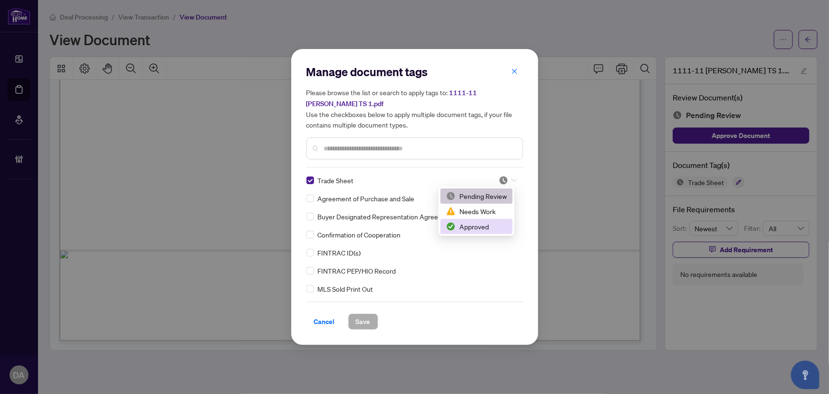
click at [498, 228] on div "Approved" at bounding box center [476, 226] width 61 height 10
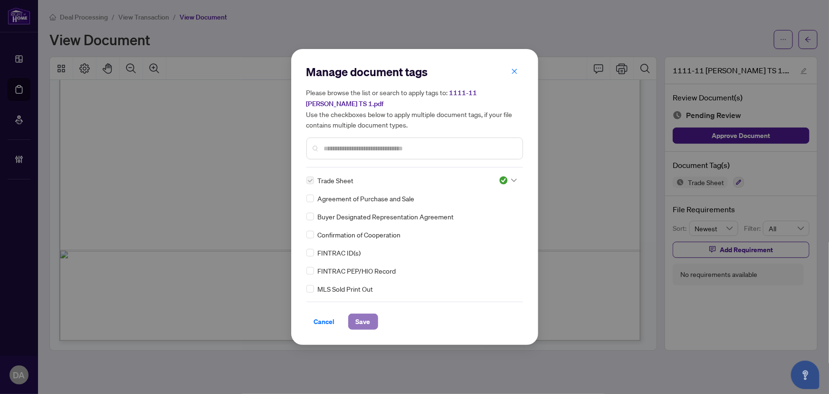
click at [367, 320] on span "Save" at bounding box center [363, 321] width 15 height 15
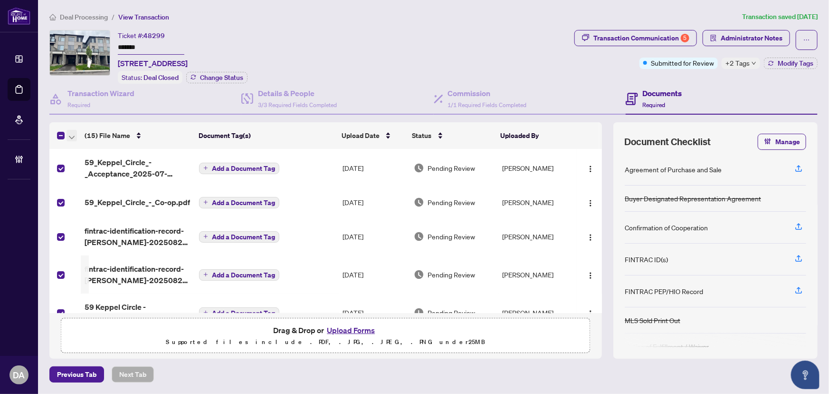
click at [69, 136] on icon "button" at bounding box center [72, 137] width 6 height 4
click at [88, 149] on span "Open Selected in New Tab(s)" at bounding box center [116, 150] width 85 height 10
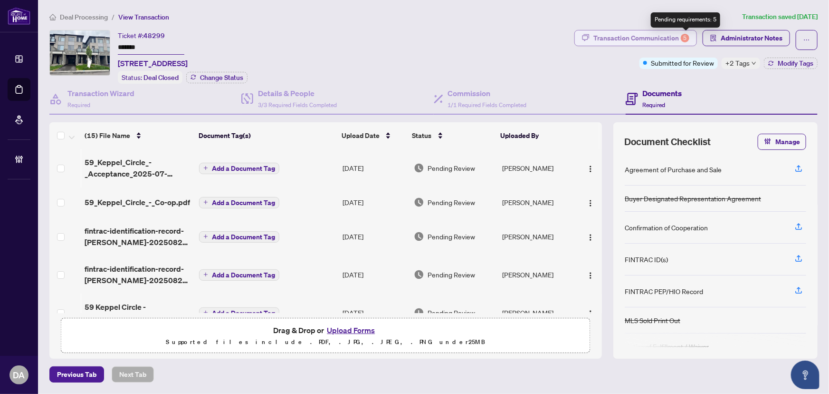
click at [692, 41] on button "Transaction Communication 5" at bounding box center [636, 38] width 123 height 16
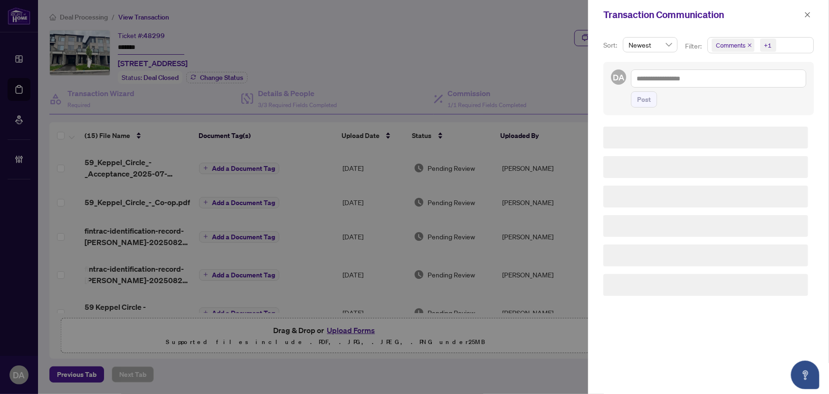
click at [749, 44] on icon "close" at bounding box center [750, 45] width 5 height 5
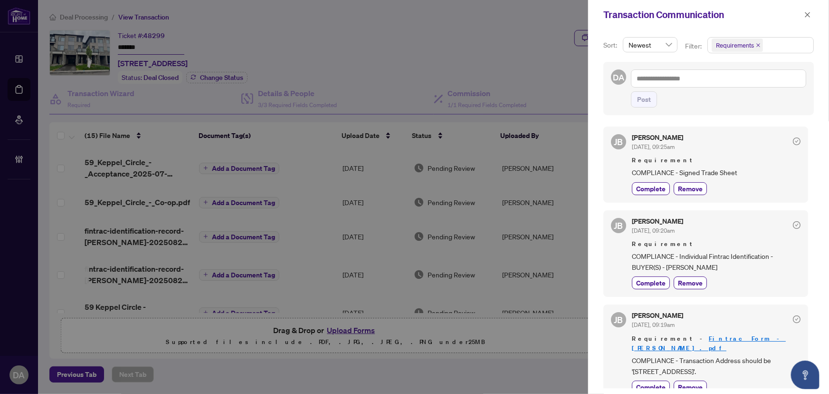
drag, startPoint x: 809, startPoint y: 12, endPoint x: 801, endPoint y: 18, distance: 9.8
click at [809, 12] on icon "close" at bounding box center [808, 14] width 7 height 7
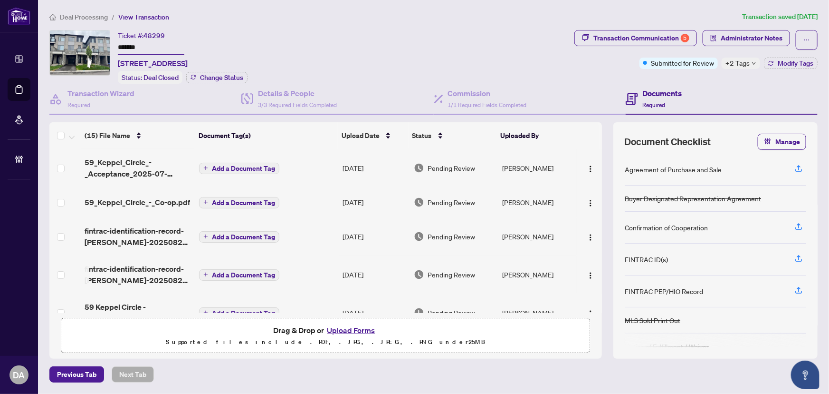
click at [168, 46] on input "*******" at bounding box center [151, 48] width 67 height 14
click at [169, 46] on input "*******" at bounding box center [151, 48] width 67 height 14
click at [653, 43] on div "Transaction Communication 5" at bounding box center [642, 37] width 96 height 15
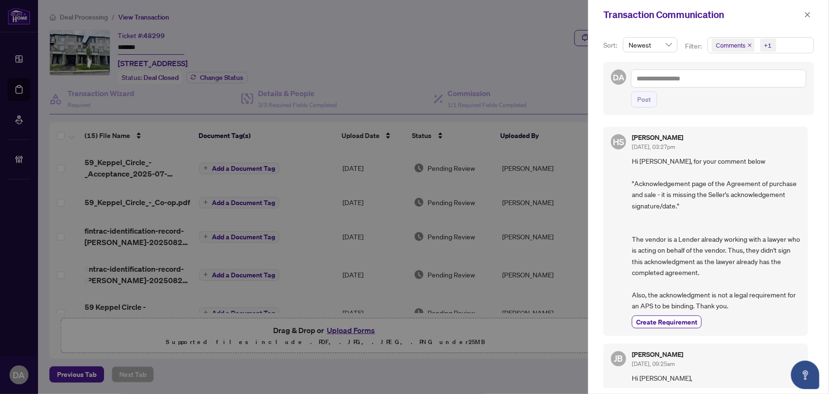
click at [750, 43] on icon "close" at bounding box center [750, 45] width 5 height 5
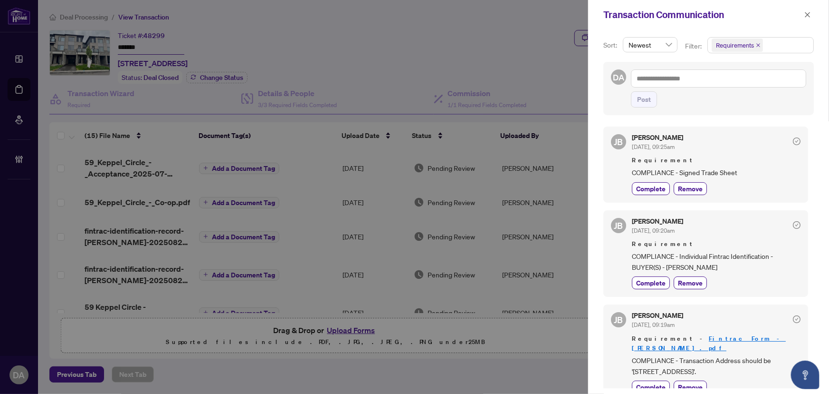
click at [662, 180] on div "[PERSON_NAME] [DATE], 09:25am Requirement COMPLIANCE - Signed Trade Sheet Compl…" at bounding box center [716, 164] width 169 height 60
click at [659, 185] on span "Complete" at bounding box center [650, 188] width 29 height 10
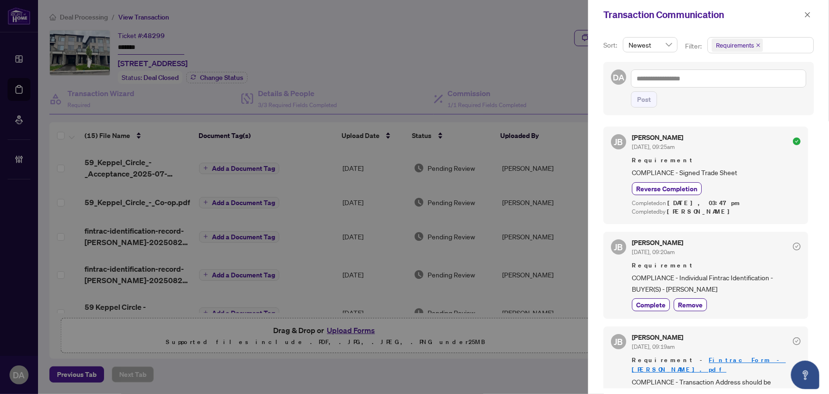
click at [707, 22] on div "Transaction Communication" at bounding box center [708, 14] width 241 height 29
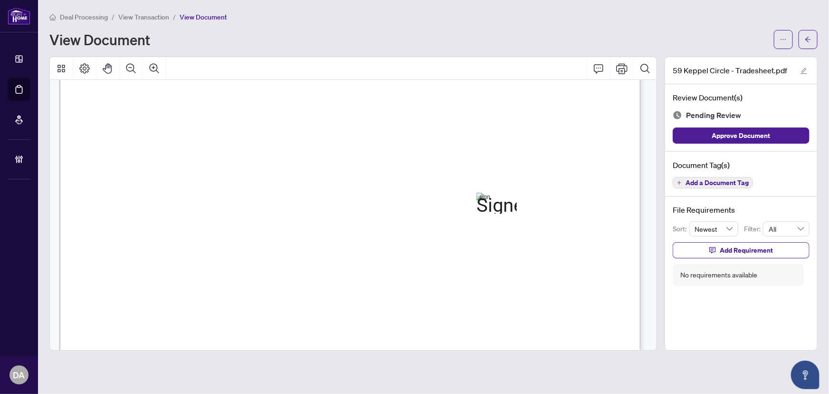
scroll to position [501, 0]
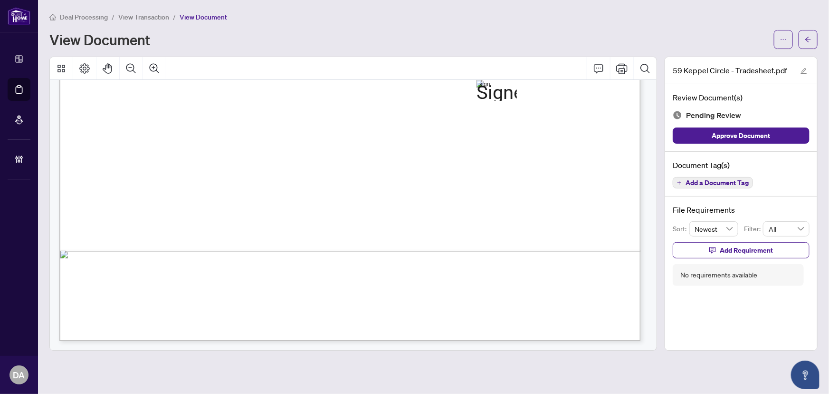
drag, startPoint x: 713, startPoint y: 194, endPoint x: 724, endPoint y: 183, distance: 15.8
click at [713, 194] on div "Document Tag(s) Add a Document Tag" at bounding box center [741, 174] width 152 height 45
click at [727, 181] on span "Add a Document Tag" at bounding box center [717, 182] width 63 height 7
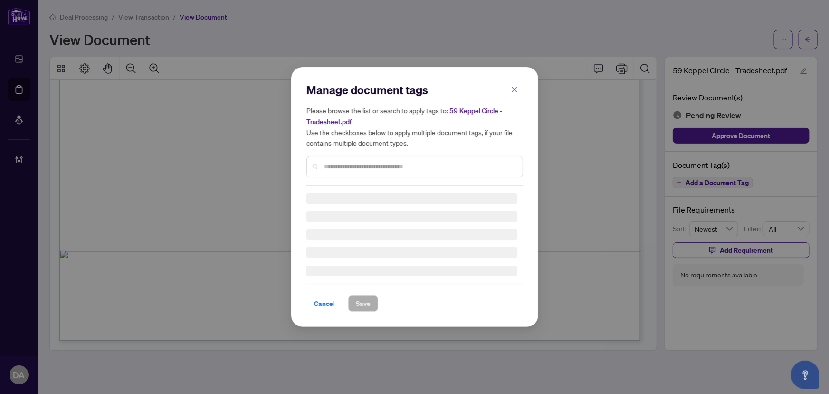
click at [390, 166] on div "Manage document tags Please browse the list or search to apply tags to: 59 Kepp…" at bounding box center [415, 133] width 217 height 103
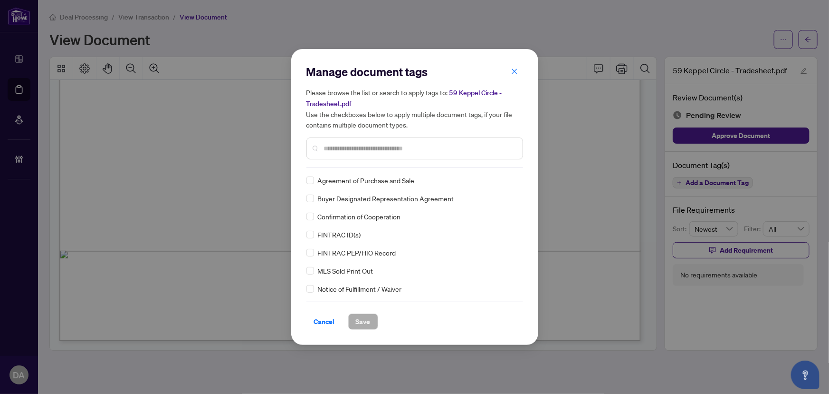
click at [395, 152] on input "text" at bounding box center [419, 148] width 191 height 10
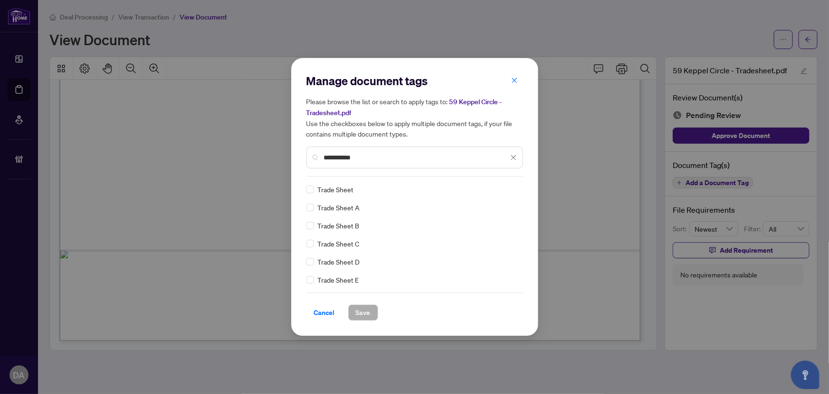
type input "**********"
click at [506, 190] on img at bounding box center [504, 189] width 10 height 10
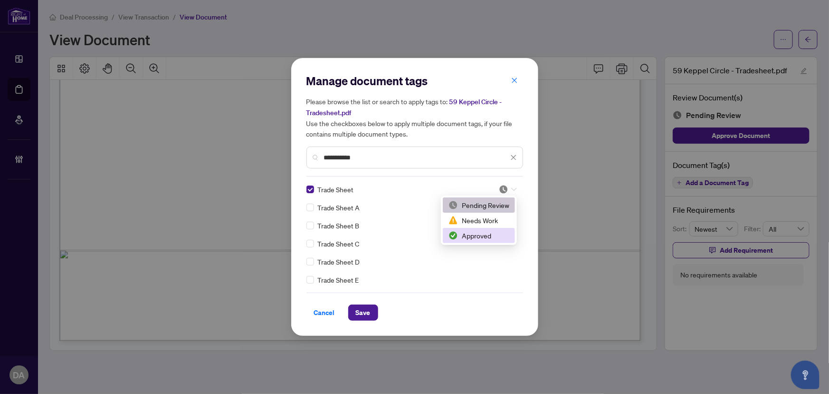
click at [494, 238] on div "Approved" at bounding box center [479, 235] width 61 height 10
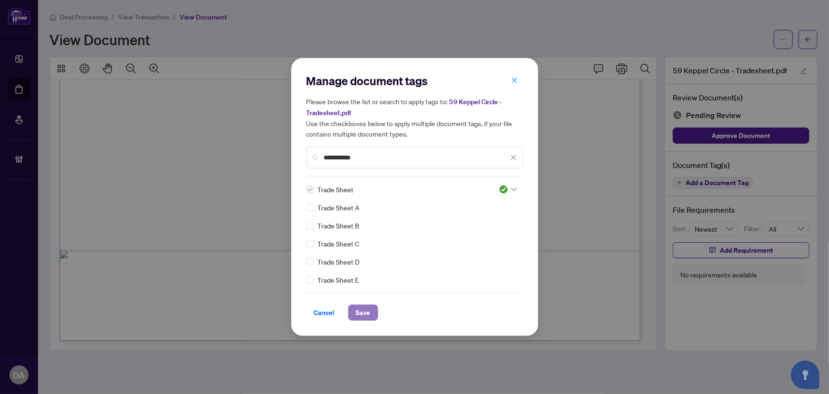
click at [367, 305] on span "Save" at bounding box center [363, 312] width 15 height 15
